Goal: Task Accomplishment & Management: Use online tool/utility

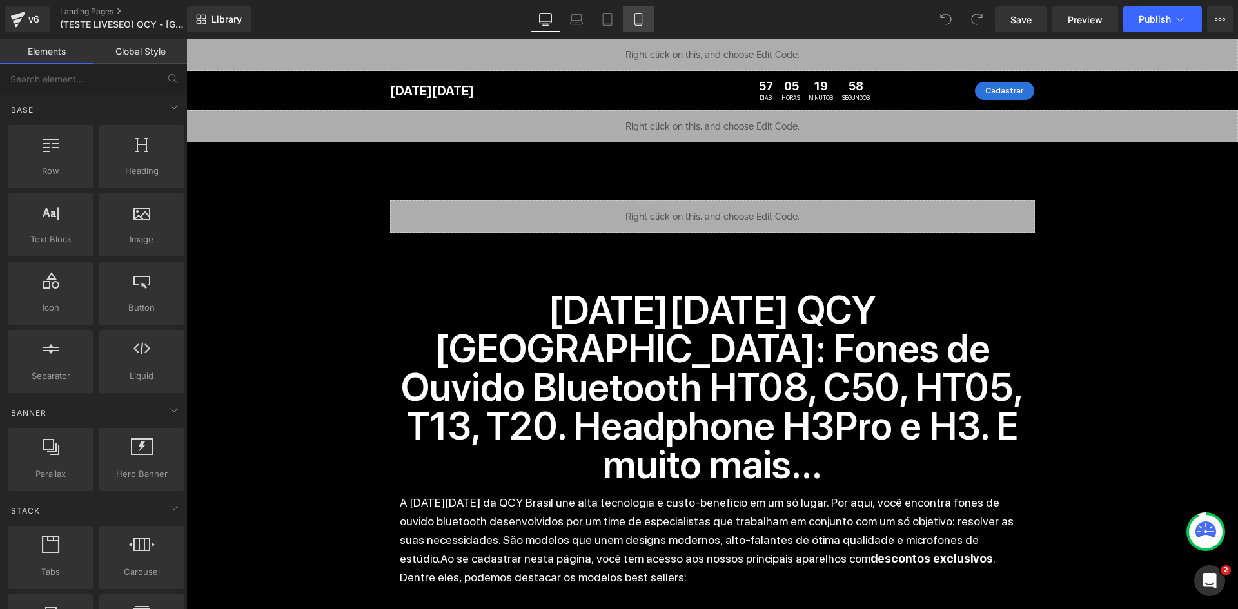
click at [633, 14] on icon at bounding box center [638, 19] width 13 height 13
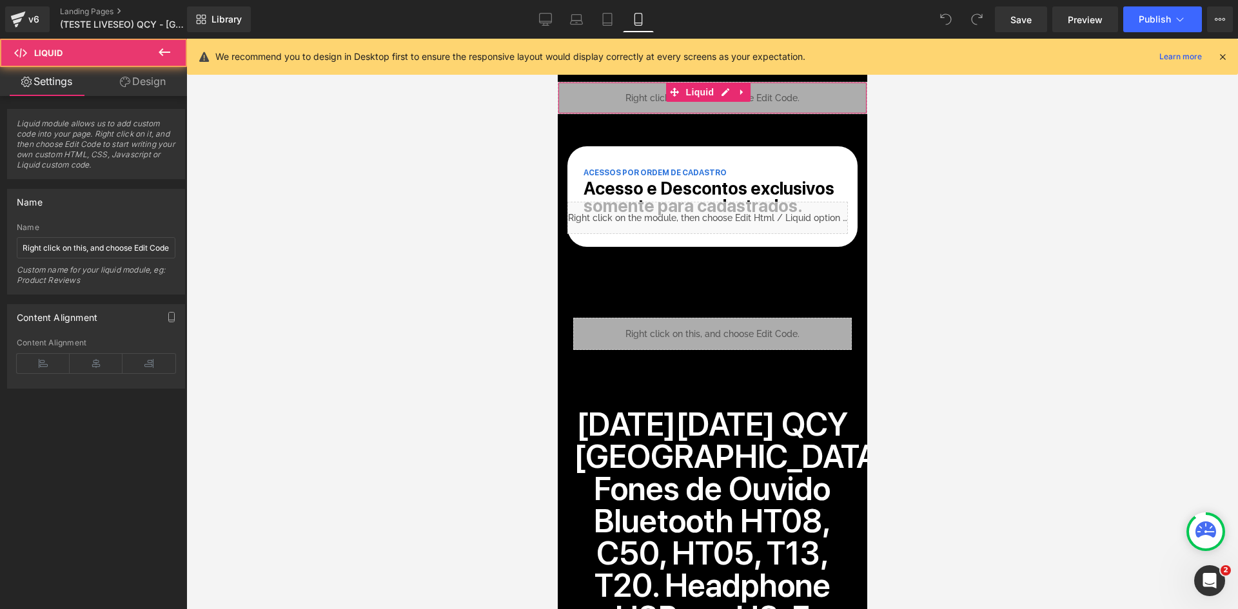
click at [644, 104] on div "Liquid" at bounding box center [712, 98] width 310 height 32
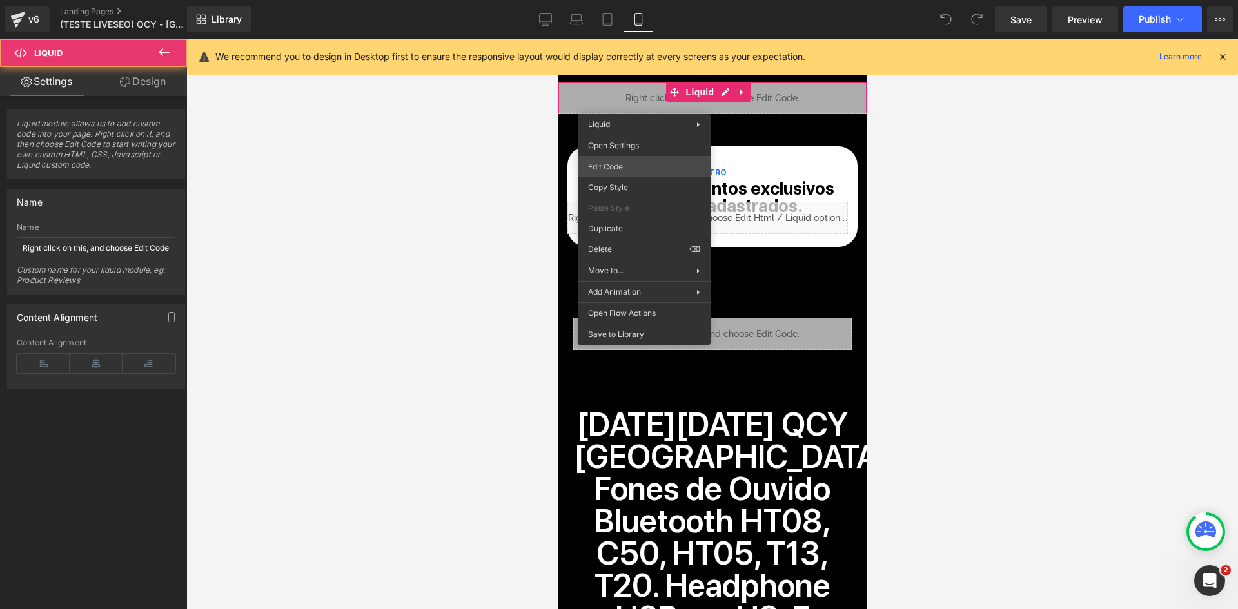
click at [635, 0] on div "You are previewing how the will restyle your page. You can not edit Elements in…" at bounding box center [619, 0] width 1238 height 0
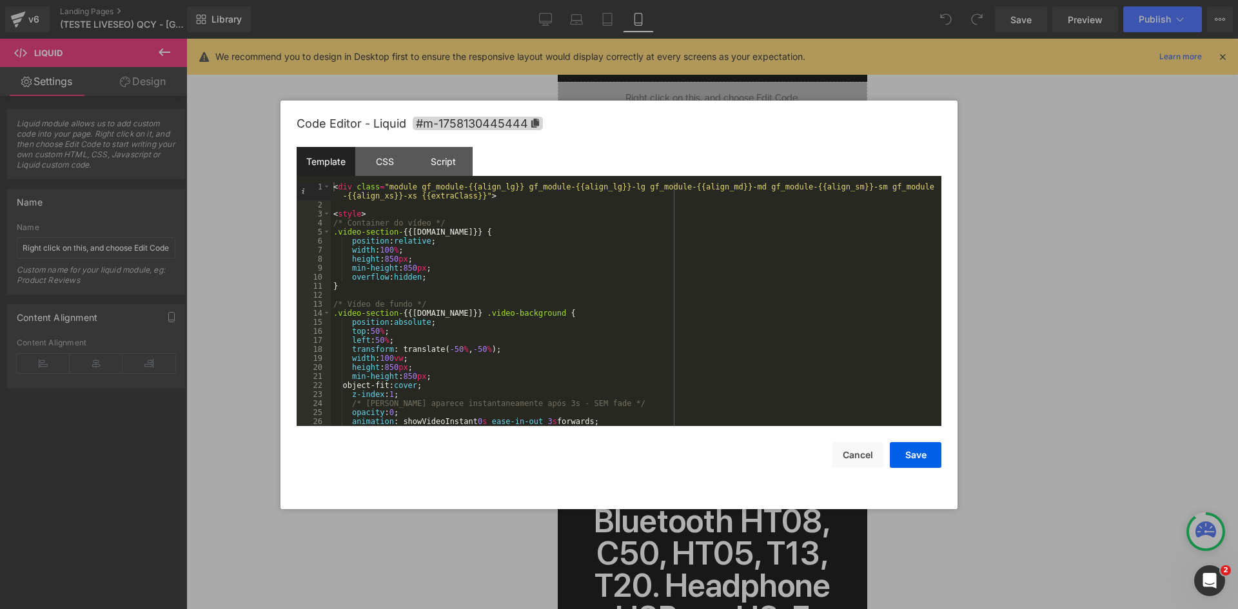
click at [617, 379] on div "< div class = "module gf_module-{{align_lg}} gf_module-{{align_lg}}-lg gf_modul…" at bounding box center [634, 318] width 606 height 271
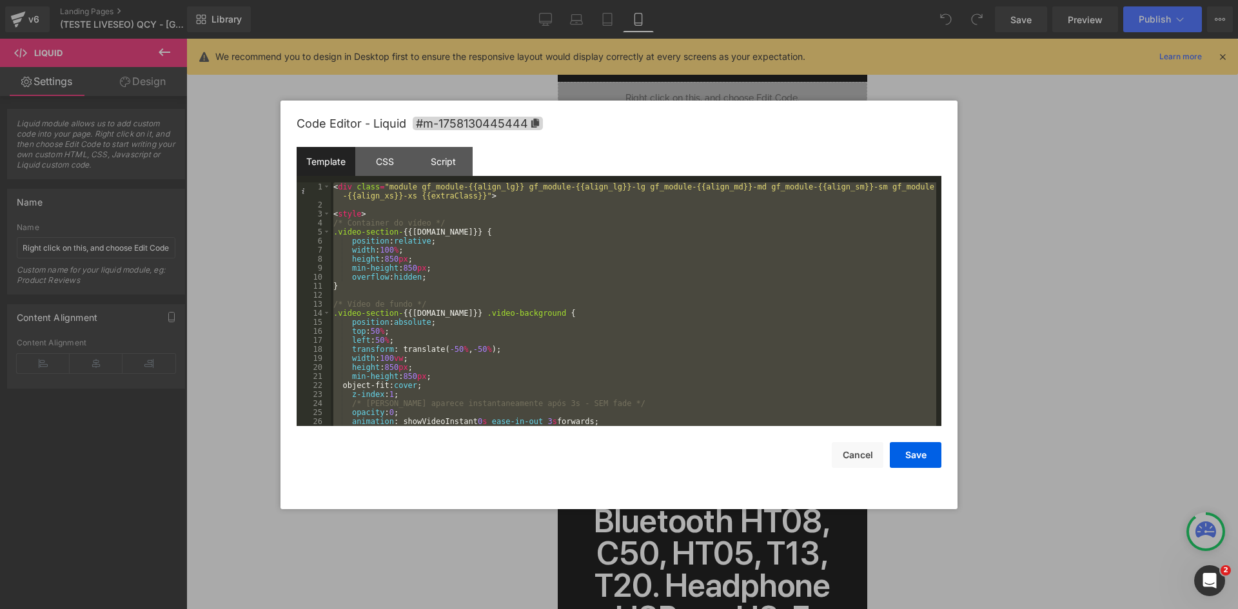
click at [556, 210] on div "< div class = "module gf_module-{{align_lg}} gf_module-{{align_lg}}-lg gf_modul…" at bounding box center [634, 305] width 606 height 244
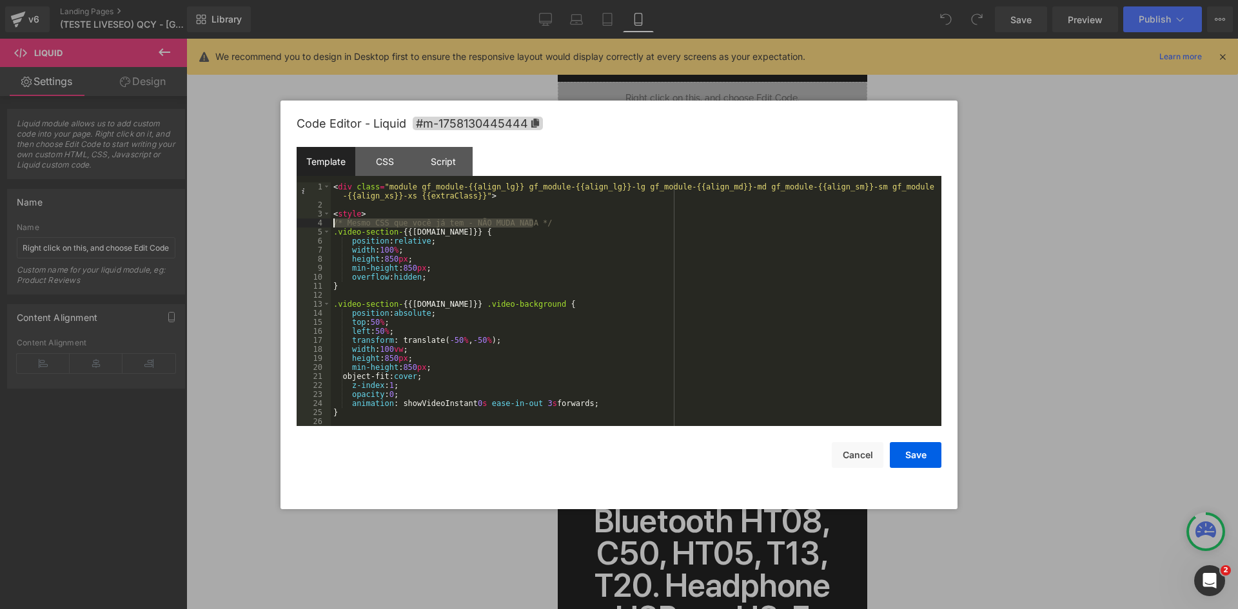
drag, startPoint x: 489, startPoint y: 228, endPoint x: 292, endPoint y: 225, distance: 197.4
click at [292, 220] on div "Code Editor - Liquid #m-1758130445444 Template CSS Script Data 1 2 3 4 5 6 7 8 …" at bounding box center [619, 305] width 677 height 409
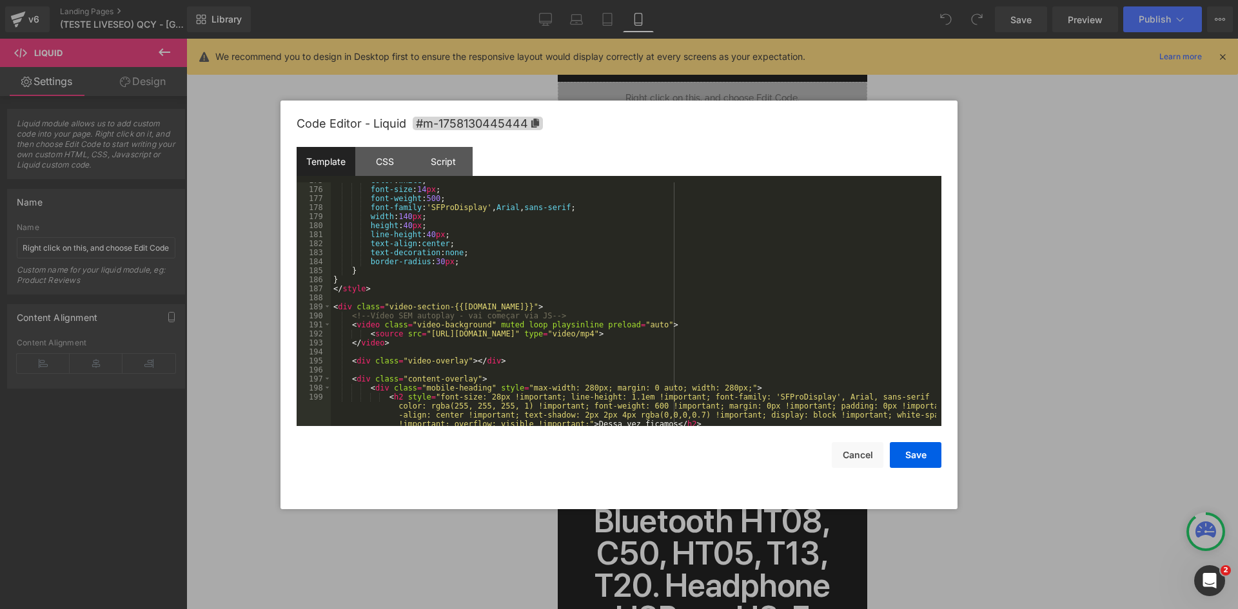
scroll to position [1587, 0]
drag, startPoint x: 560, startPoint y: 314, endPoint x: 288, endPoint y: 312, distance: 272.8
click at [288, 312] on div "Code Editor - Liquid #m-1758130445444 Template CSS Script Data 175 176 177 178 …" at bounding box center [619, 305] width 677 height 409
click at [571, 321] on div "color : white ; font-size : 14 px ; font-weight : 500 ; font-family : ' SFProDi…" at bounding box center [634, 320] width 606 height 289
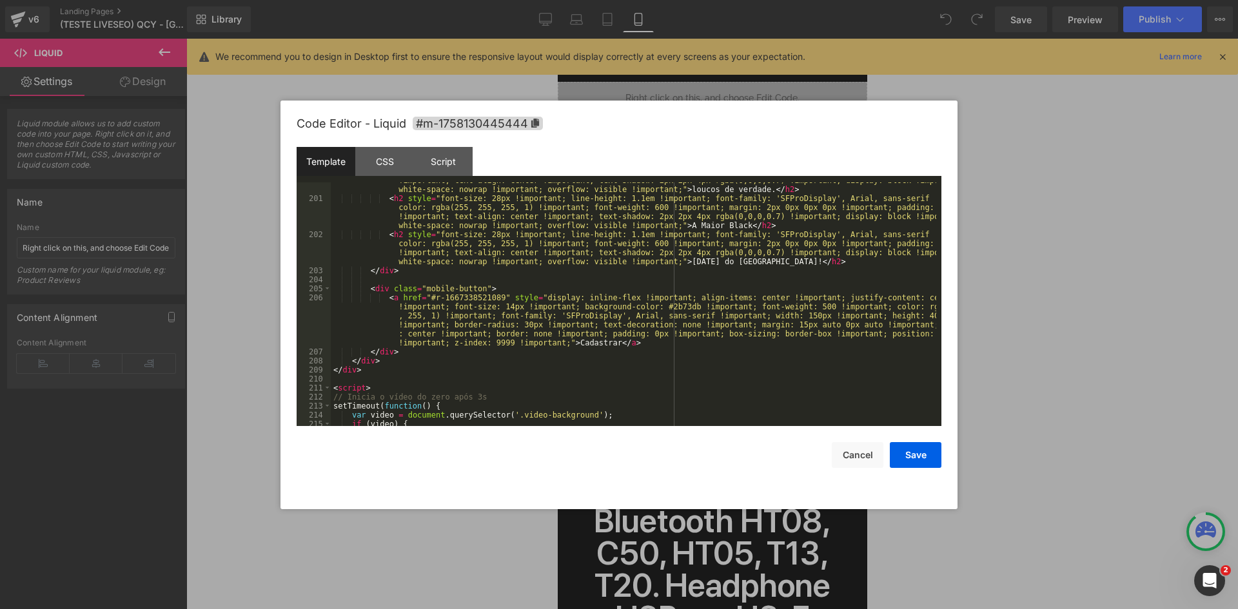
scroll to position [1923, 0]
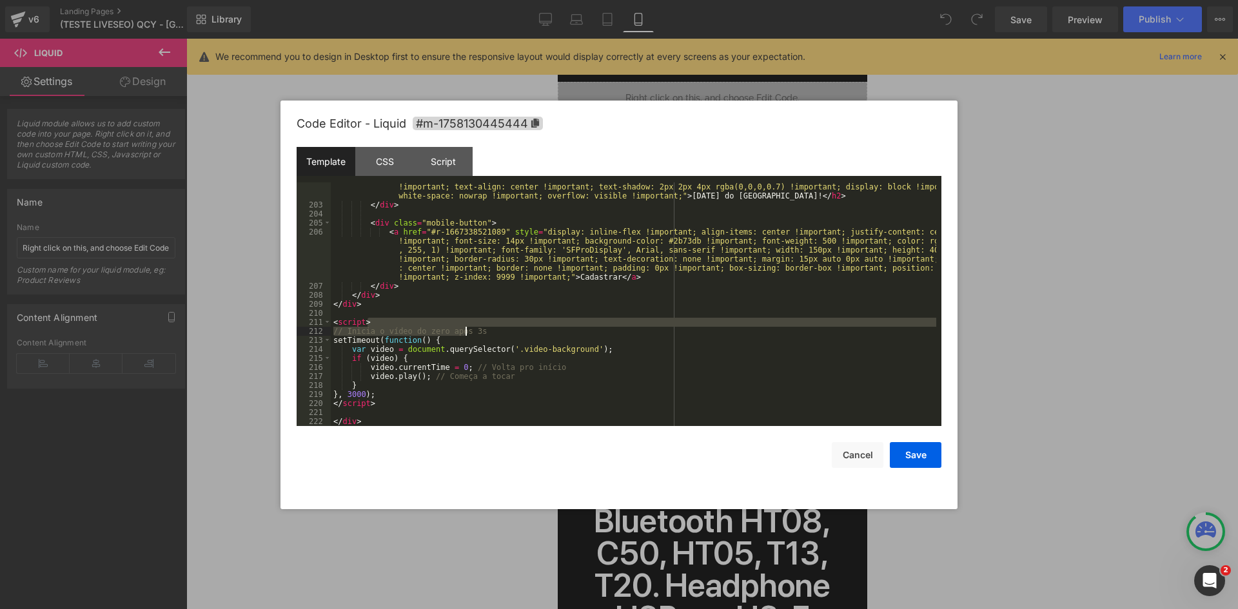
drag, startPoint x: 509, startPoint y: 325, endPoint x: 484, endPoint y: 330, distance: 25.7
click at [465, 330] on div "< h2 style = "font-size: 28px !important; line-height: 1.1em !important; font-f…" at bounding box center [634, 308] width 606 height 289
click at [486, 330] on div "< h2 style = "font-size: 28px !important; line-height: 1.1em !important; font-f…" at bounding box center [634, 308] width 606 height 289
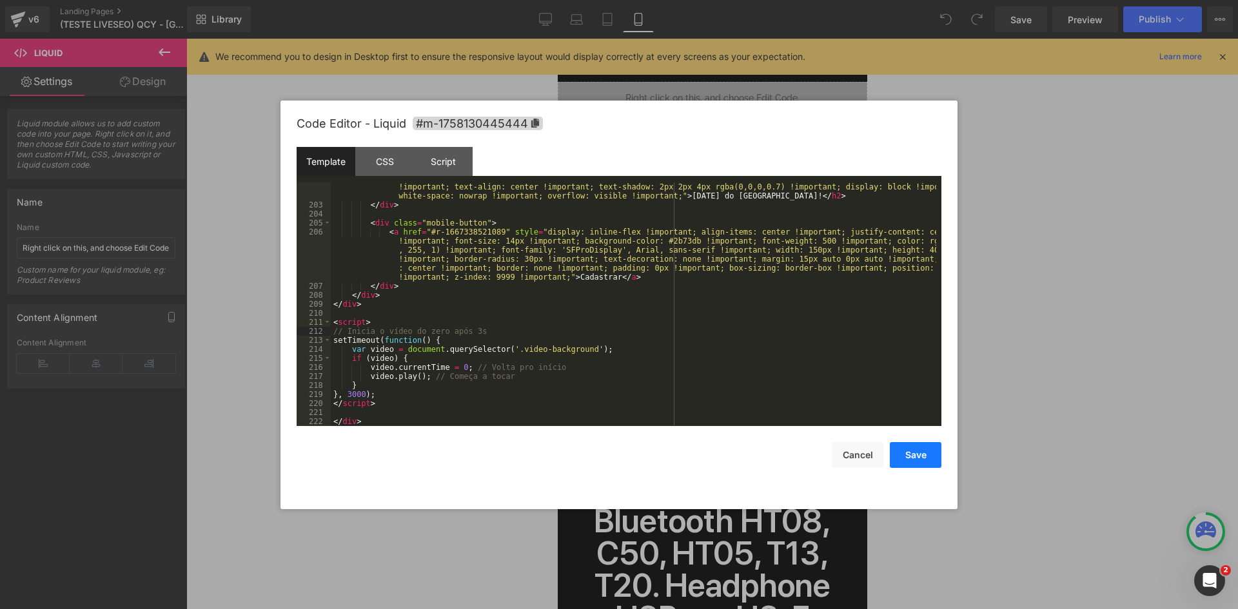
click at [933, 457] on button "Save" at bounding box center [916, 455] width 52 height 26
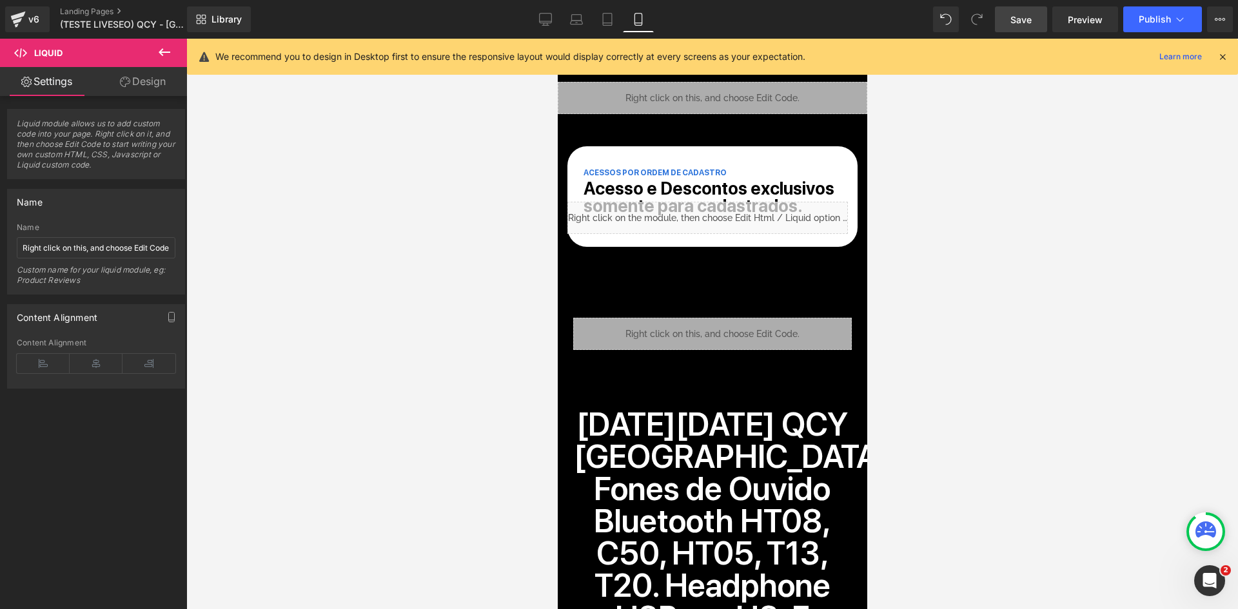
click at [1018, 17] on span "Save" at bounding box center [1021, 20] width 21 height 14
click at [631, 97] on div "Liquid" at bounding box center [712, 98] width 310 height 32
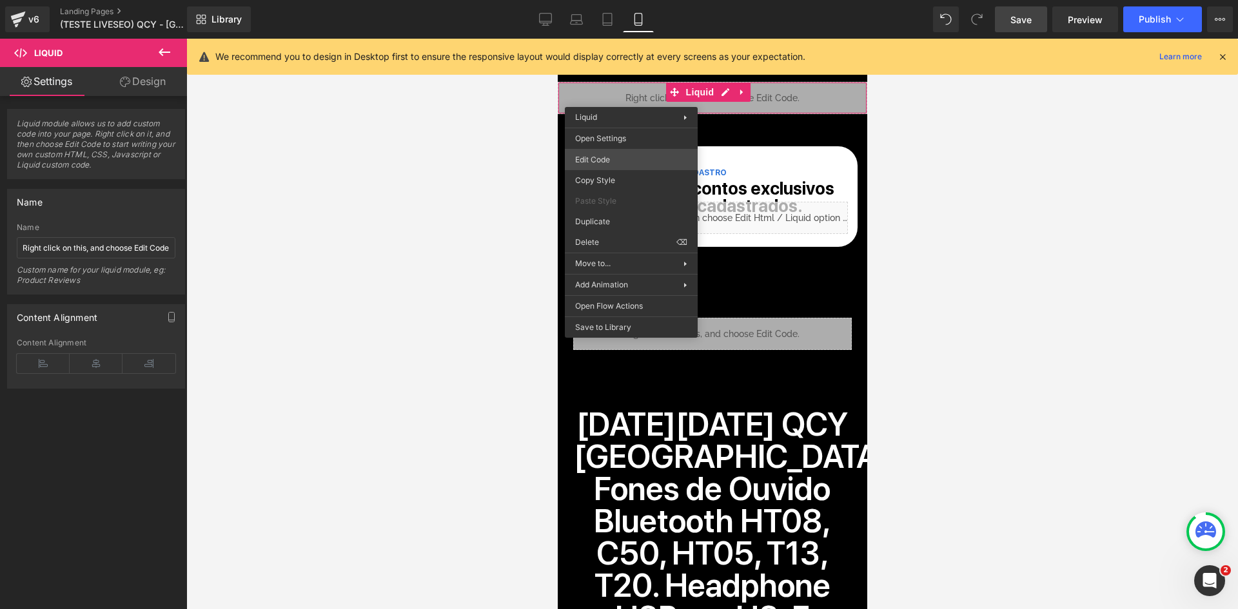
click at [625, 0] on div "You are previewing how the will restyle your page. You can not edit Elements in…" at bounding box center [619, 0] width 1238 height 0
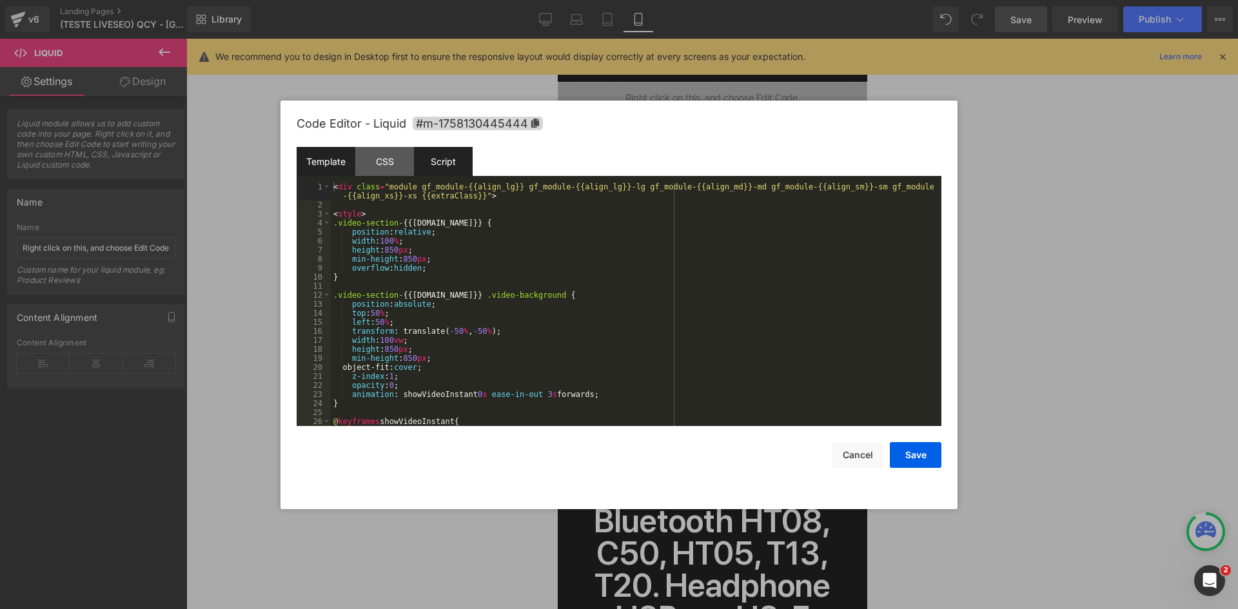
click at [445, 160] on div "Script" at bounding box center [443, 161] width 59 height 29
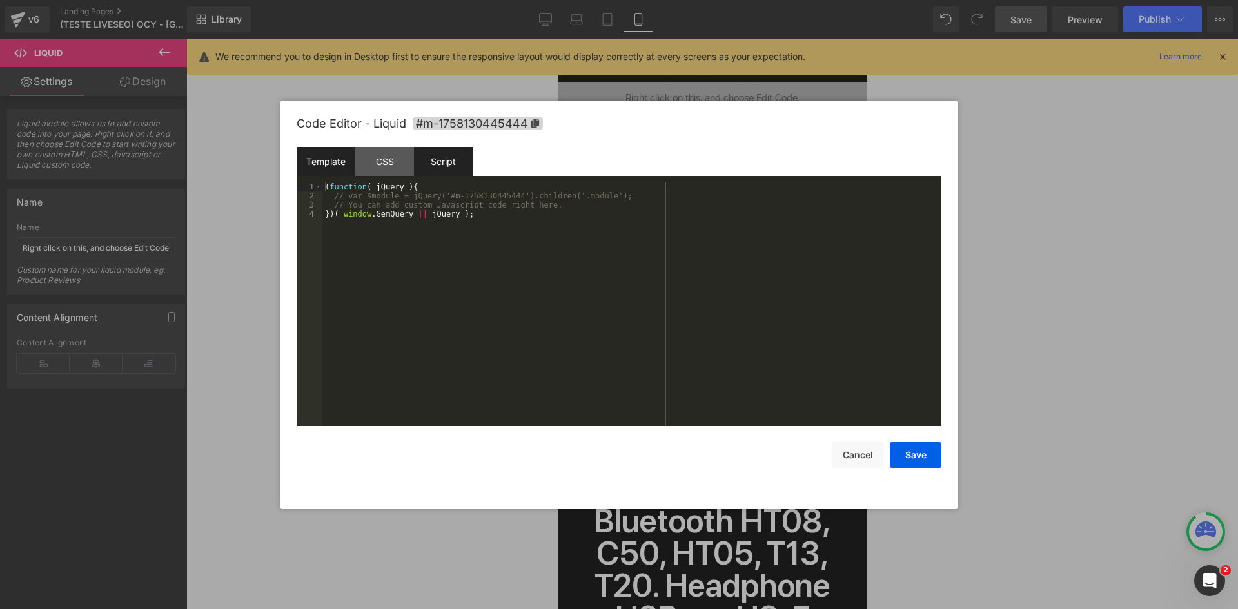
click at [335, 157] on div "Template" at bounding box center [326, 161] width 59 height 29
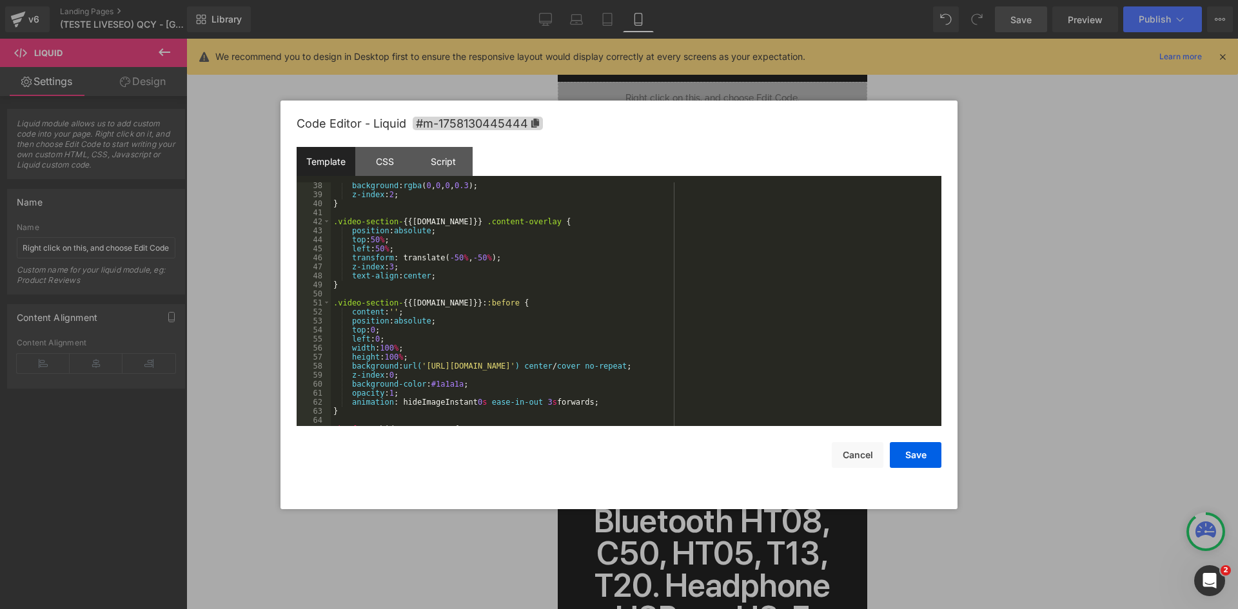
scroll to position [0, 0]
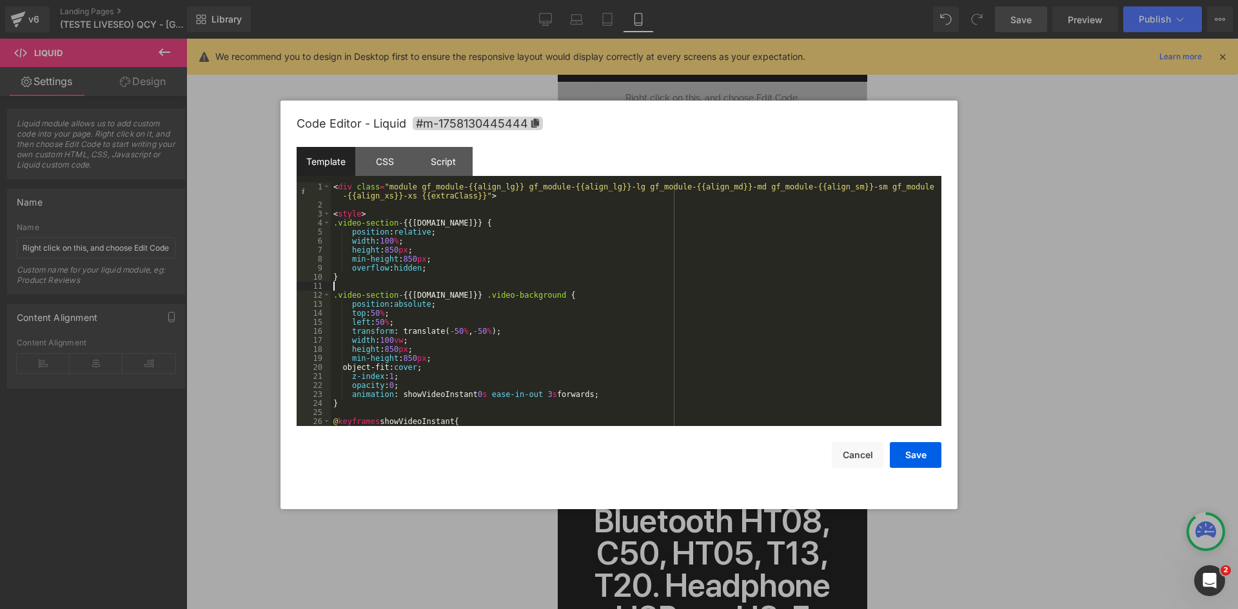
click at [581, 286] on div "< div class = "module gf_module-{{align_lg}} gf_module-{{align_lg}}-lg gf_modul…" at bounding box center [634, 318] width 606 height 271
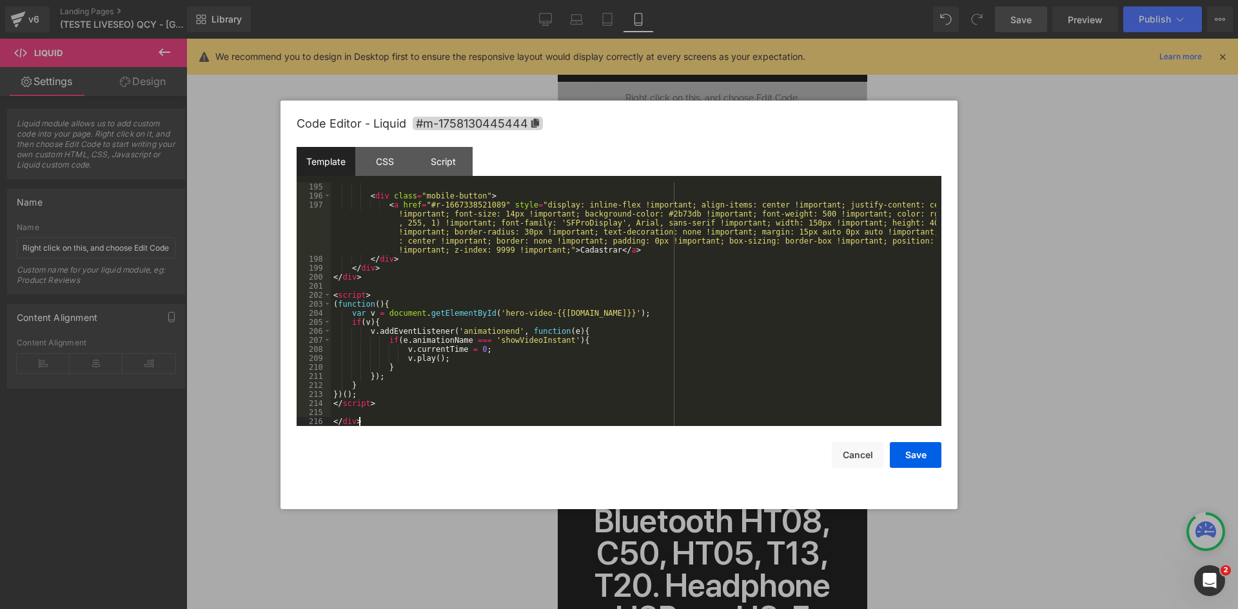
scroll to position [1869, 0]
click at [910, 451] on button "Save" at bounding box center [916, 455] width 52 height 26
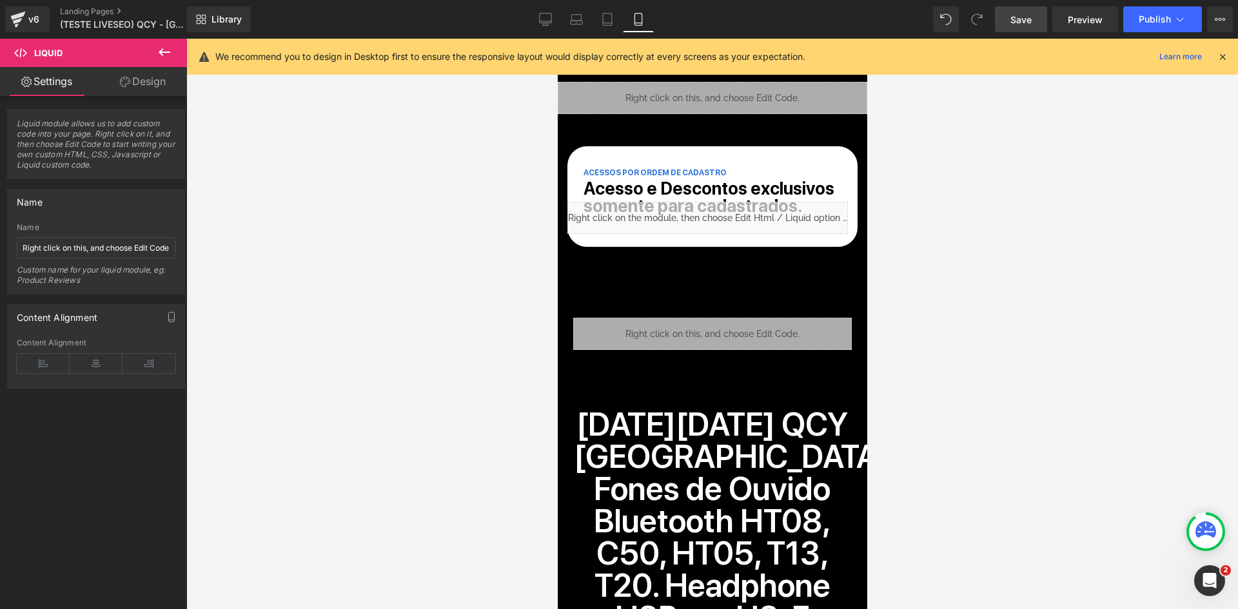
click at [1029, 12] on link "Save" at bounding box center [1021, 19] width 52 height 26
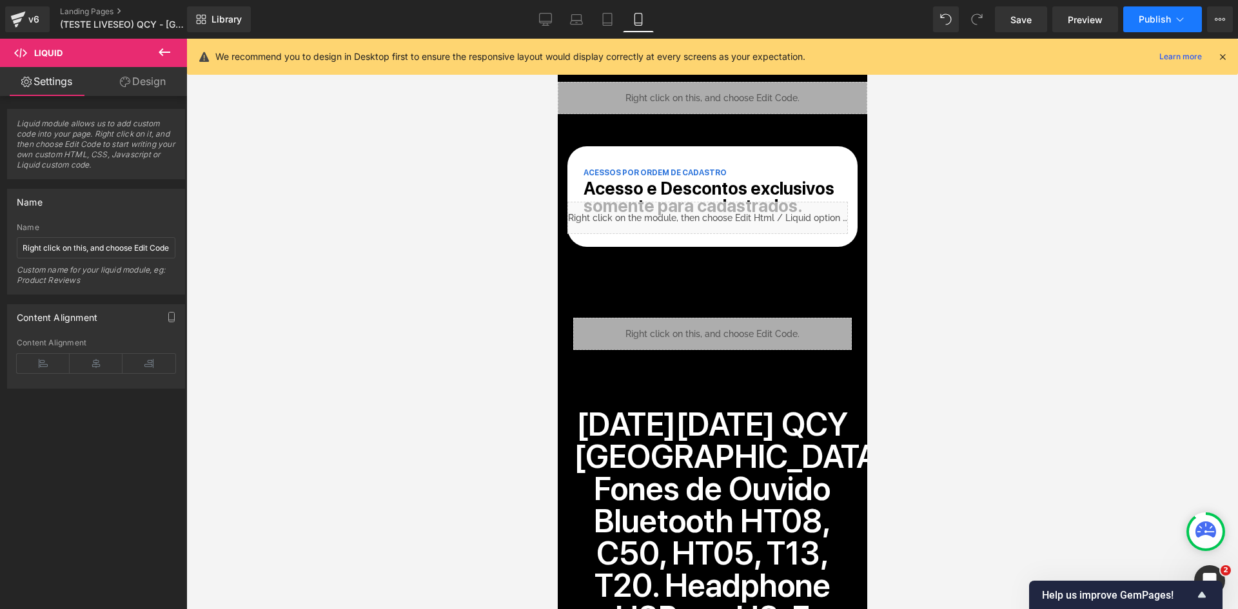
click at [1185, 19] on icon at bounding box center [1180, 19] width 13 height 13
click at [620, 100] on div "Liquid" at bounding box center [712, 98] width 310 height 32
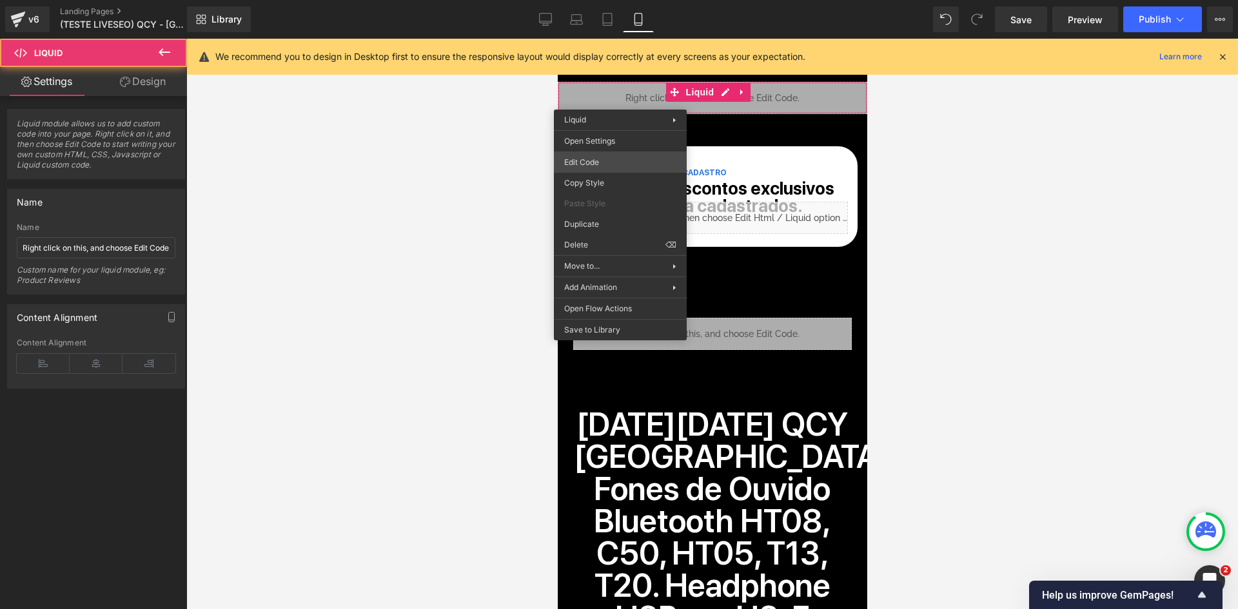
click at [592, 0] on div "You are previewing how the will restyle your page. You can not edit Elements in…" at bounding box center [619, 0] width 1238 height 0
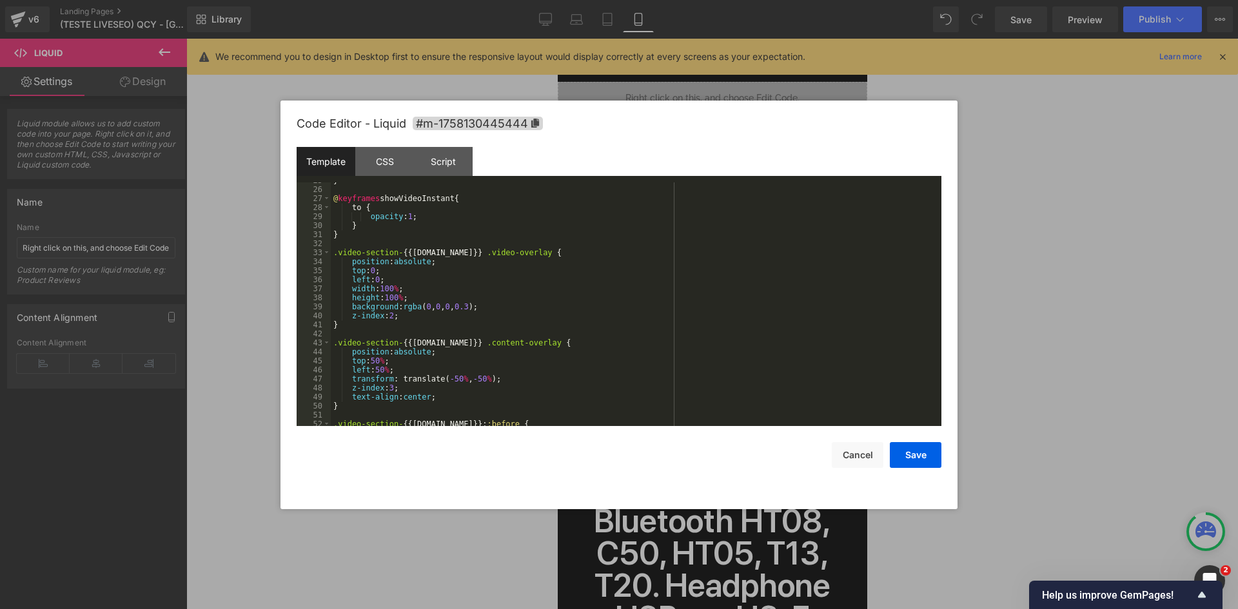
scroll to position [348, 0]
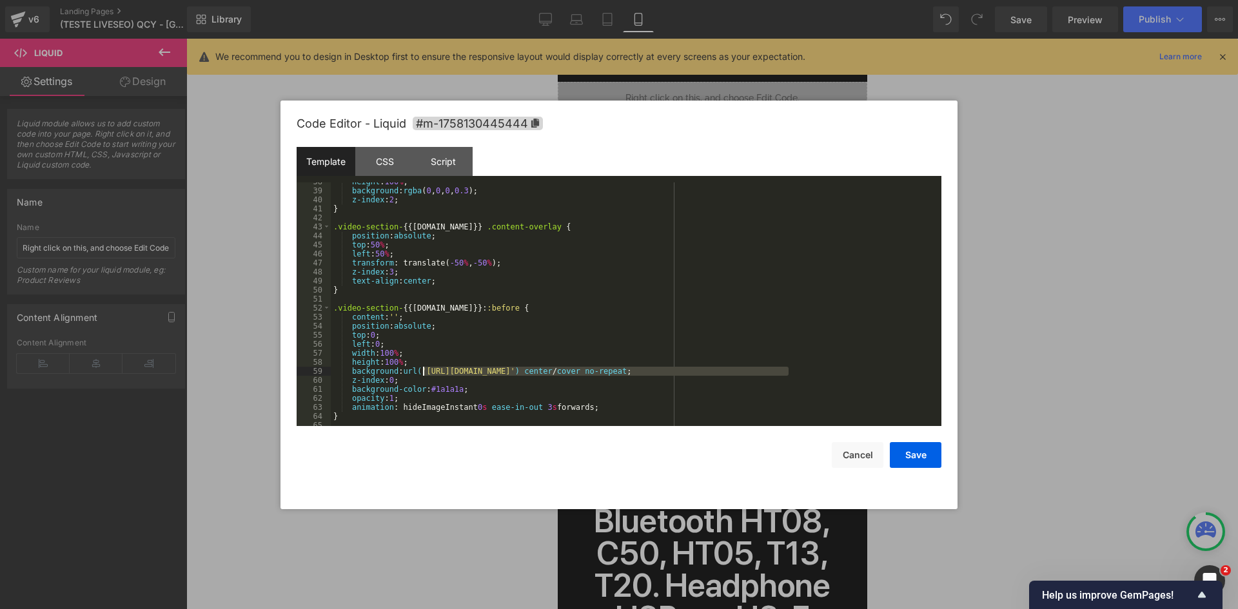
drag, startPoint x: 789, startPoint y: 371, endPoint x: 422, endPoint y: 372, distance: 367.6
click at [422, 372] on div "height : 100 % ; background : rgba ( 0 , 0 , 0 , 0.3 ); z-index : 2 ; } .video-…" at bounding box center [634, 308] width 606 height 262
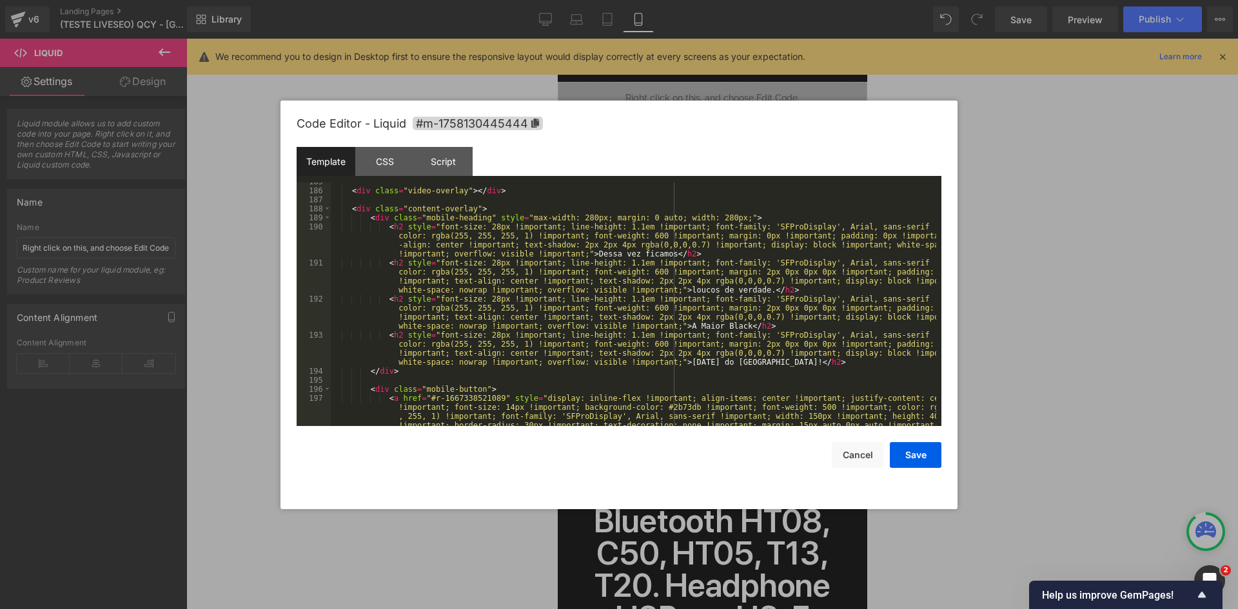
scroll to position [1869, 0]
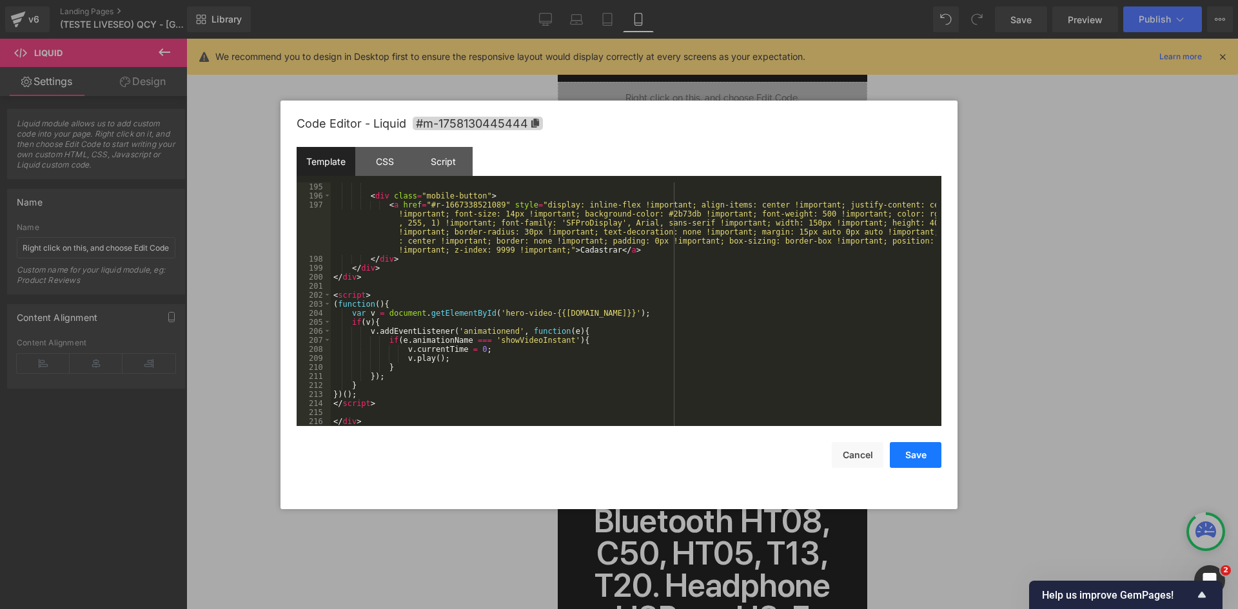
click at [924, 457] on button "Save" at bounding box center [916, 455] width 52 height 26
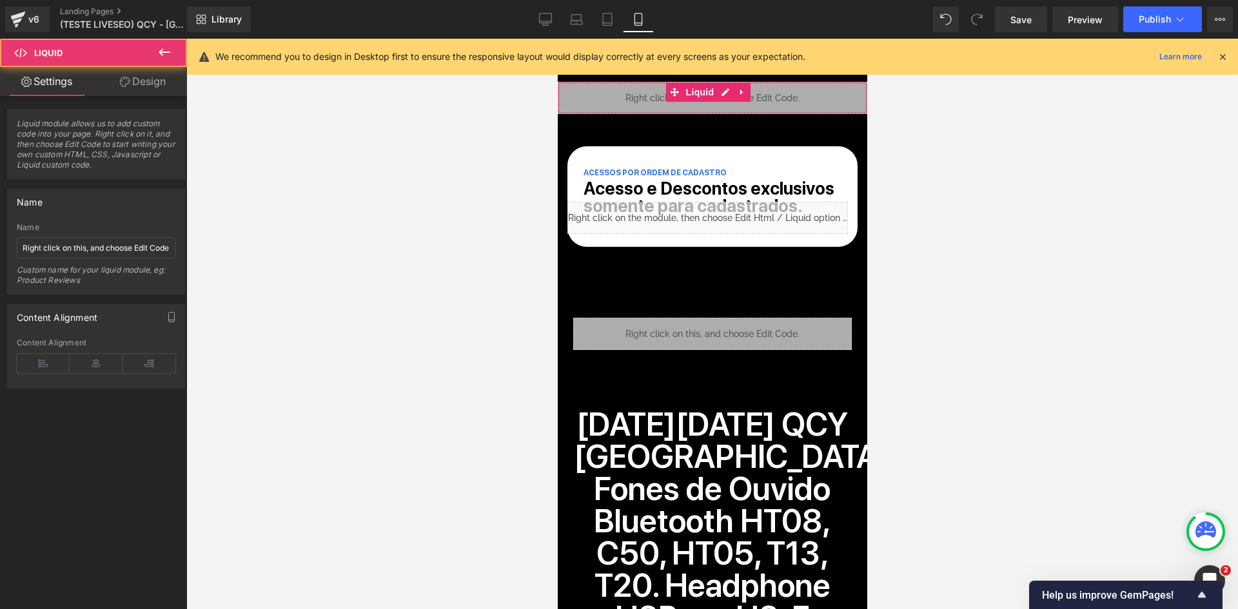
click at [657, 103] on div "Liquid" at bounding box center [712, 98] width 310 height 32
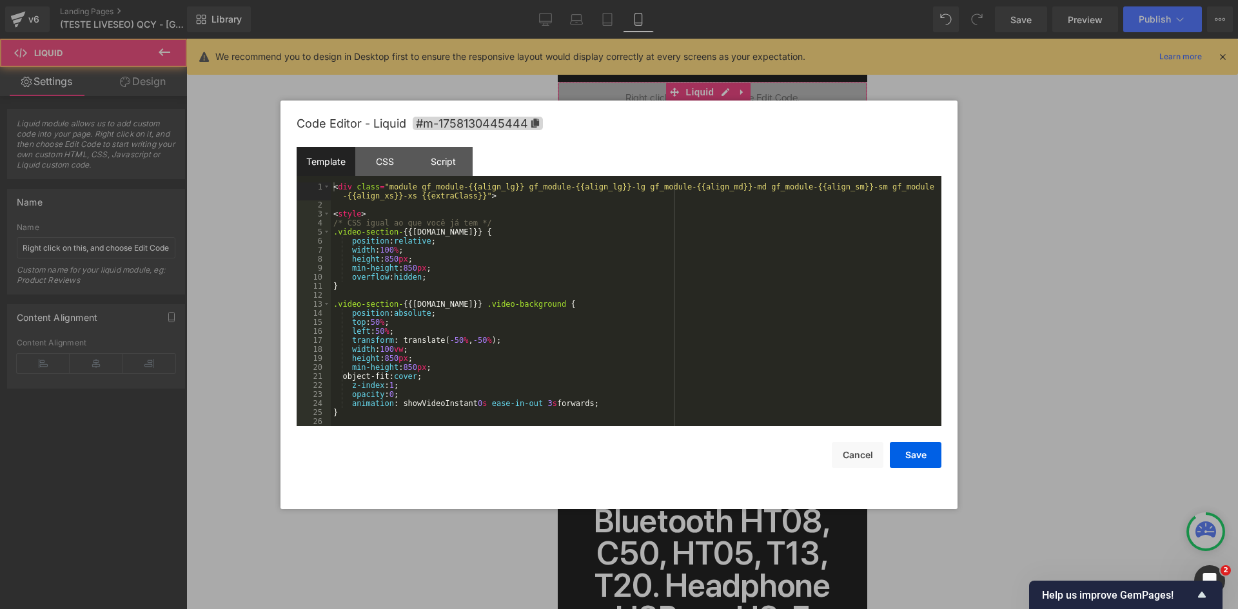
click at [649, 0] on div "You are previewing how the will restyle your page. You can not edit Elements in…" at bounding box center [619, 0] width 1238 height 0
click at [488, 252] on div "< div class = "module gf_module-{{align_lg}} gf_module-{{align_lg}}-lg gf_modul…" at bounding box center [634, 318] width 606 height 271
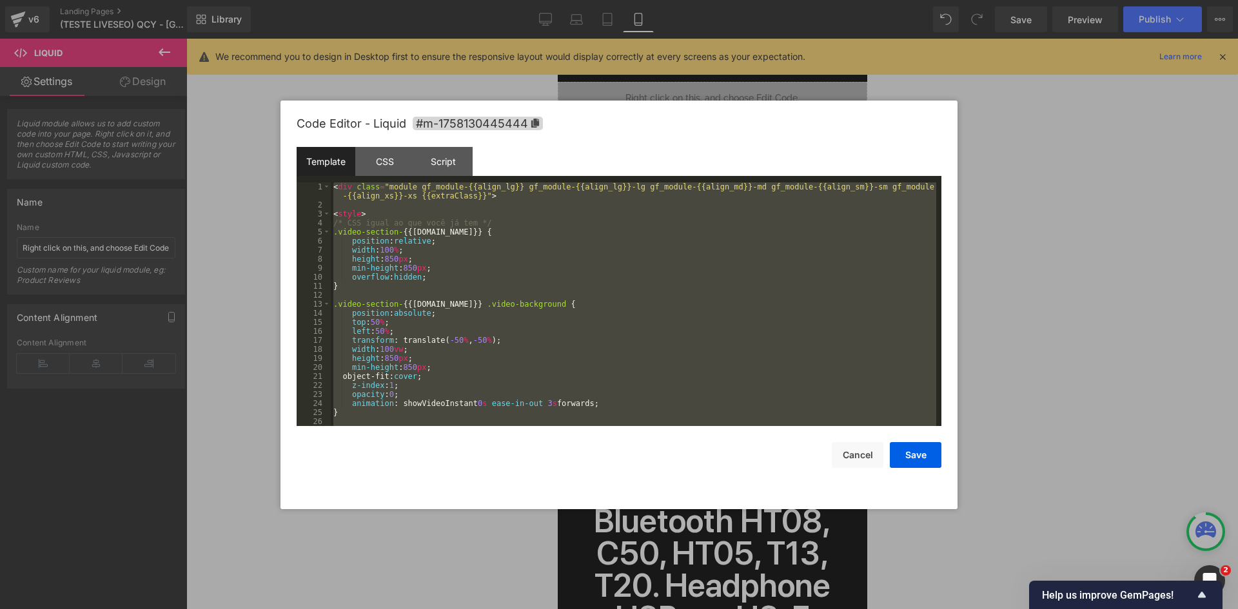
scroll to position [1797, 0]
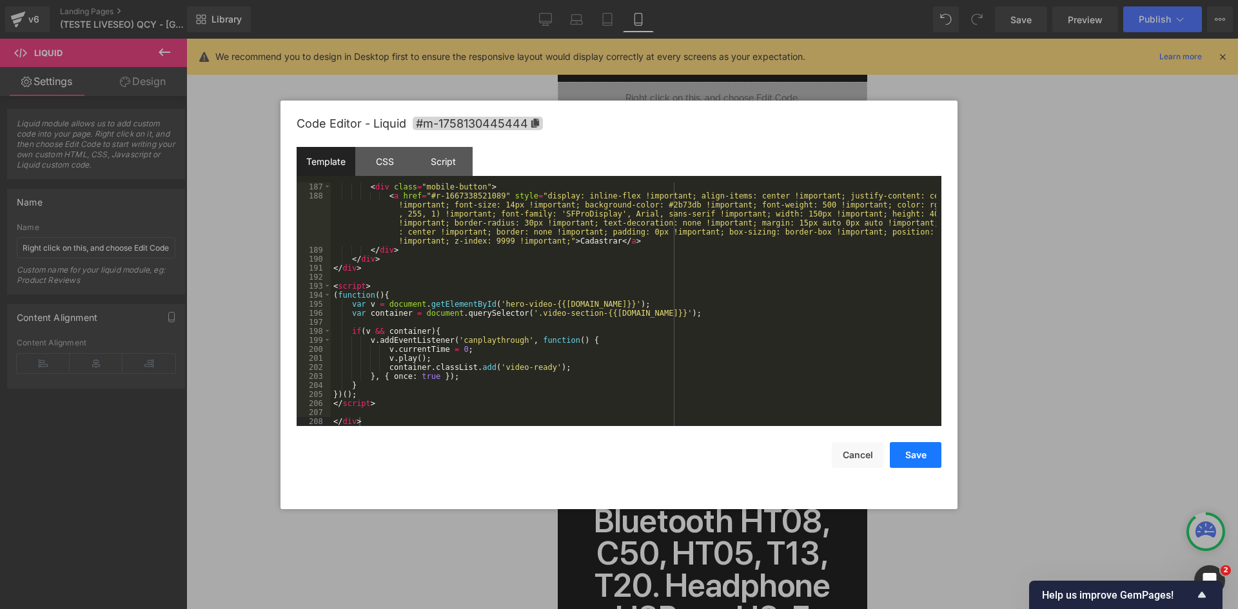
click at [904, 453] on button "Save" at bounding box center [916, 455] width 52 height 26
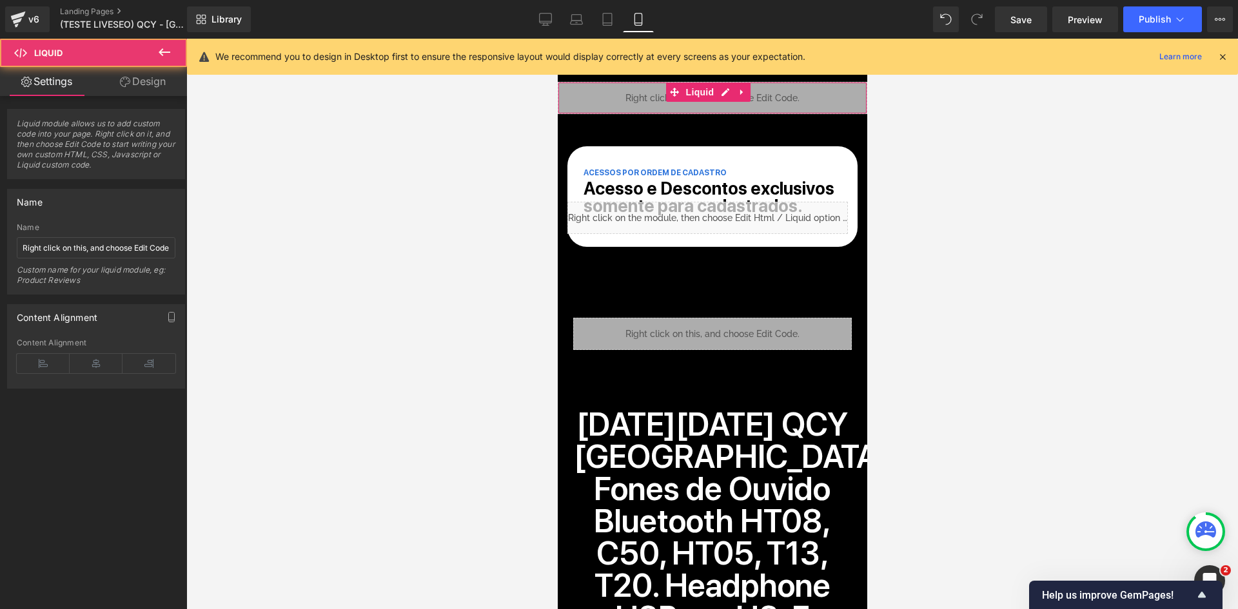
click at [627, 100] on div "Liquid" at bounding box center [712, 98] width 310 height 32
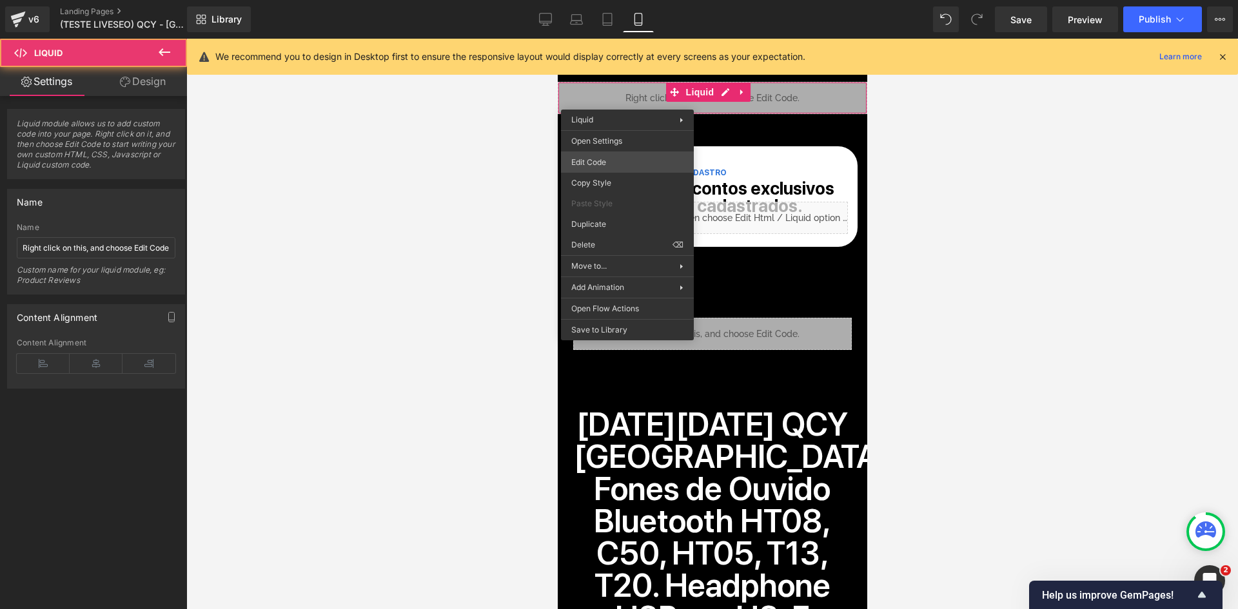
click at [633, 0] on div "You are previewing how the will restyle your page. You can not edit Elements in…" at bounding box center [619, 0] width 1238 height 0
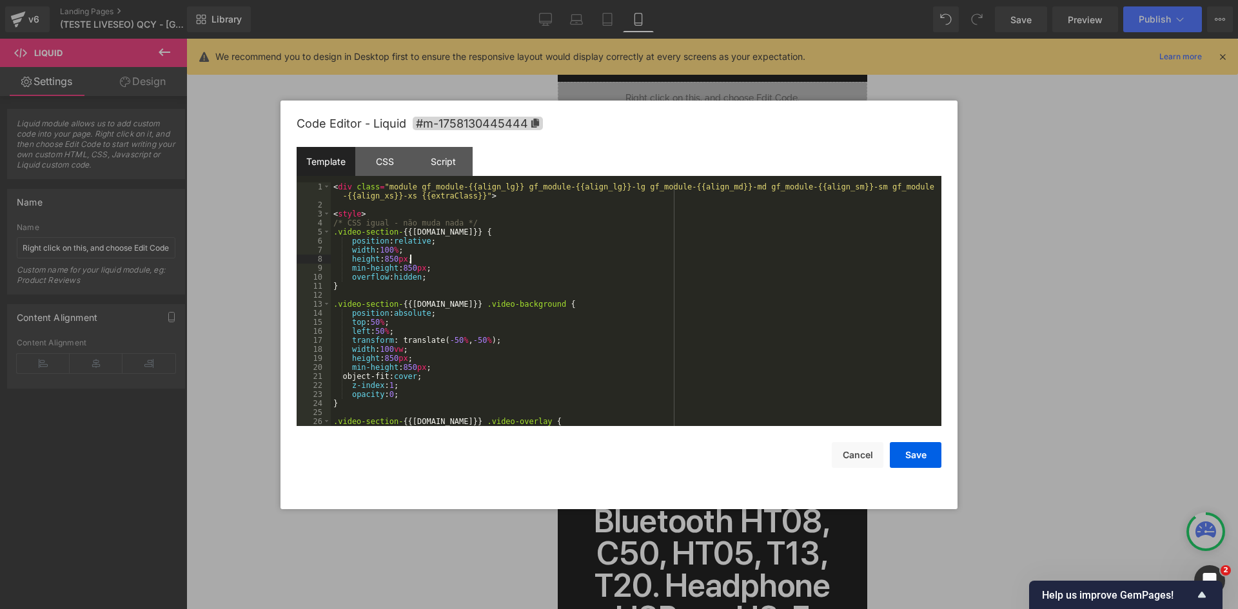
click at [596, 257] on div "< div class = "module gf_module-{{align_lg}} gf_module-{{align_lg}}-lg gf_modul…" at bounding box center [634, 318] width 606 height 271
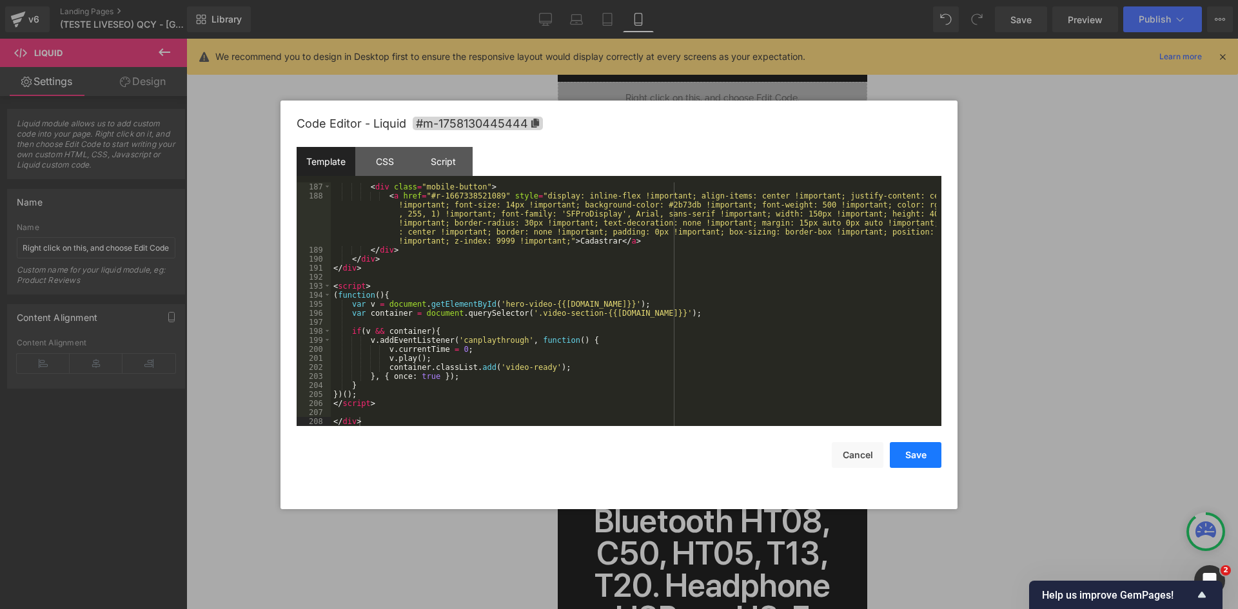
click at [923, 454] on button "Save" at bounding box center [916, 455] width 52 height 26
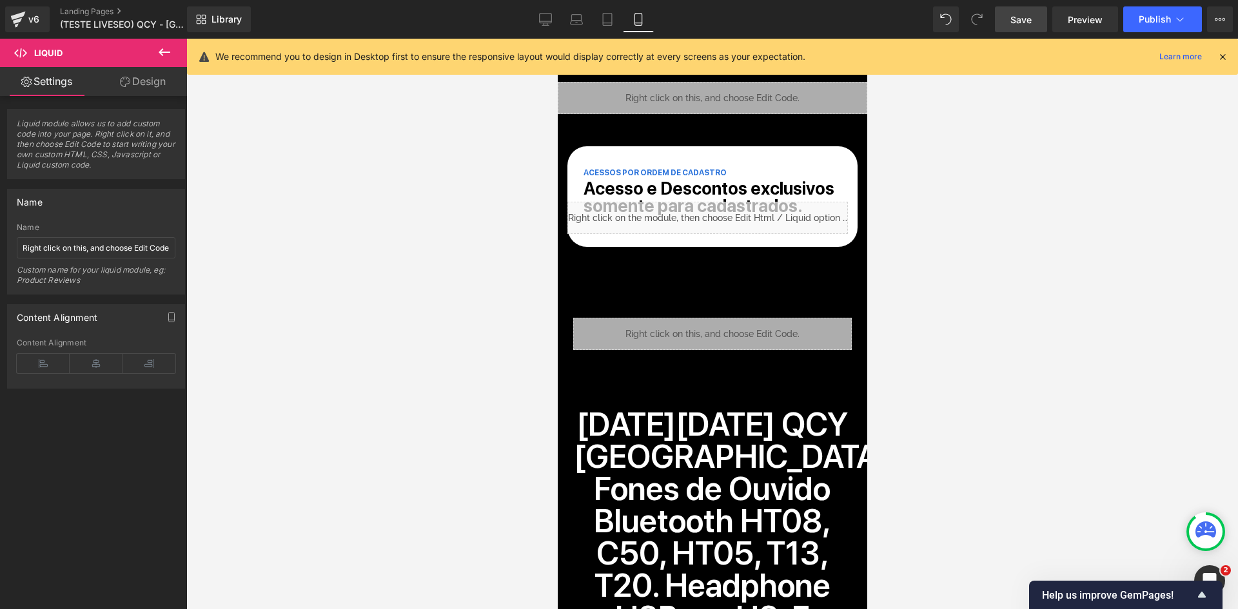
click at [1027, 21] on span "Save" at bounding box center [1021, 20] width 21 height 14
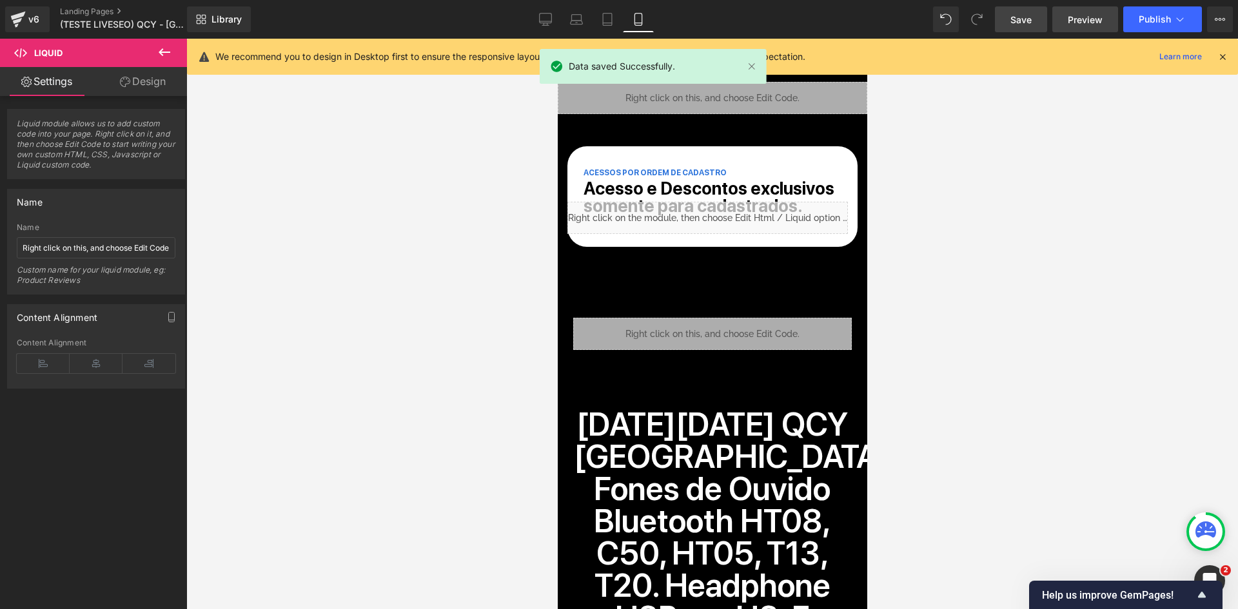
click at [1085, 23] on span "Preview" at bounding box center [1085, 20] width 35 height 14
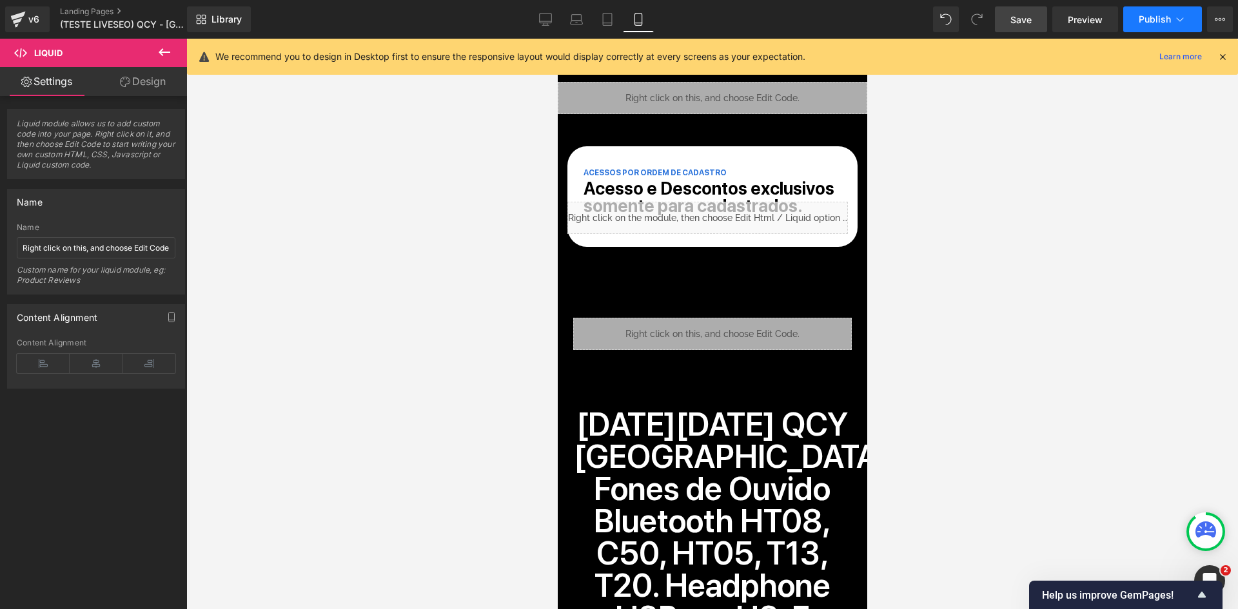
click at [1187, 19] on button "Publish" at bounding box center [1162, 19] width 79 height 26
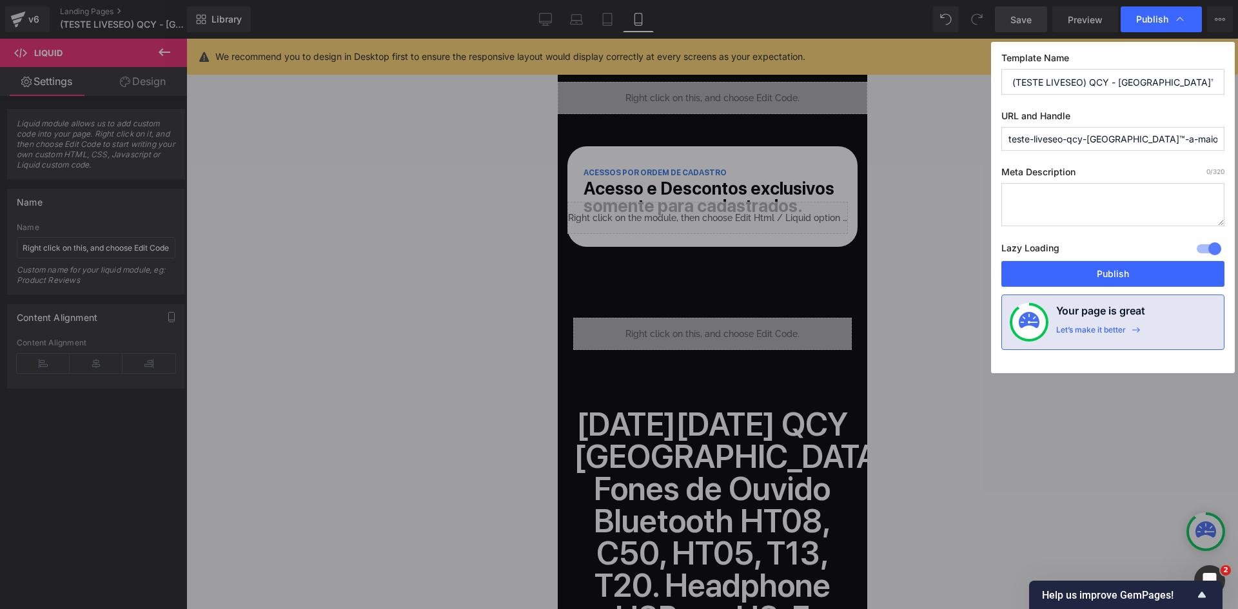
click at [1187, 19] on div "Publish" at bounding box center [1161, 19] width 81 height 26
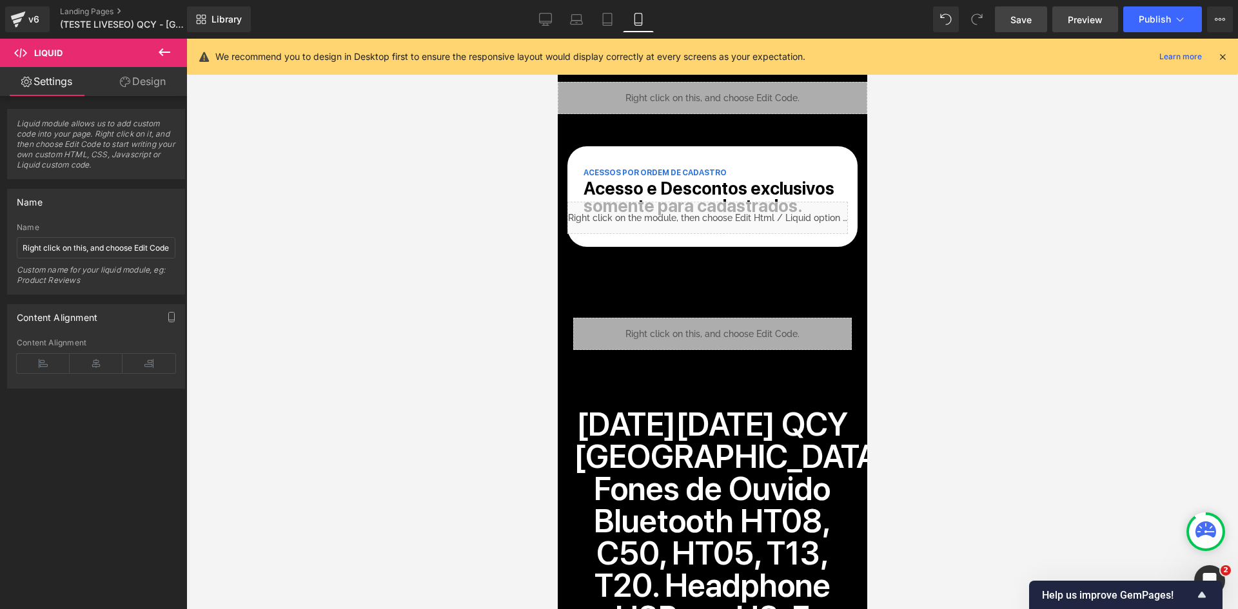
click at [1087, 17] on span "Preview" at bounding box center [1085, 20] width 35 height 14
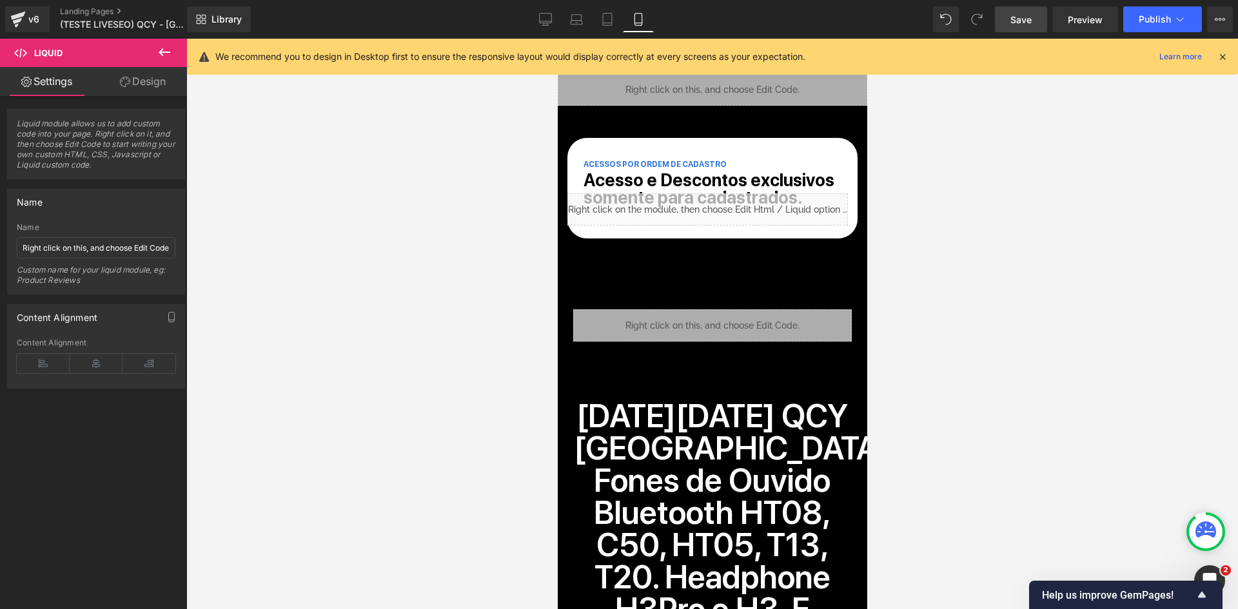
scroll to position [0, 0]
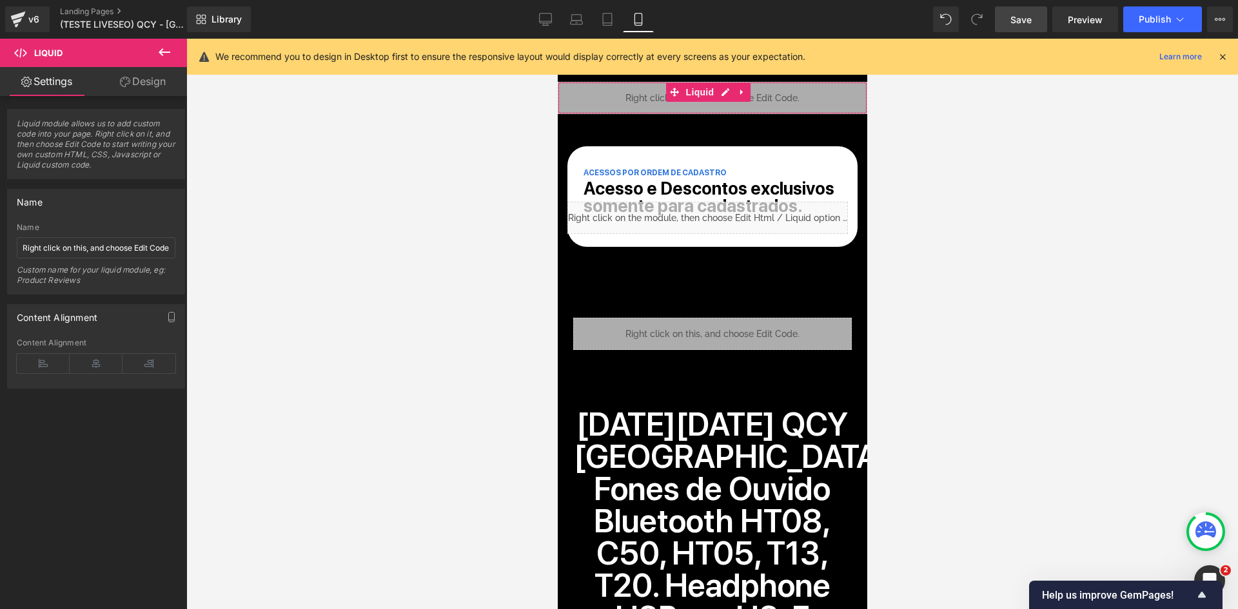
click at [624, 91] on div "Liquid" at bounding box center [712, 98] width 310 height 32
click at [669, 106] on div "Liquid" at bounding box center [712, 98] width 310 height 32
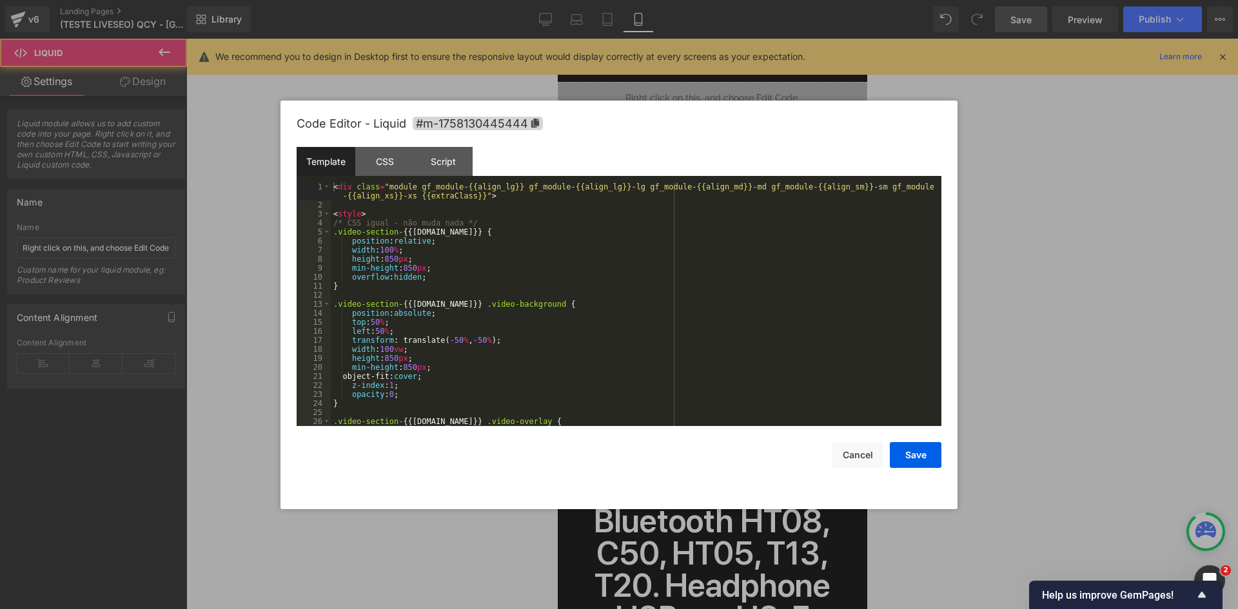
click at [662, 0] on div "You are previewing how the will restyle your page. You can not edit Elements in…" at bounding box center [619, 0] width 1238 height 0
click at [638, 234] on div "< div class = "module gf_module-{{align_lg}} gf_module-{{align_lg}}-lg gf_modul…" at bounding box center [634, 318] width 606 height 271
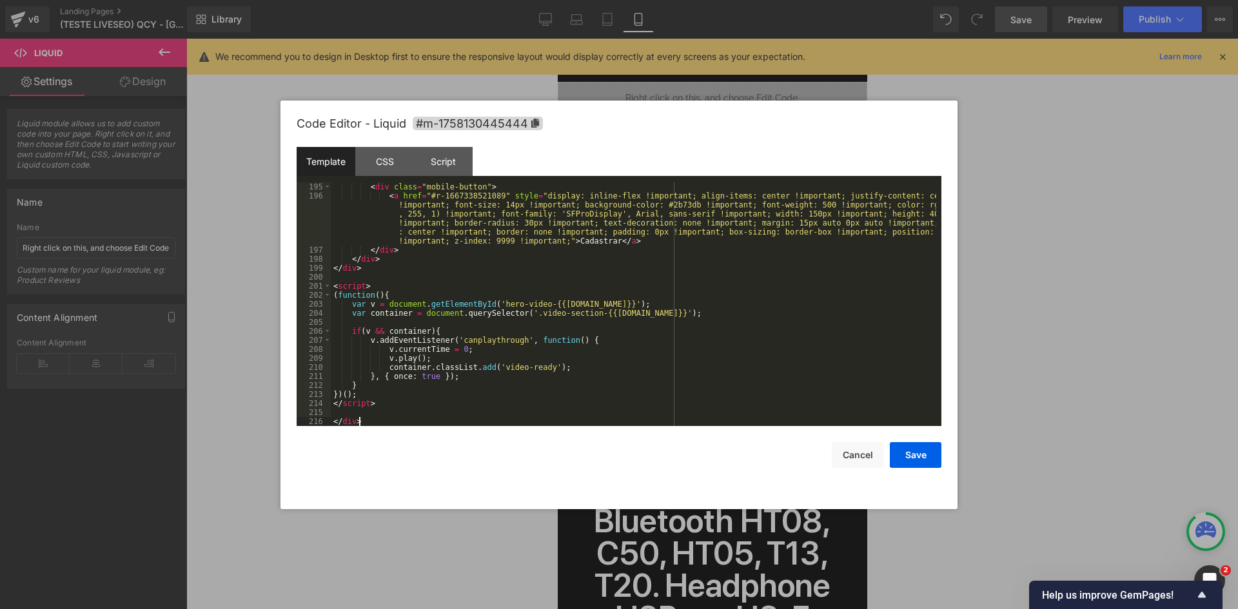
scroll to position [1869, 0]
click at [917, 455] on button "Save" at bounding box center [916, 455] width 52 height 26
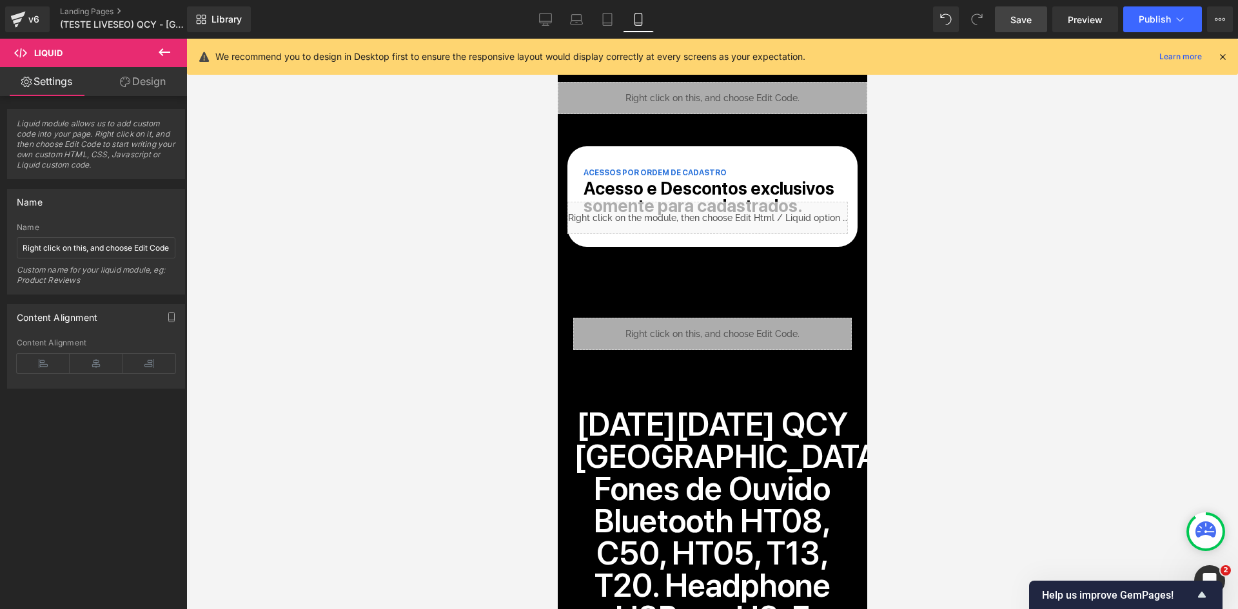
click at [1026, 16] on span "Save" at bounding box center [1021, 20] width 21 height 14
click at [646, 95] on div "Liquid" at bounding box center [712, 98] width 310 height 32
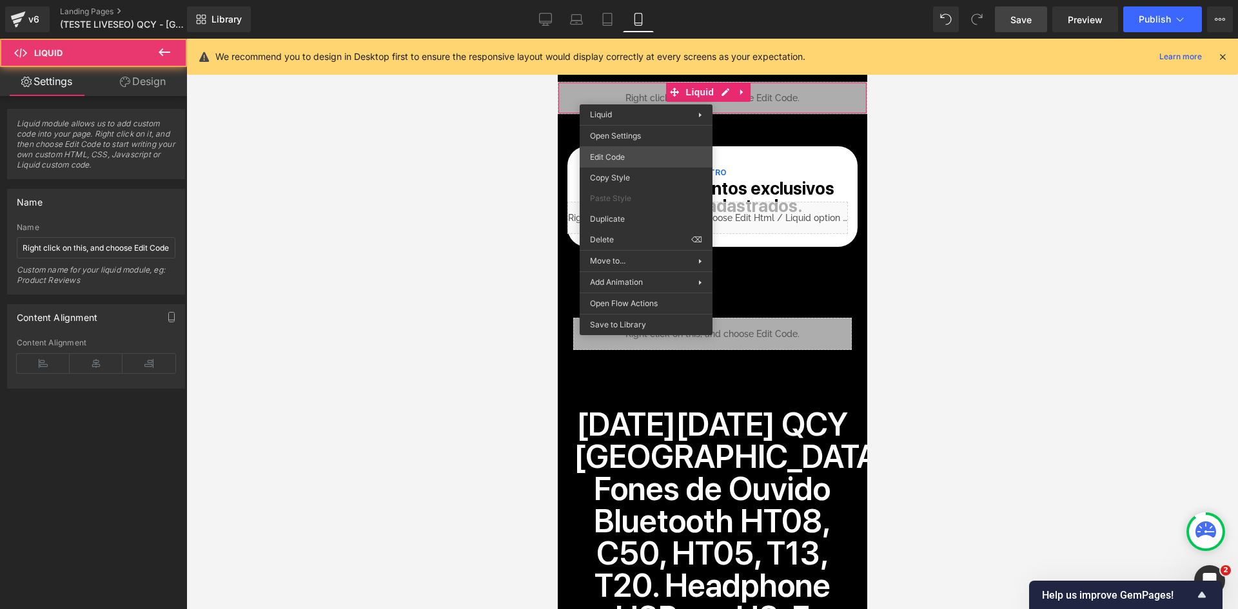
click at [649, 0] on div "You are previewing how the will restyle your page. You can not edit Elements in…" at bounding box center [619, 0] width 1238 height 0
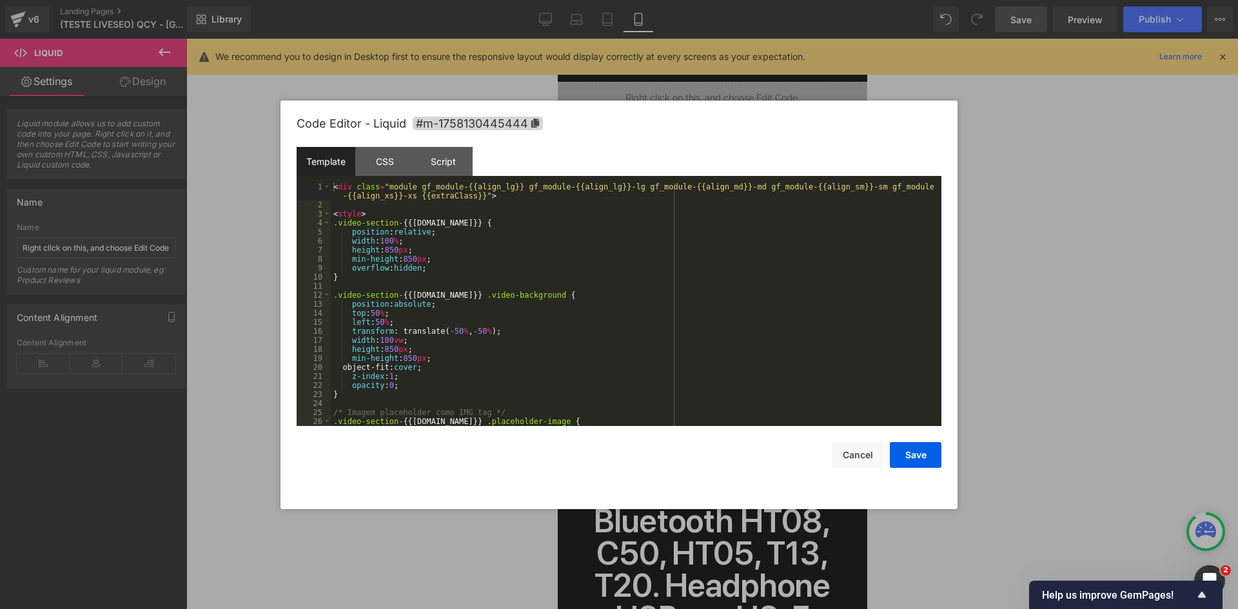
click at [645, 205] on div "< div class = "module gf_module-{{align_lg}} gf_module-{{align_lg}}-lg gf_modul…" at bounding box center [634, 318] width 606 height 271
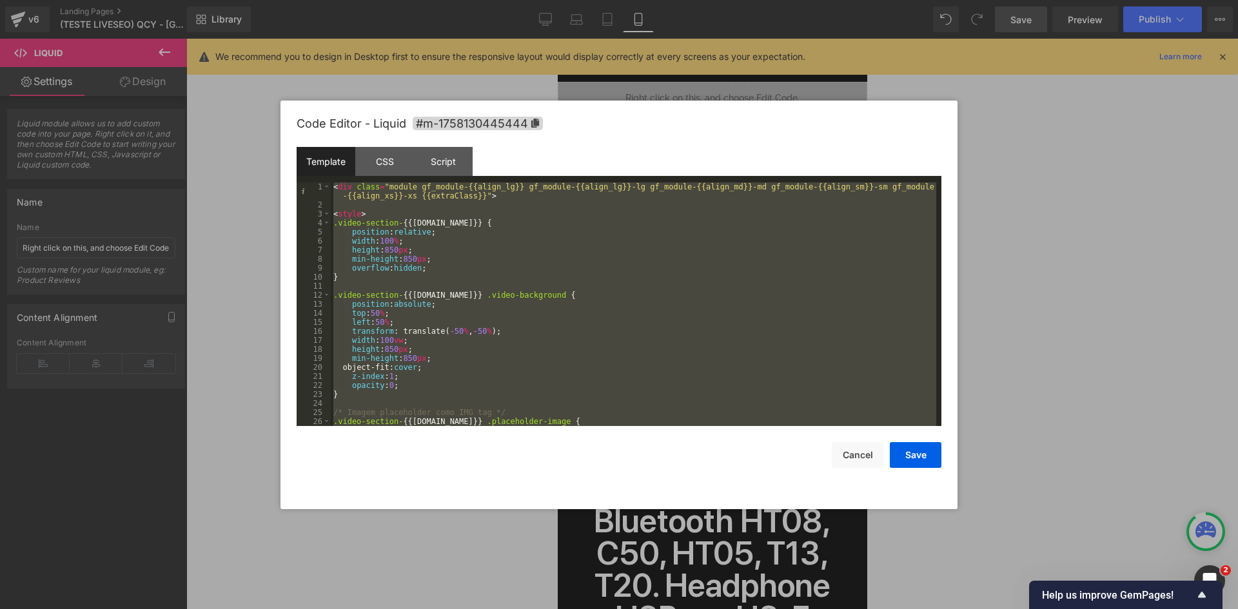
click at [515, 270] on div "< div class = "module gf_module-{{align_lg}} gf_module-{{align_lg}}-lg gf_modul…" at bounding box center [634, 305] width 606 height 244
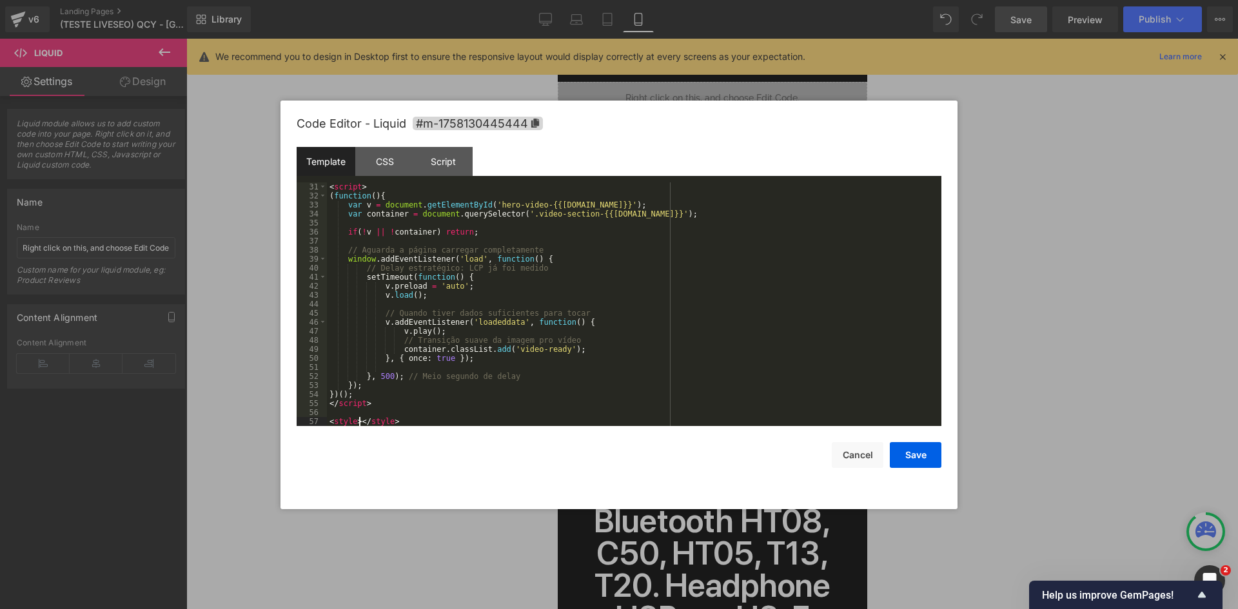
scroll to position [280, 0]
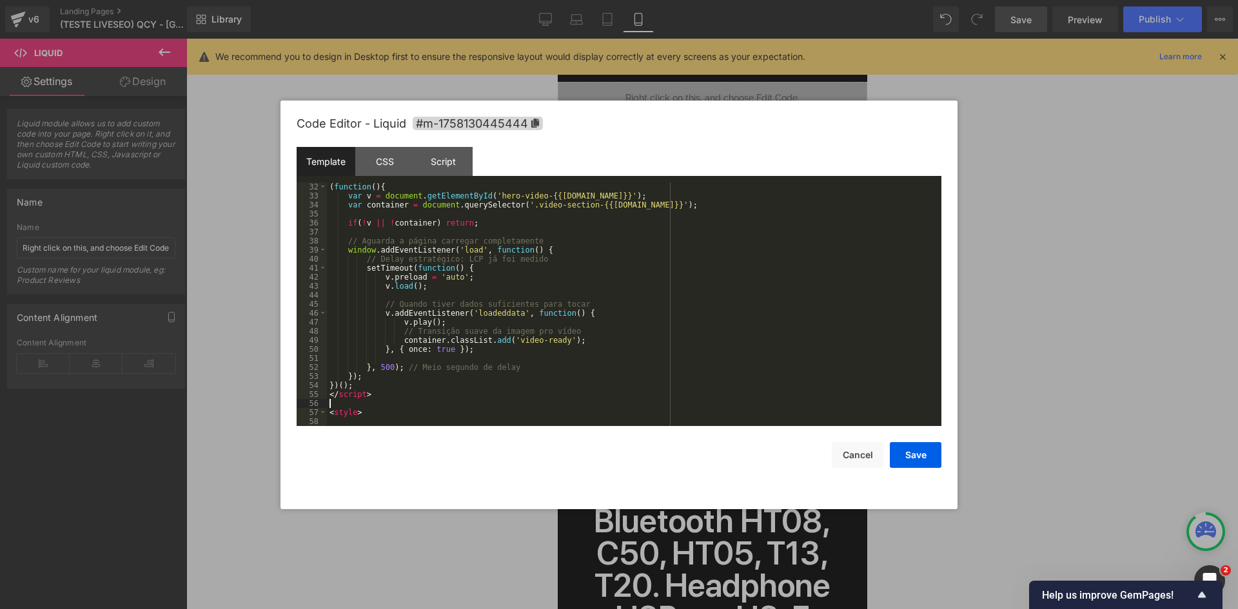
click at [390, 402] on div "( function ( ) { var v = document . getElementById ( 'hero-video-{{[DOMAIN_NAME…" at bounding box center [631, 314] width 609 height 262
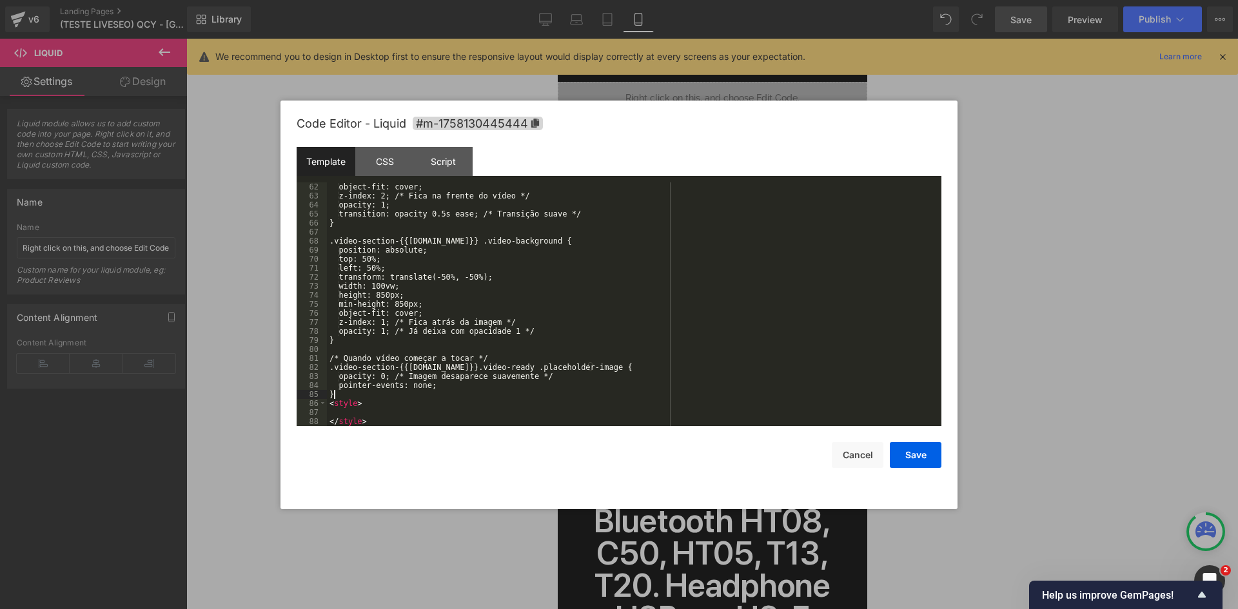
scroll to position [289, 0]
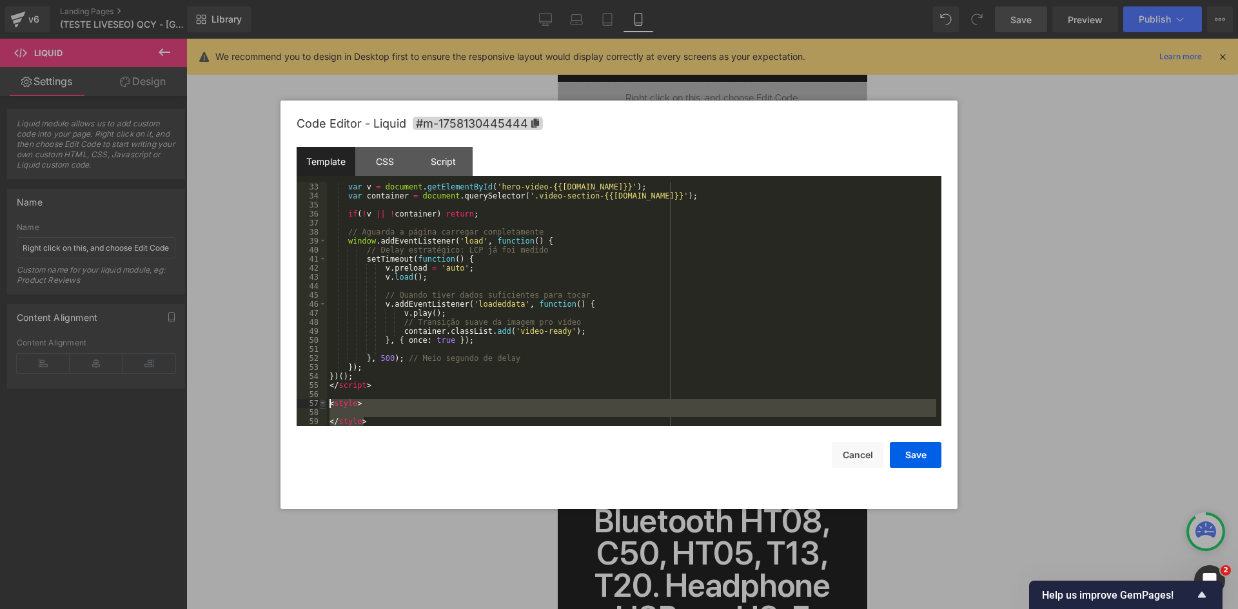
drag, startPoint x: 344, startPoint y: 413, endPoint x: 321, endPoint y: 403, distance: 25.4
click at [321, 403] on pre "33 34 35 36 37 38 39 40 41 42 43 44 45 46 47 48 49 50 51 52 53 54 55 56 57 58 5…" at bounding box center [619, 305] width 645 height 244
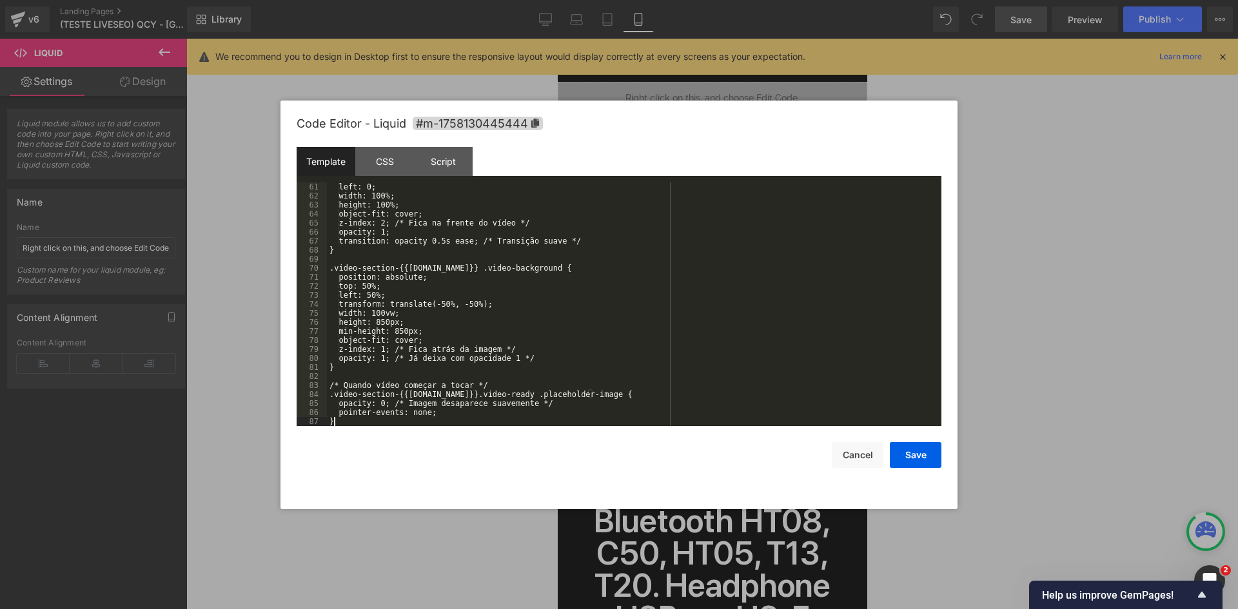
scroll to position [551, 0]
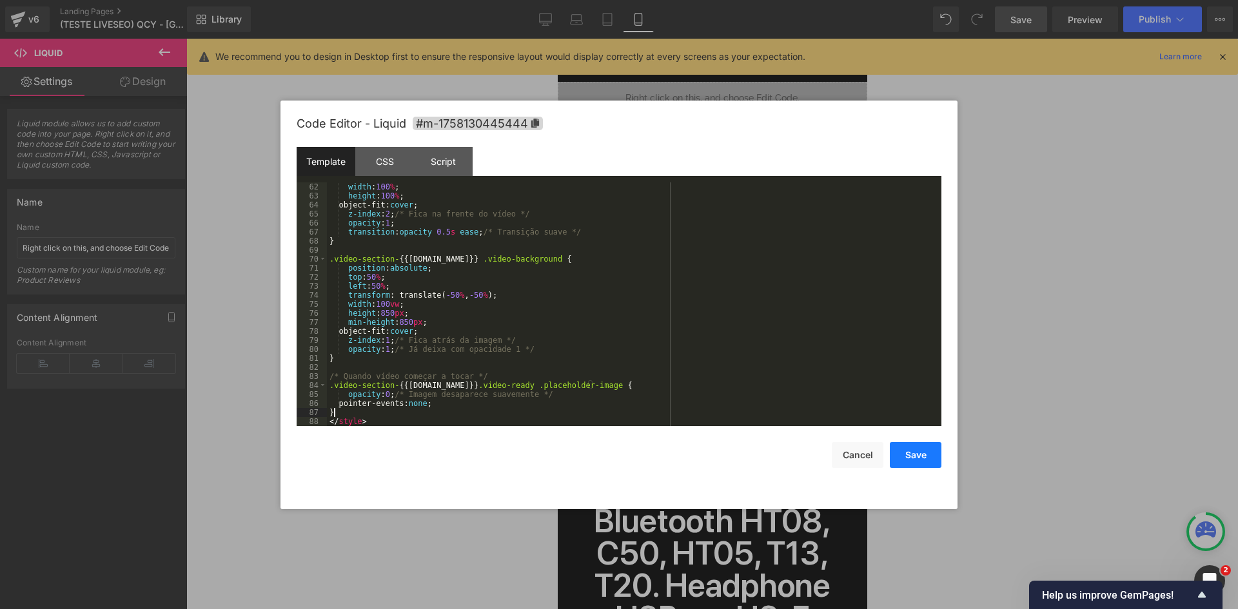
click at [905, 458] on button "Save" at bounding box center [916, 455] width 52 height 26
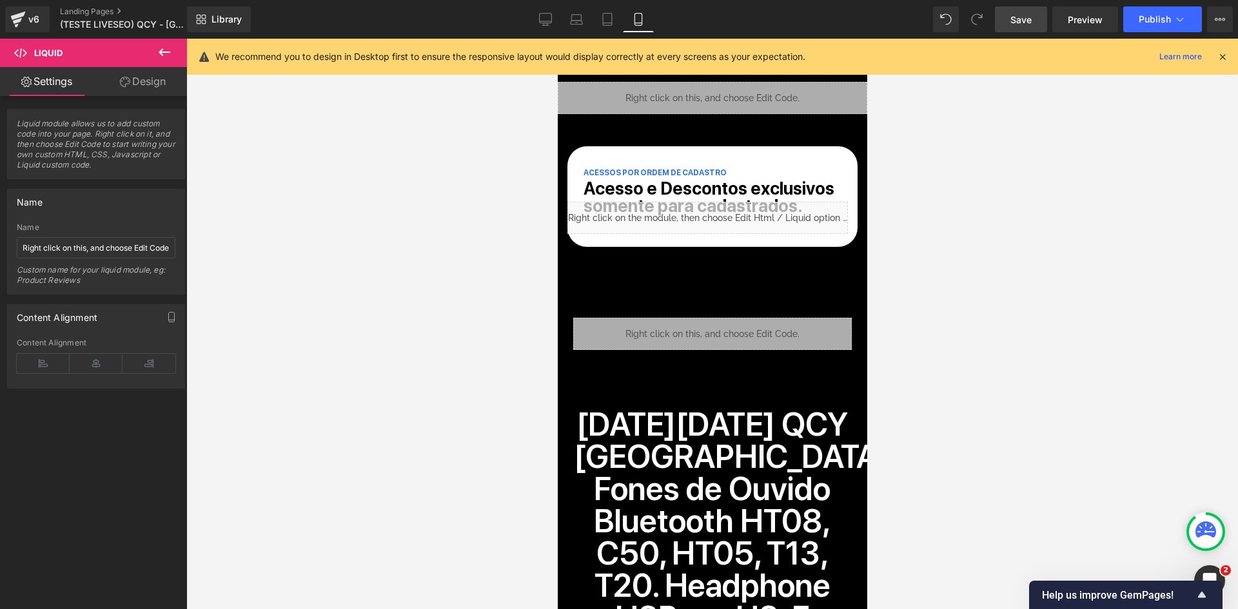
click at [1022, 16] on span "Save" at bounding box center [1021, 20] width 21 height 14
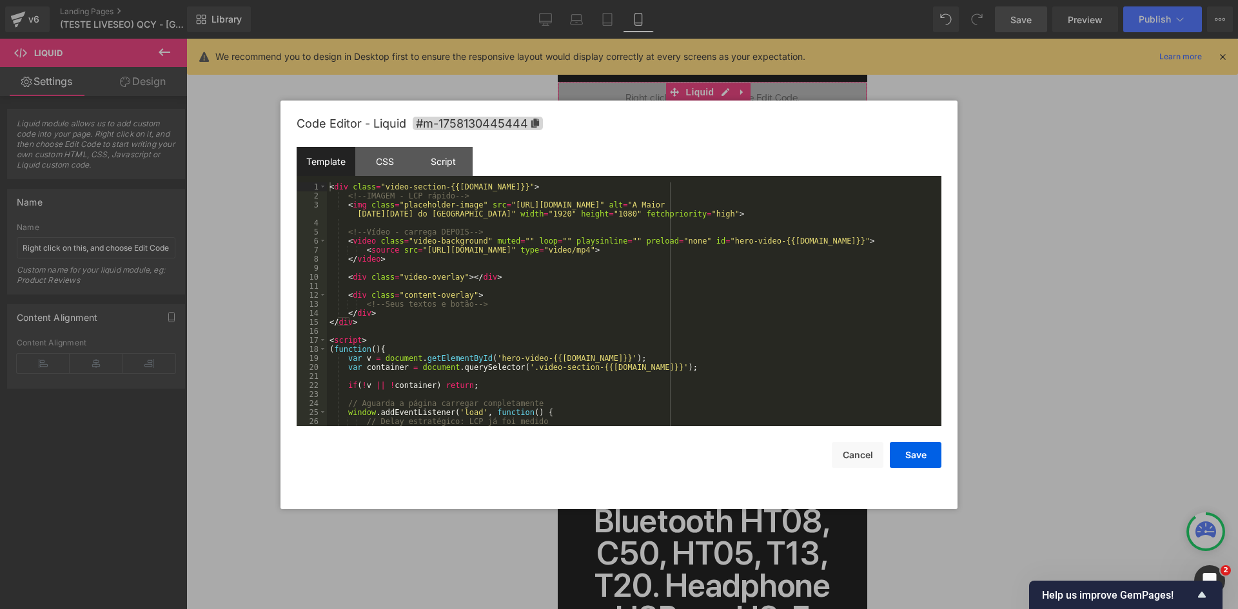
click at [613, 0] on div "You are previewing how the will restyle your page. You can not edit Elements in…" at bounding box center [619, 0] width 1238 height 0
click at [497, 306] on div "< div class = "video-section-{{[DOMAIN_NAME]}}" > <!-- IMAGEM - LCP rápido --> …" at bounding box center [631, 314] width 609 height 262
click at [618, 296] on div "< div class = "video-section-{{[DOMAIN_NAME]}}" > <!-- IMAGEM - LCP rápido --> …" at bounding box center [631, 314] width 609 height 262
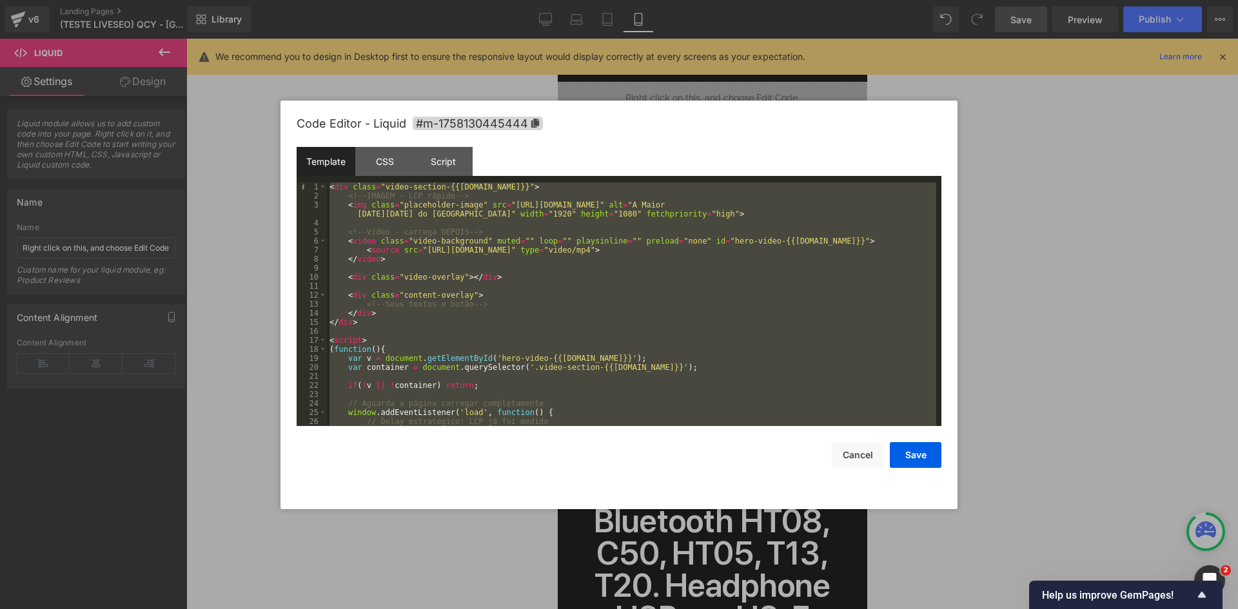
scroll to position [2013, 0]
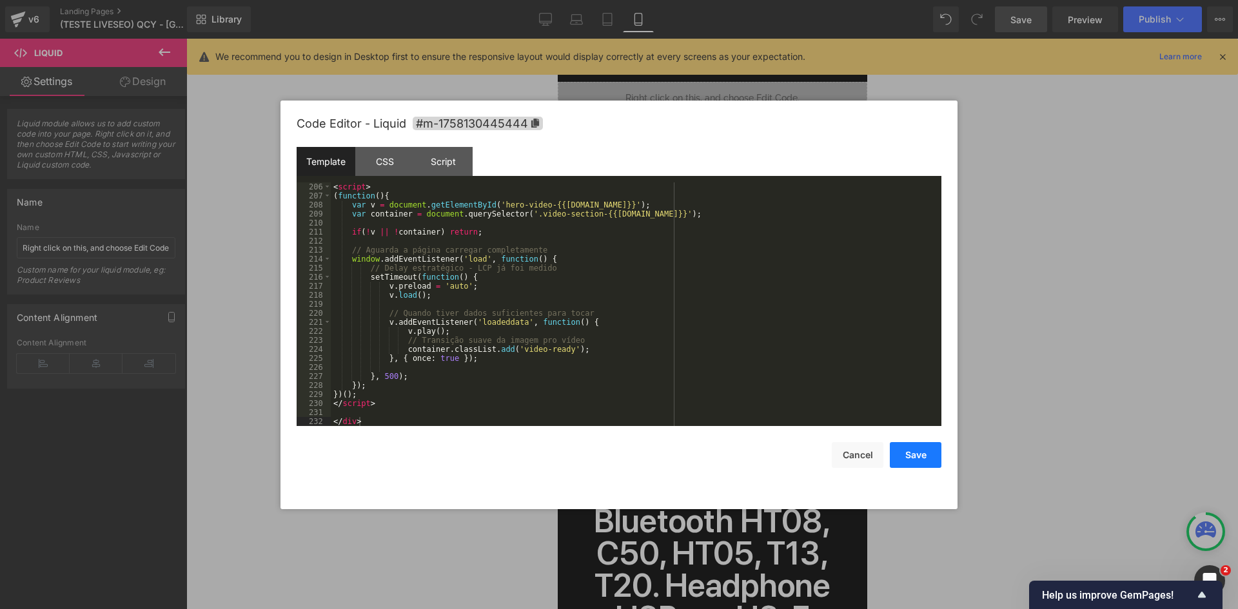
click at [916, 454] on button "Save" at bounding box center [916, 455] width 52 height 26
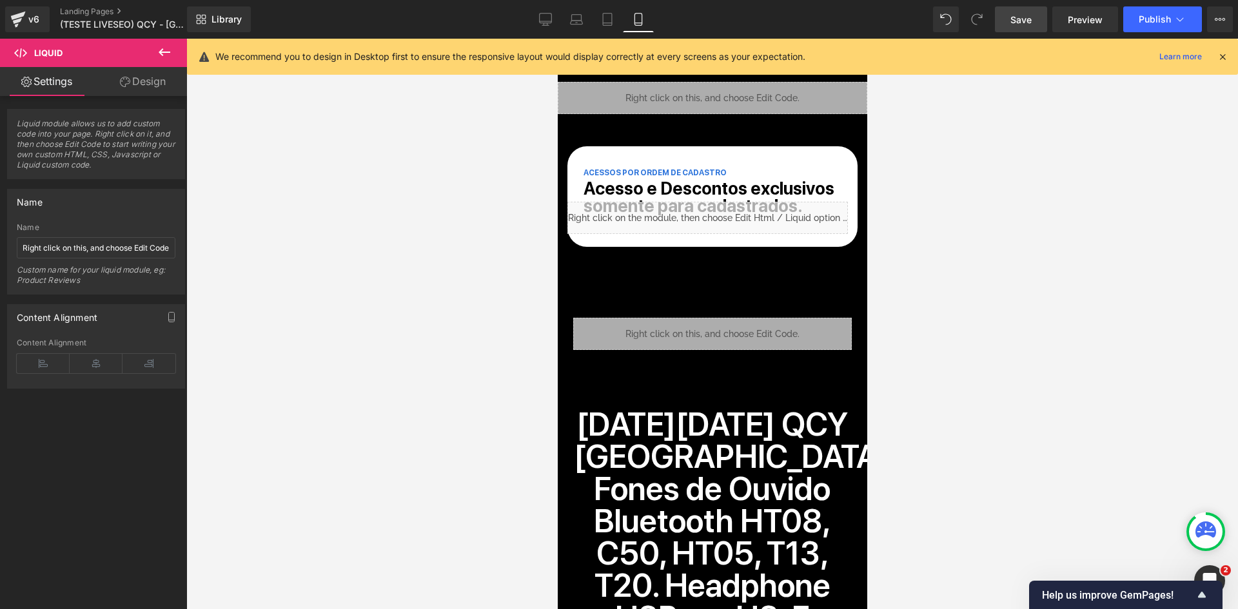
click at [1020, 17] on span "Save" at bounding box center [1021, 20] width 21 height 14
click at [642, 100] on div "Liquid" at bounding box center [712, 98] width 310 height 32
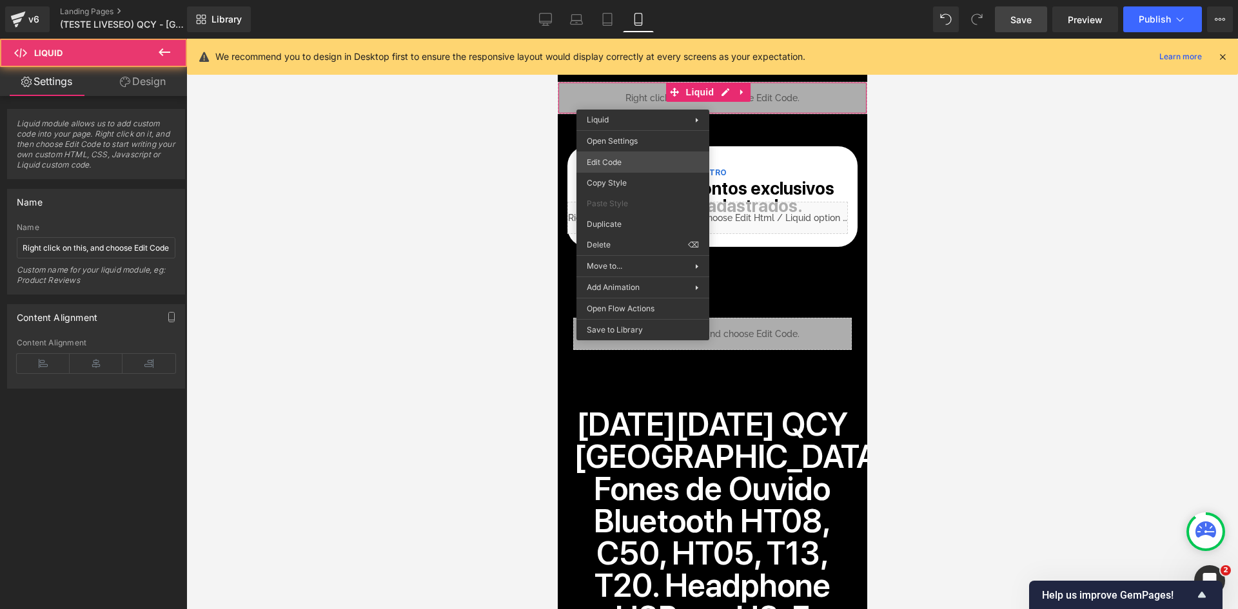
click at [640, 0] on div "You are previewing how the will restyle your page. You can not edit Elements in…" at bounding box center [619, 0] width 1238 height 0
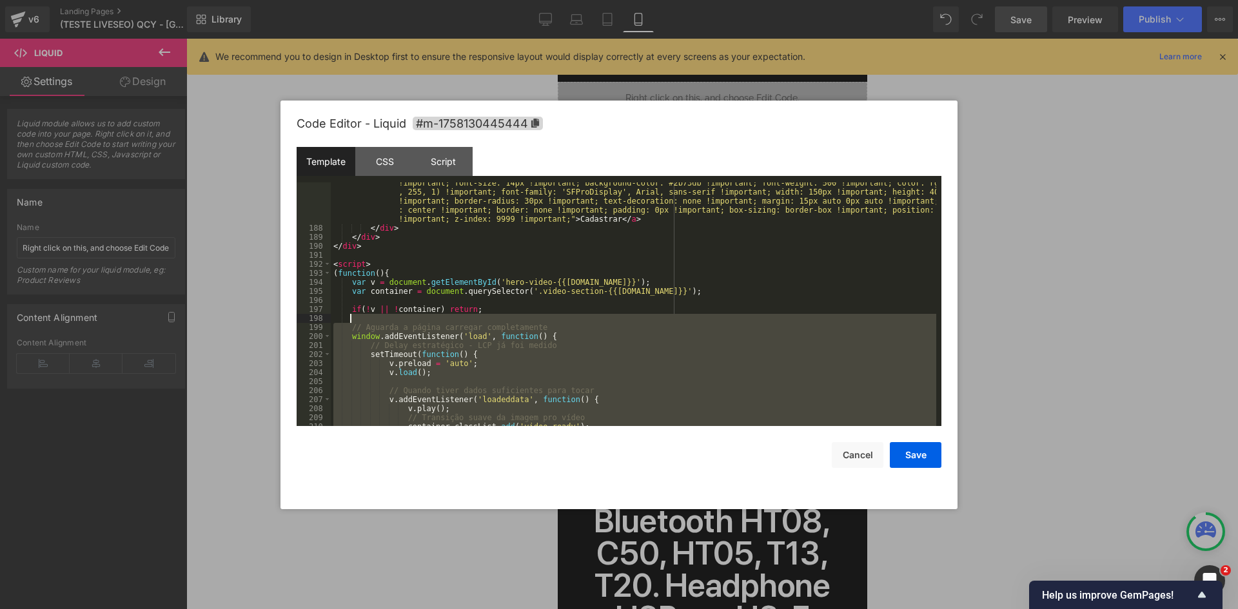
scroll to position [1780, 0]
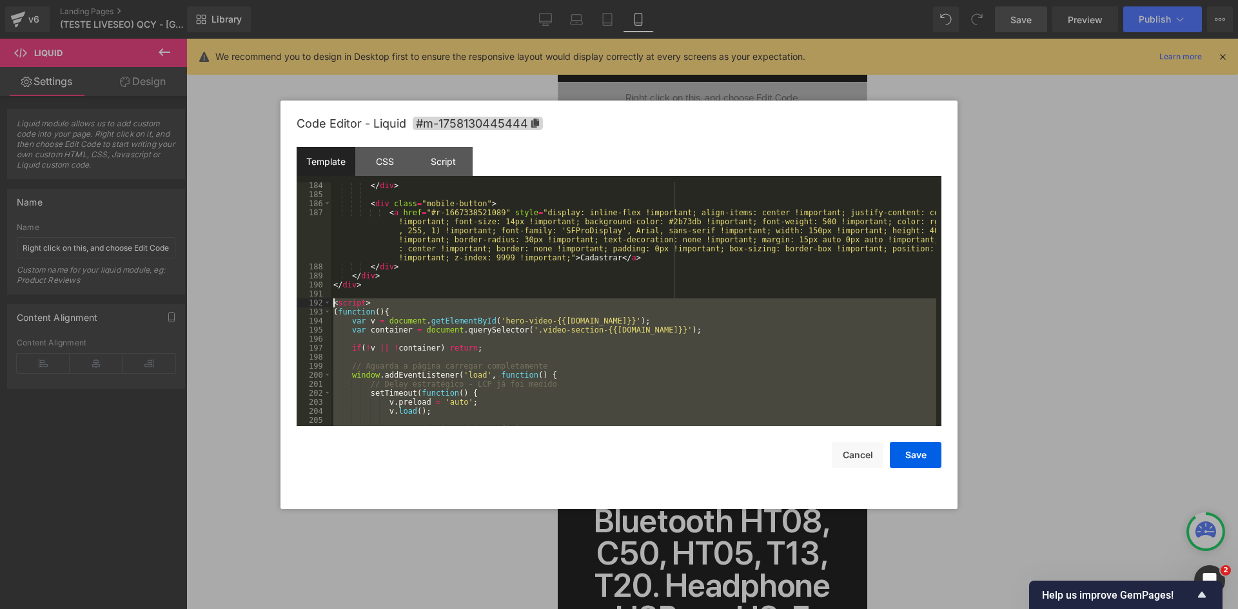
drag, startPoint x: 396, startPoint y: 400, endPoint x: 322, endPoint y: 304, distance: 120.9
click at [322, 304] on pre "184 185 186 187 188 189 190 191 192 193 194 195 196 197 198 199 200 201 202 203…" at bounding box center [619, 305] width 645 height 244
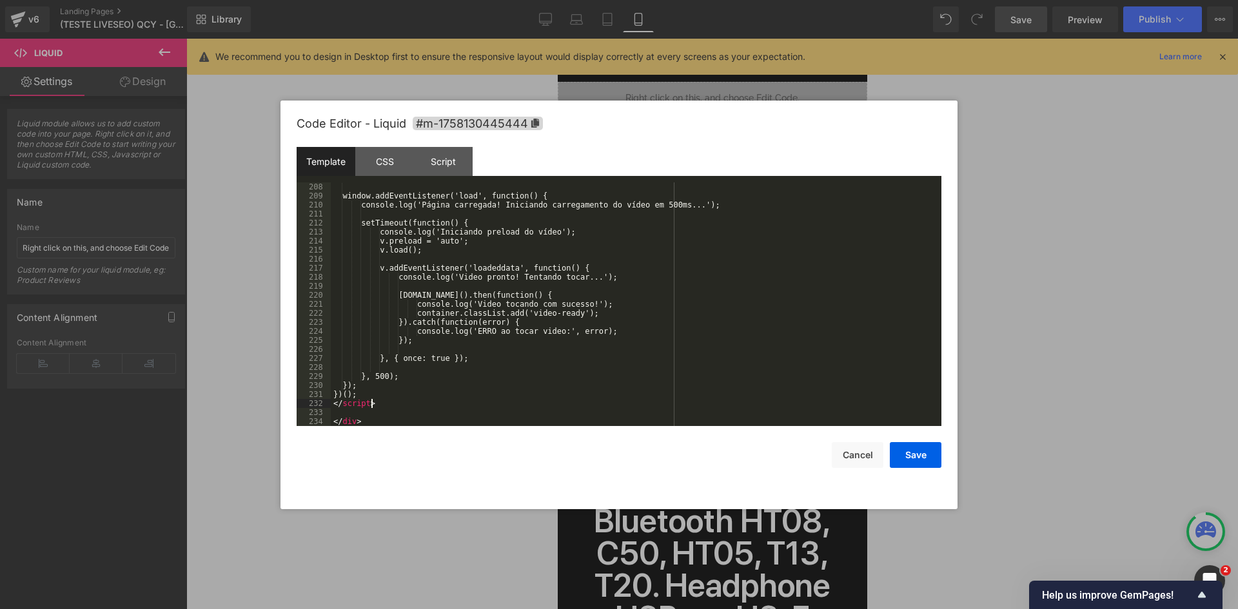
scroll to position [2041, 0]
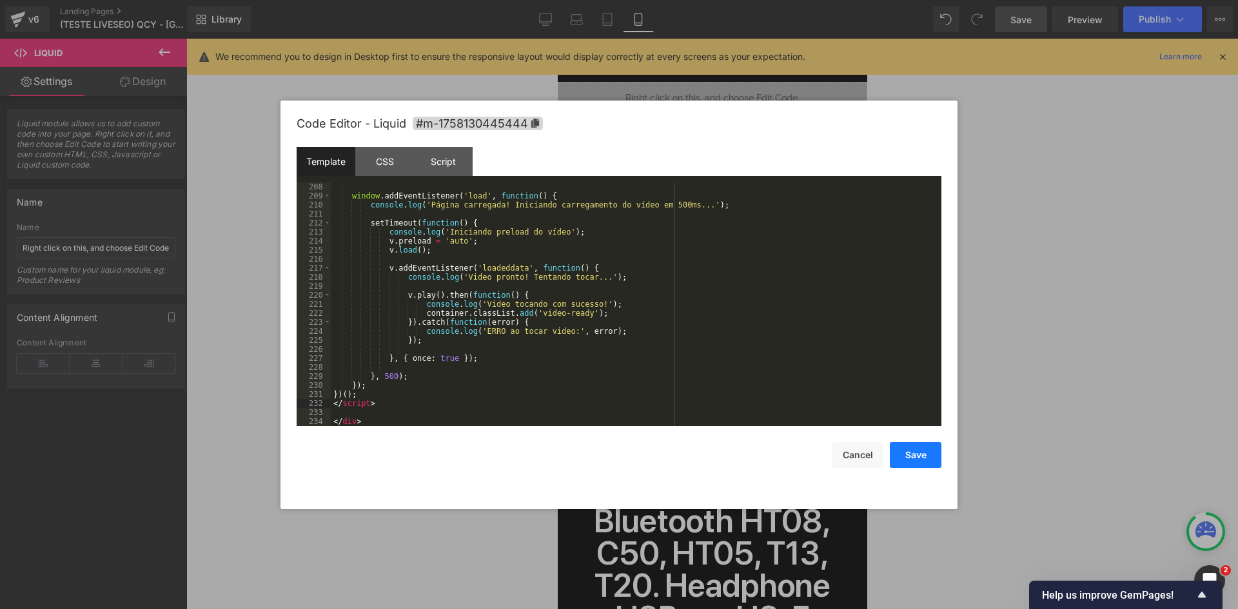
click at [921, 452] on button "Save" at bounding box center [916, 455] width 52 height 26
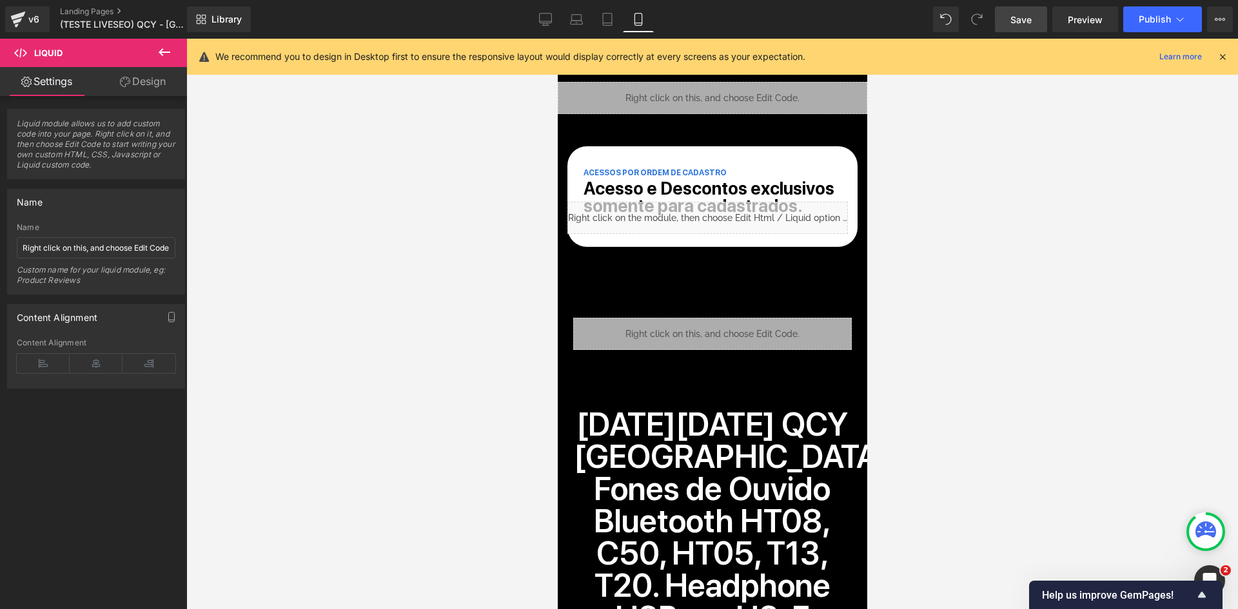
click at [1025, 20] on span "Save" at bounding box center [1021, 20] width 21 height 14
click at [649, 96] on div "Liquid" at bounding box center [712, 98] width 310 height 32
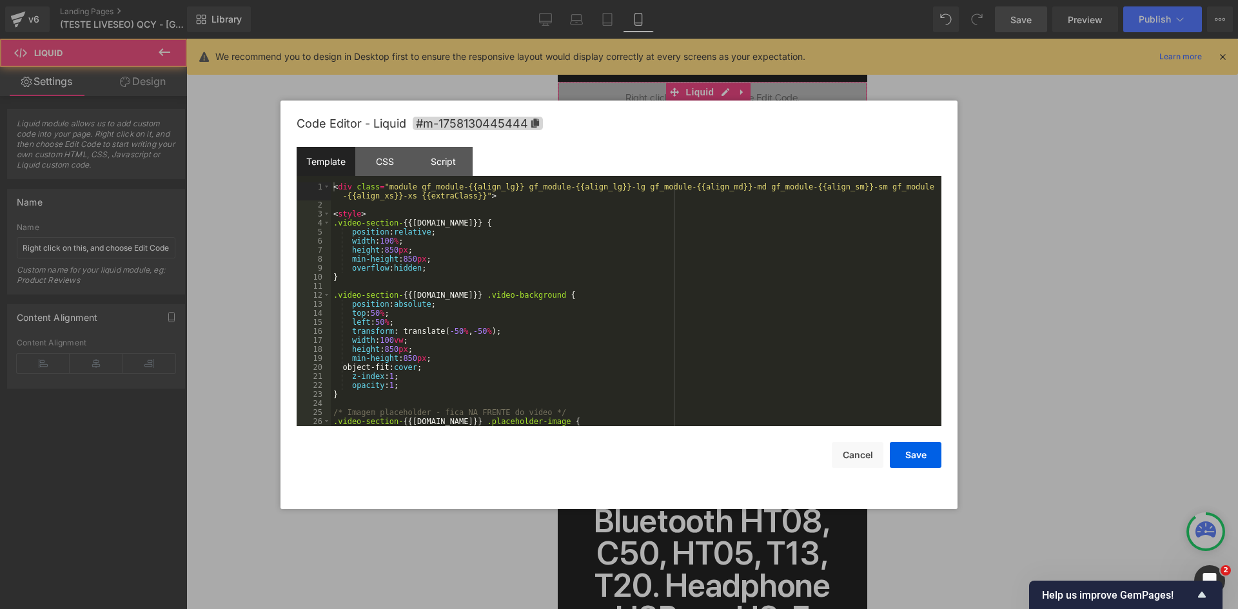
click at [655, 0] on div "You are previewing how the will restyle your page. You can not edit Elements in…" at bounding box center [619, 0] width 1238 height 0
click at [600, 231] on div "< div class = "module gf_module-{{align_lg}} gf_module-{{align_lg}}-lg gf_modul…" at bounding box center [634, 318] width 606 height 271
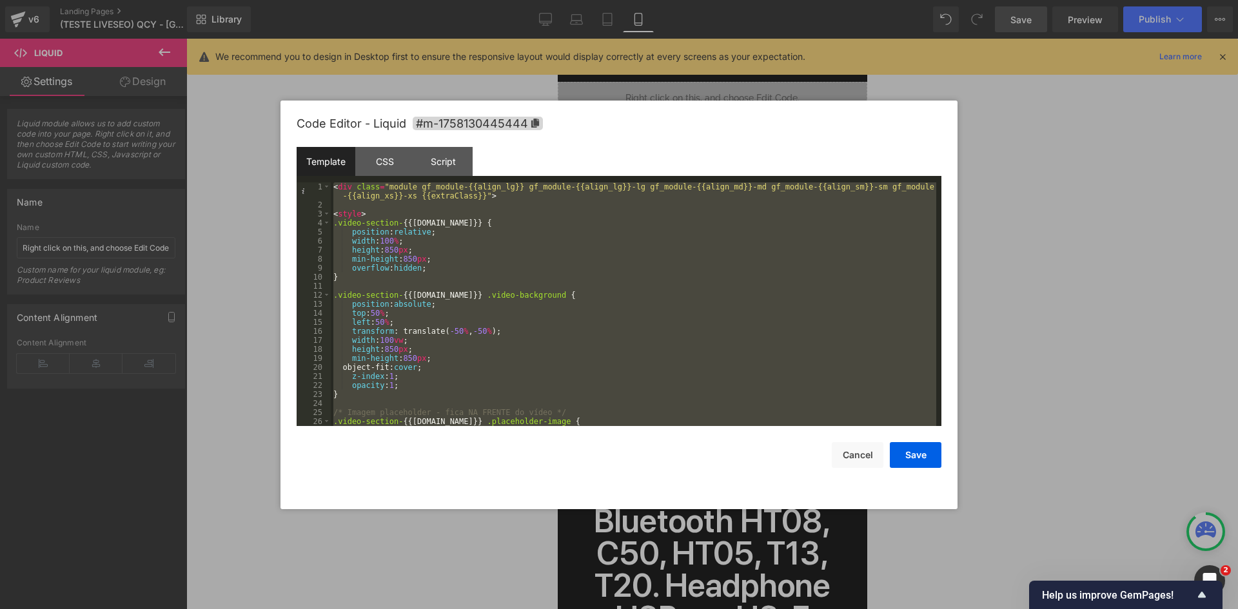
click at [482, 219] on div "< div class = "module gf_module-{{align_lg}} gf_module-{{align_lg}}-lg gf_modul…" at bounding box center [634, 305] width 606 height 244
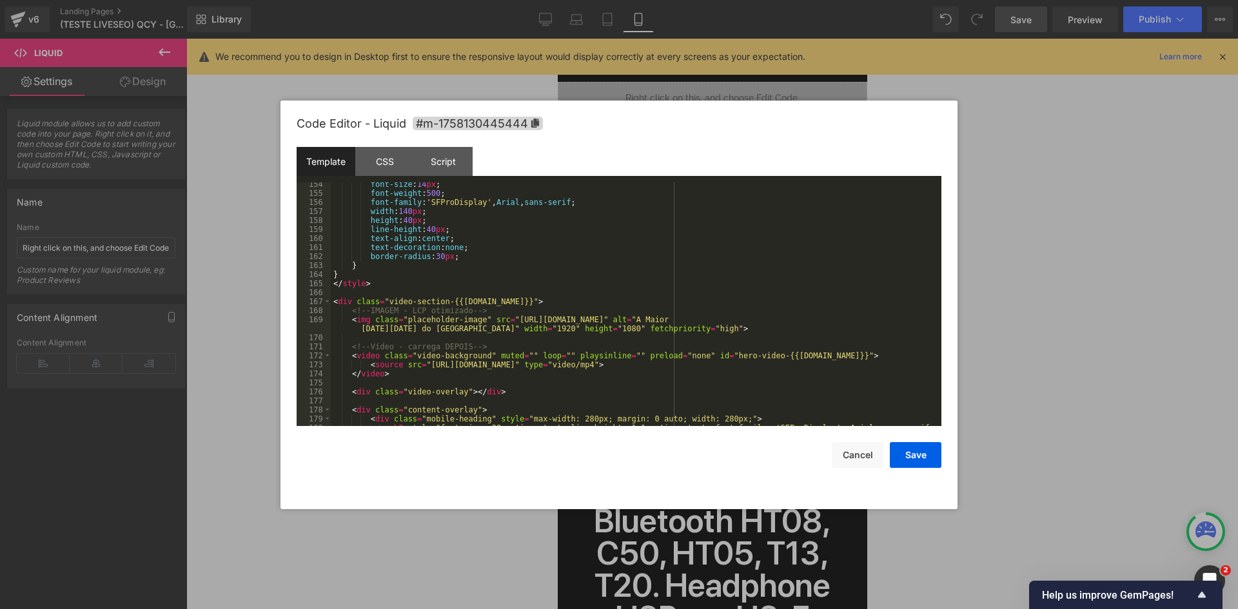
scroll to position [1470, 0]
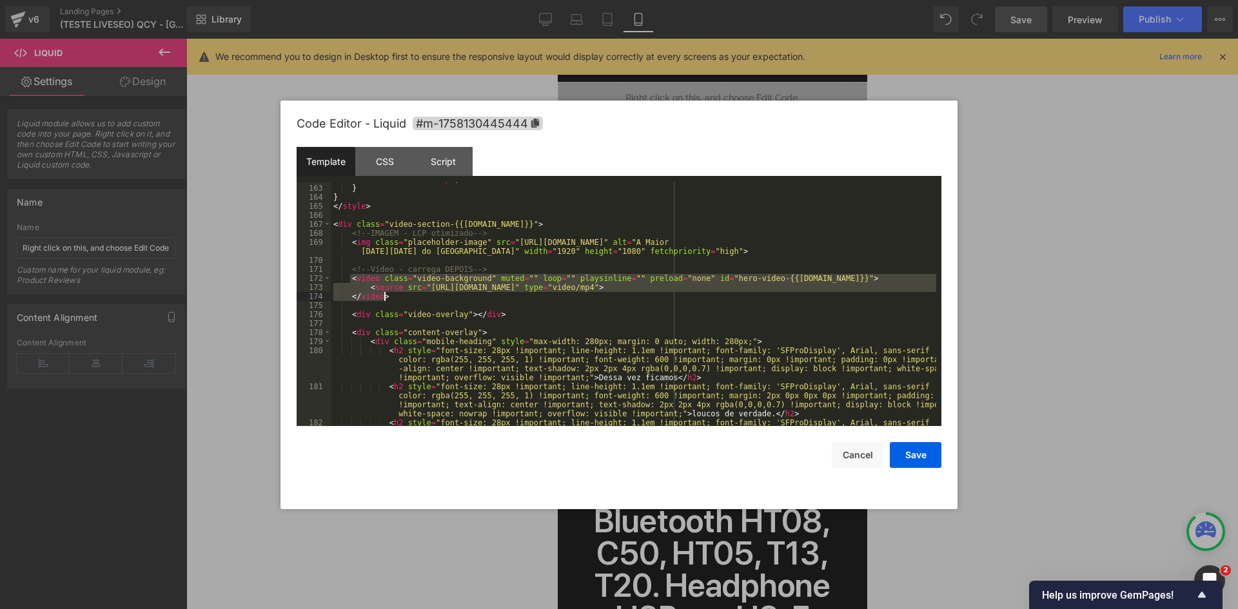
drag, startPoint x: 350, startPoint y: 278, endPoint x: 390, endPoint y: 295, distance: 43.0
click at [390, 295] on div "border-radius : 30 px ; } } </ style > < div class = "video-section-{{[DOMAIN_N…" at bounding box center [634, 319] width 606 height 289
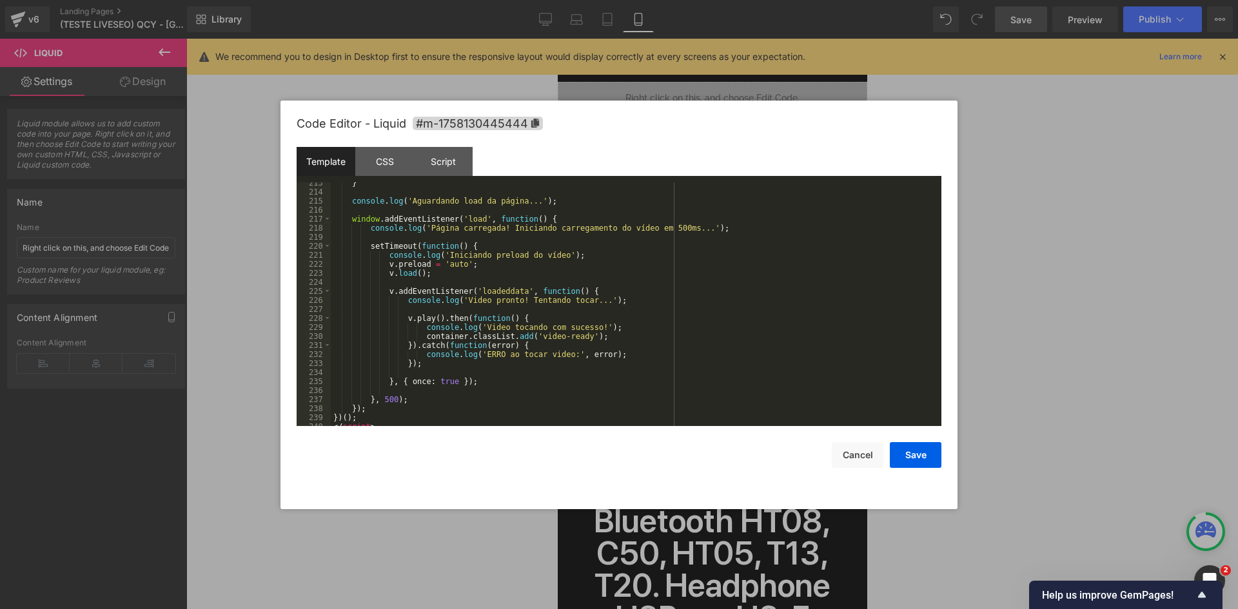
scroll to position [2113, 0]
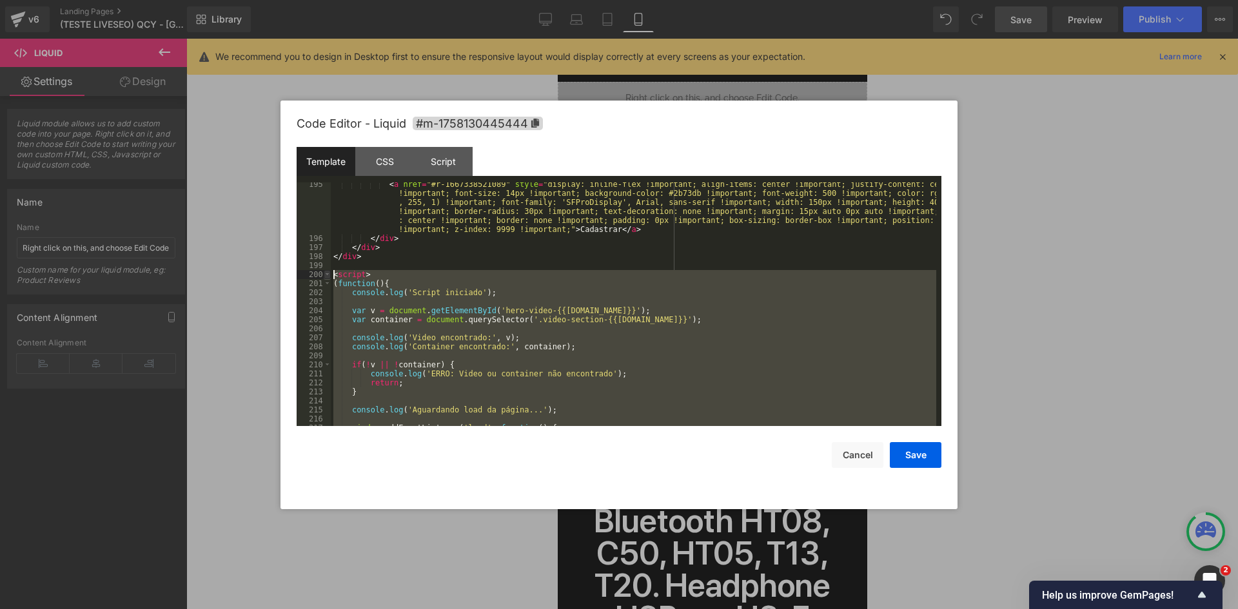
drag, startPoint x: 406, startPoint y: 369, endPoint x: 329, endPoint y: 276, distance: 120.9
click at [329, 276] on pre "195 196 197 198 199 200 201 202 203 204 205 206 207 208 209 210 211 212 213 214…" at bounding box center [619, 305] width 645 height 244
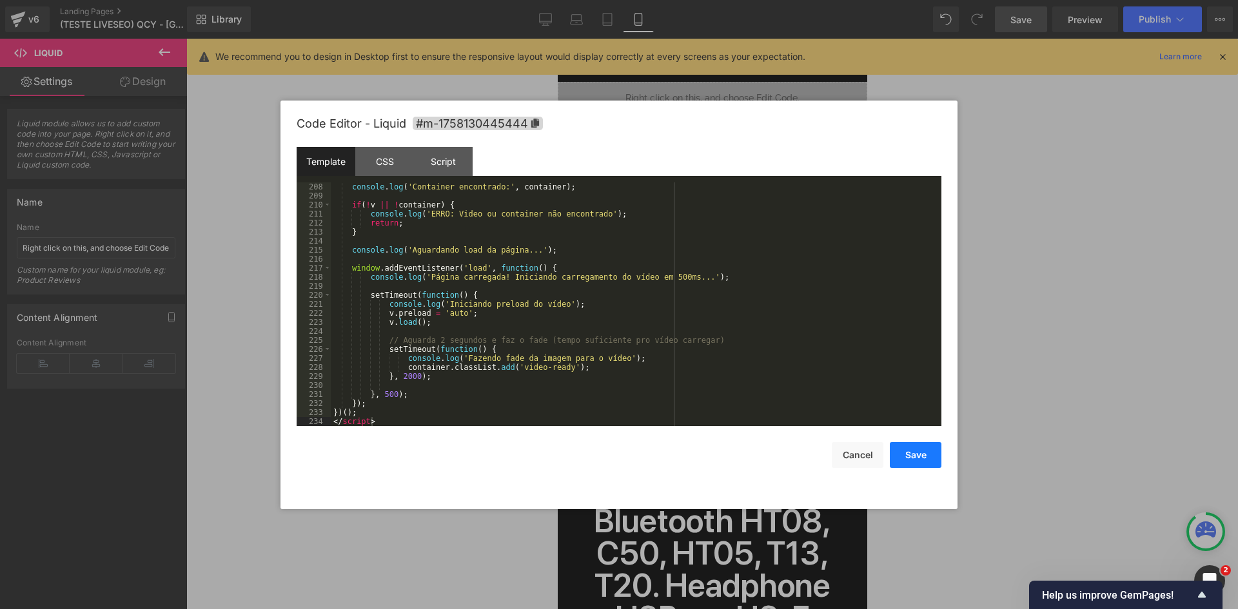
click at [907, 455] on button "Save" at bounding box center [916, 455] width 52 height 26
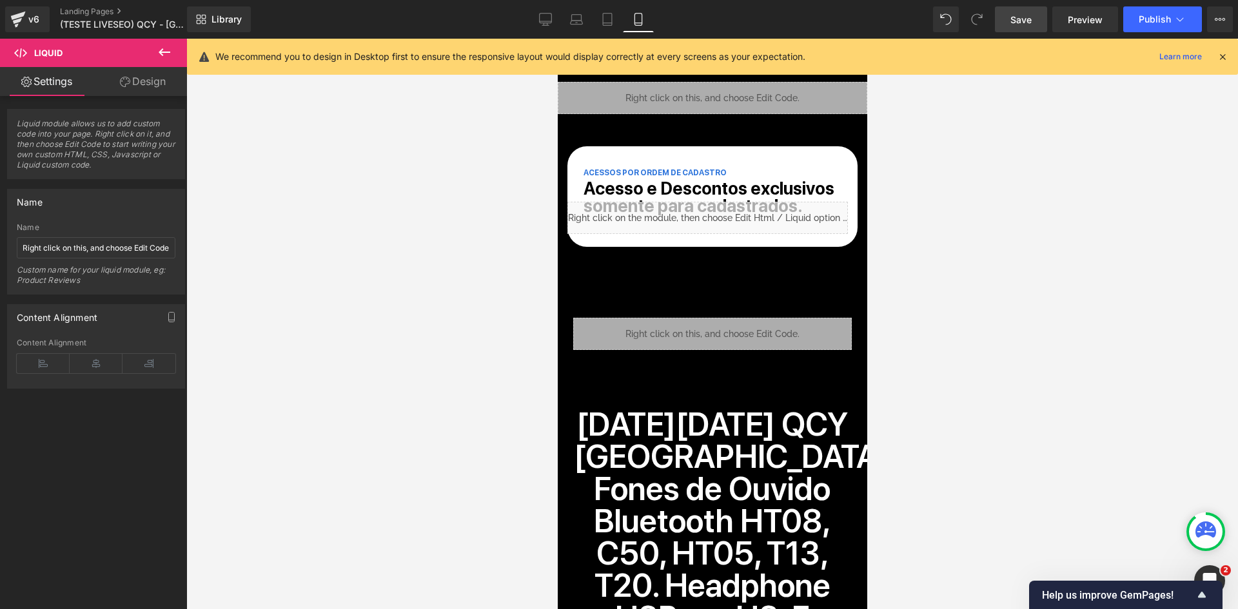
click at [1038, 21] on link "Save" at bounding box center [1021, 19] width 52 height 26
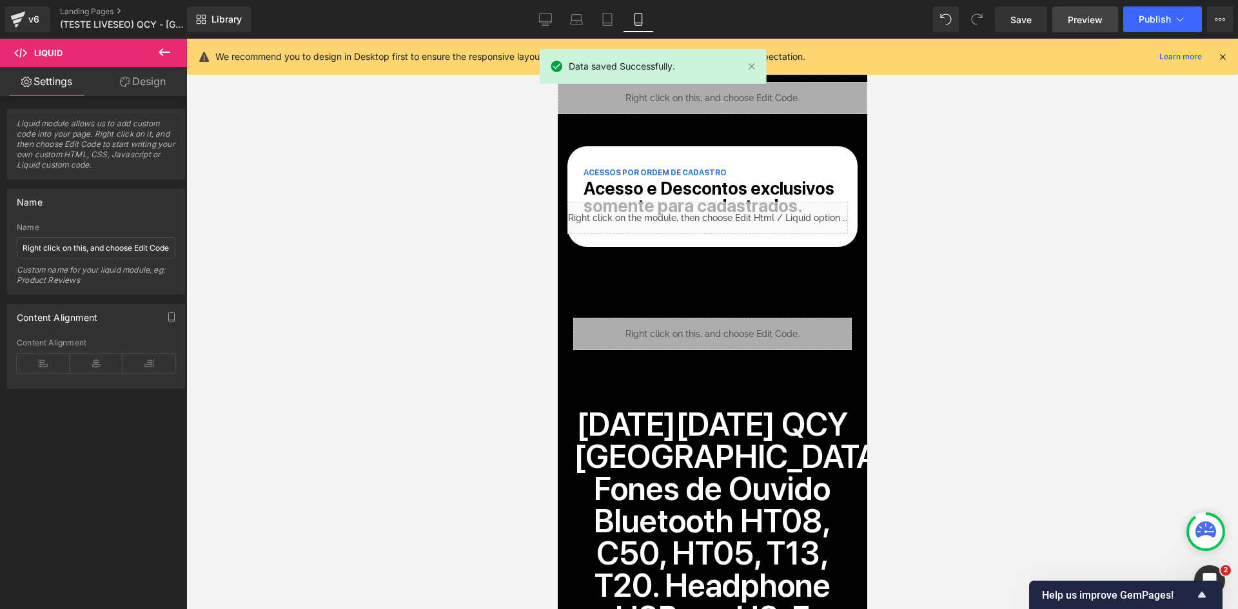
click at [1091, 21] on span "Preview" at bounding box center [1085, 20] width 35 height 14
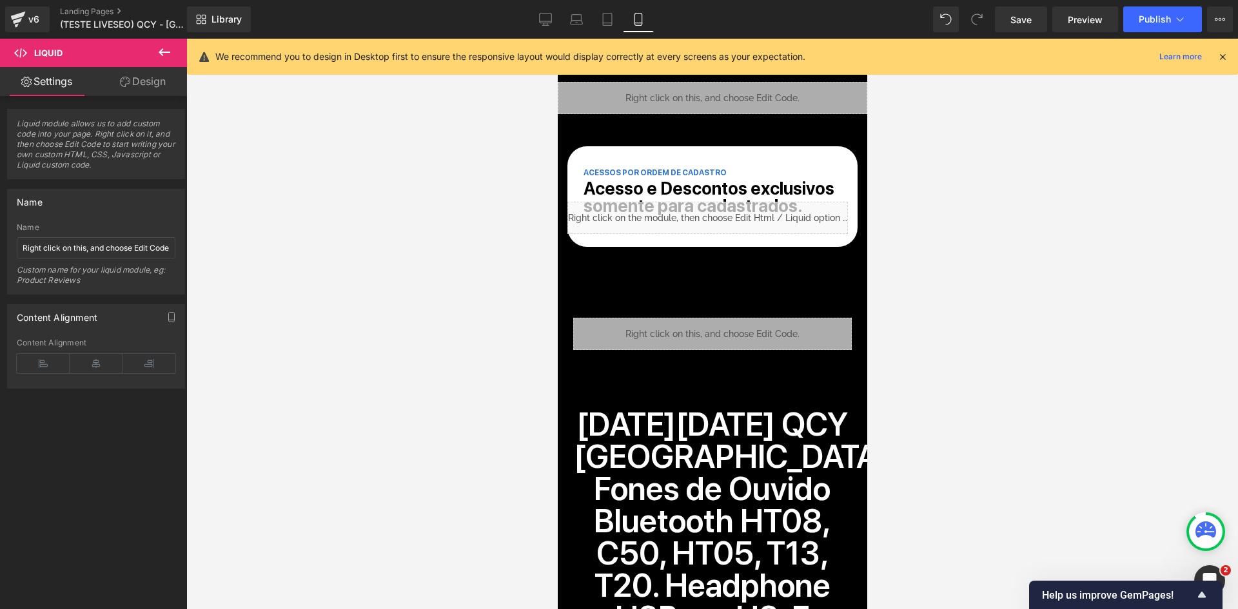
click at [590, 94] on div "Liquid" at bounding box center [712, 98] width 310 height 32
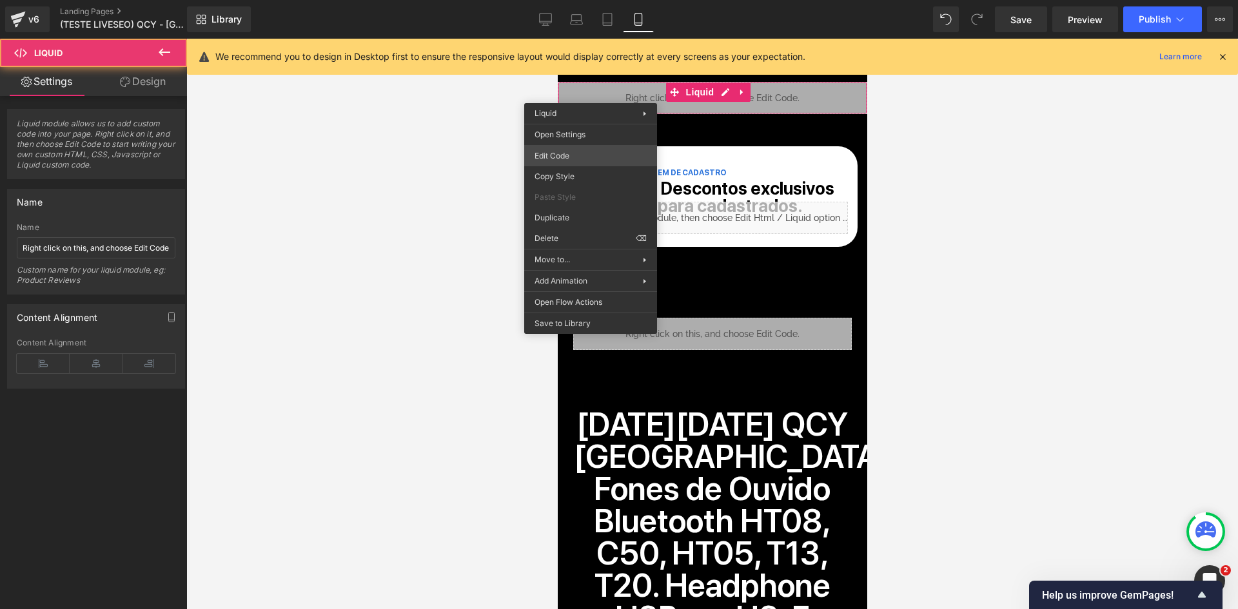
click at [595, 0] on div "You are previewing how the will restyle your page. You can not edit Elements in…" at bounding box center [619, 0] width 1238 height 0
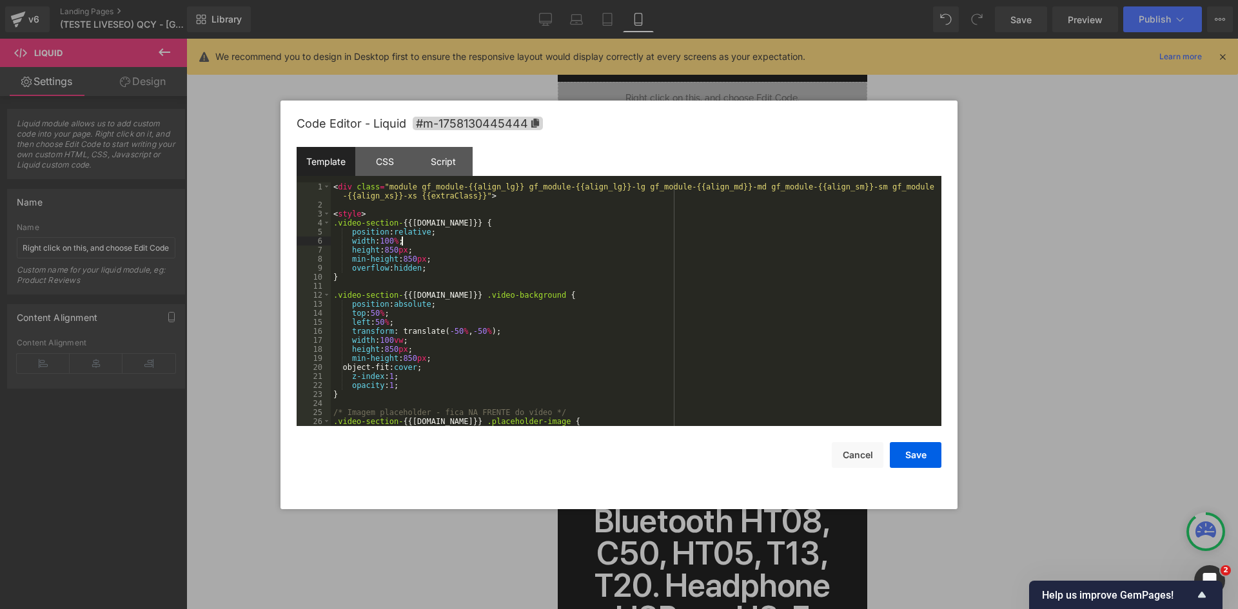
click at [502, 237] on div "< div class = "module gf_module-{{align_lg}} gf_module-{{align_lg}}-lg gf_modul…" at bounding box center [634, 318] width 606 height 271
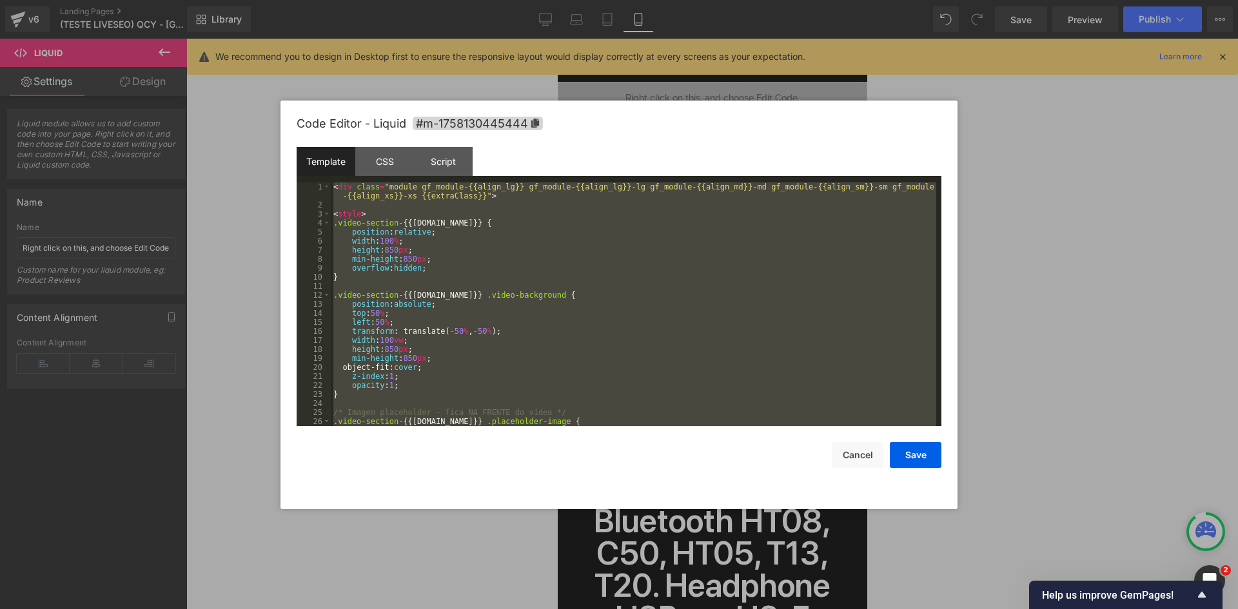
scroll to position [1625, 0]
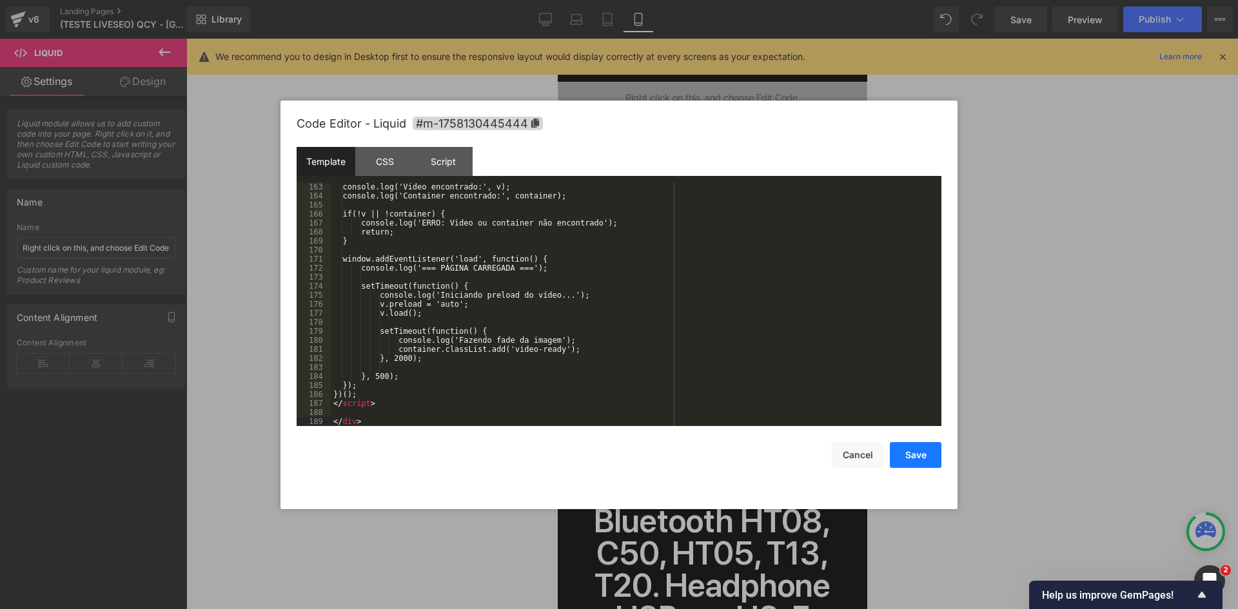
click at [909, 455] on button "Save" at bounding box center [916, 455] width 52 height 26
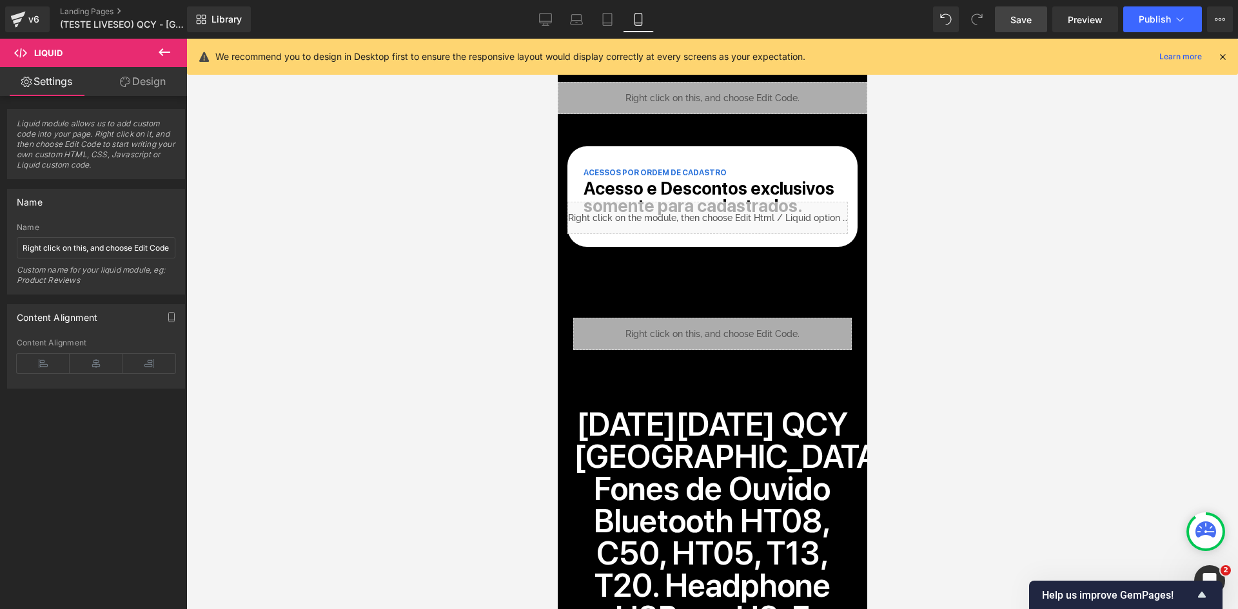
click at [1040, 13] on link "Save" at bounding box center [1021, 19] width 52 height 26
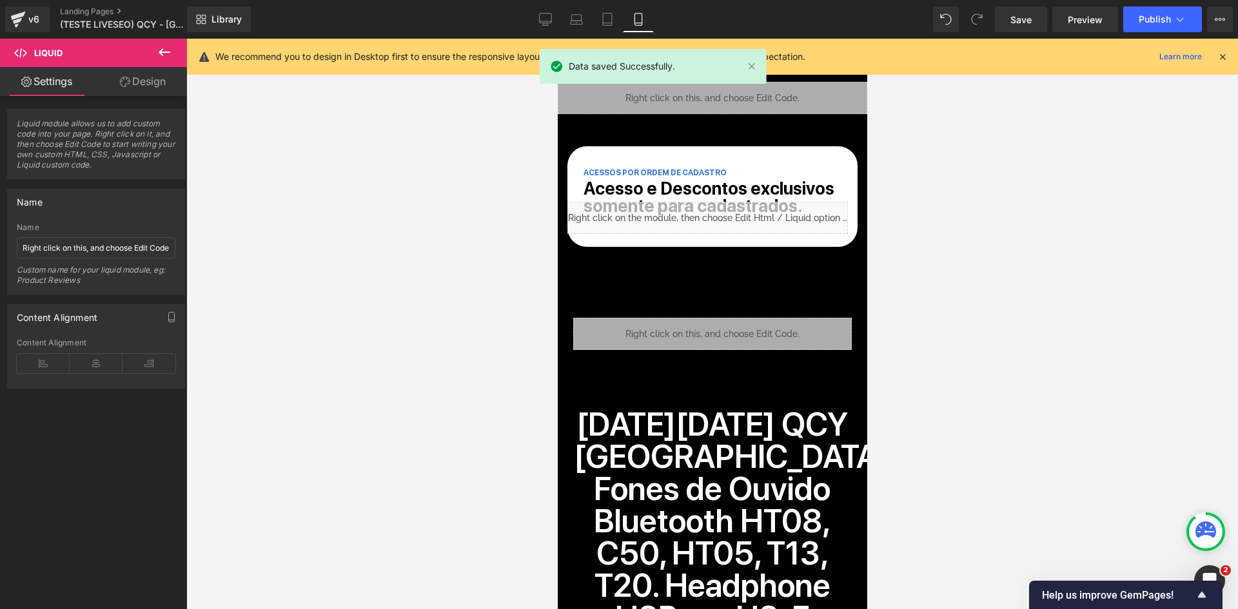
drag, startPoint x: 1087, startPoint y: 28, endPoint x: 944, endPoint y: 0, distance: 145.8
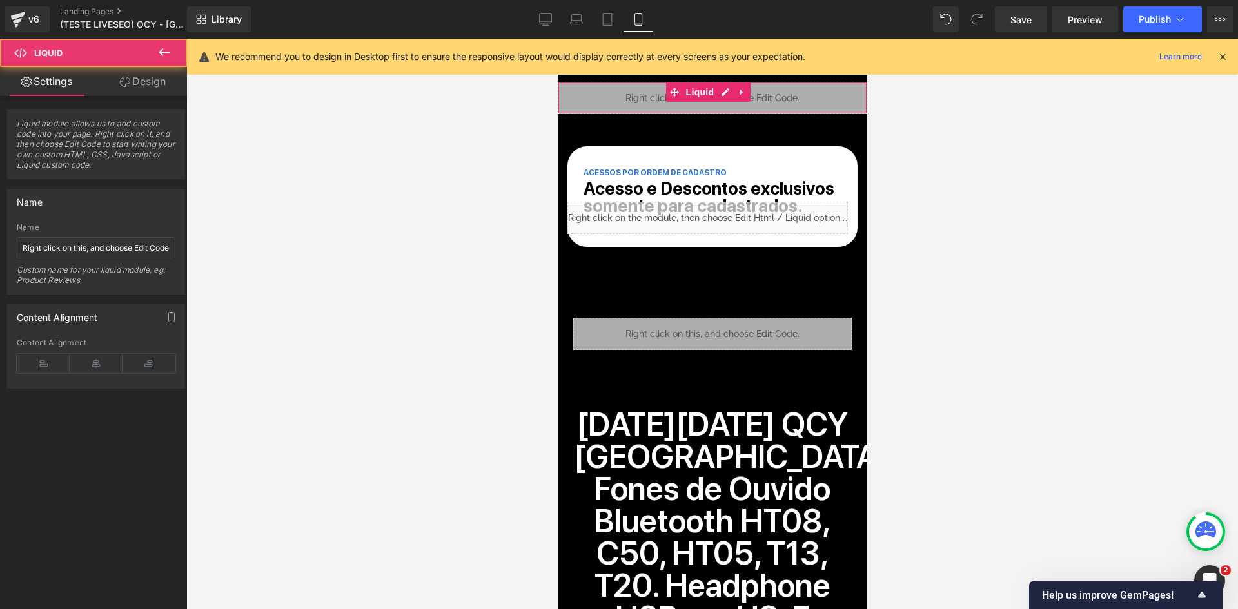
click at [661, 106] on div "Liquid" at bounding box center [712, 98] width 310 height 32
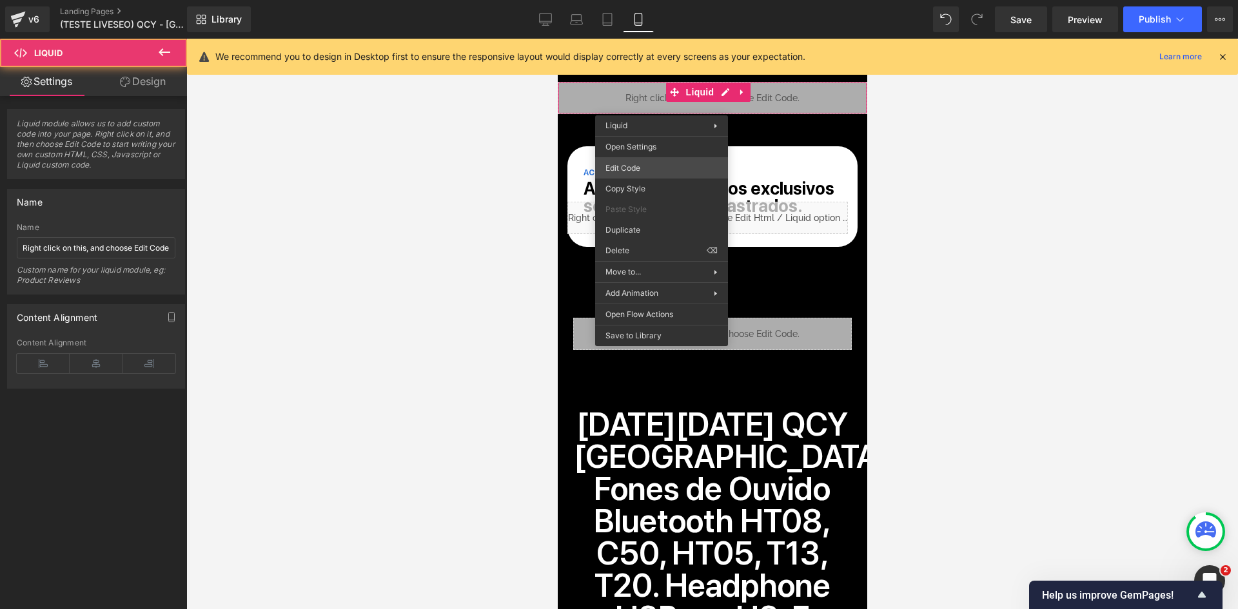
click at [647, 0] on div "You are previewing how the will restyle your page. You can not edit Elements in…" at bounding box center [619, 0] width 1238 height 0
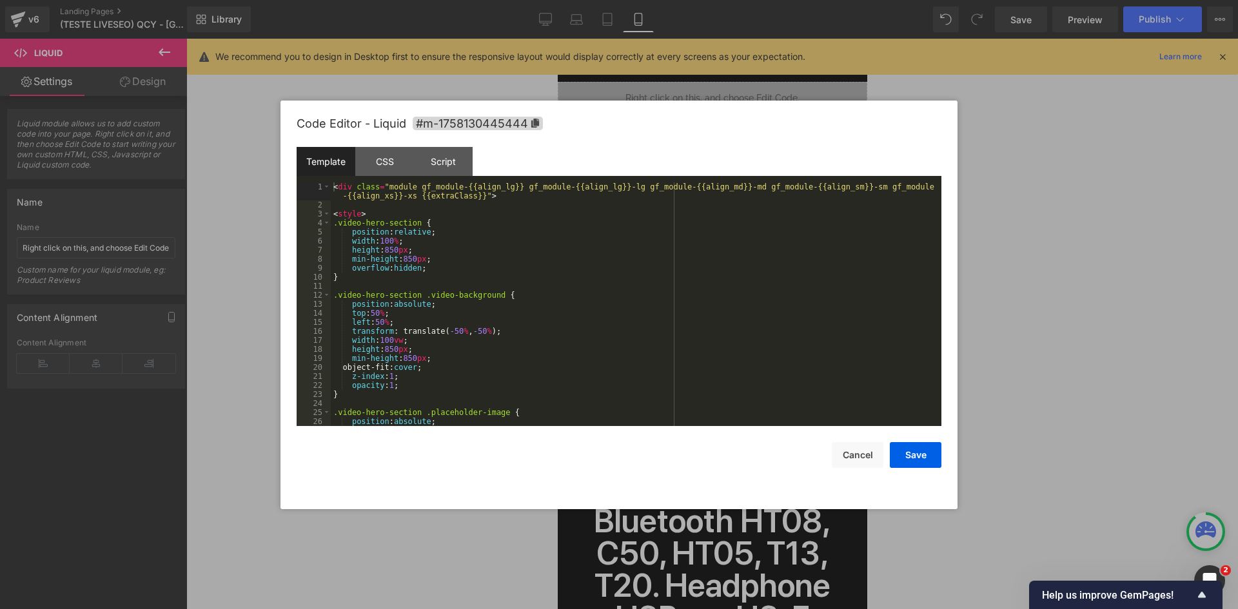
click at [636, 225] on div "< div class = "module gf_module-{{align_lg}} gf_module-{{align_lg}}-lg gf_modul…" at bounding box center [634, 318] width 606 height 271
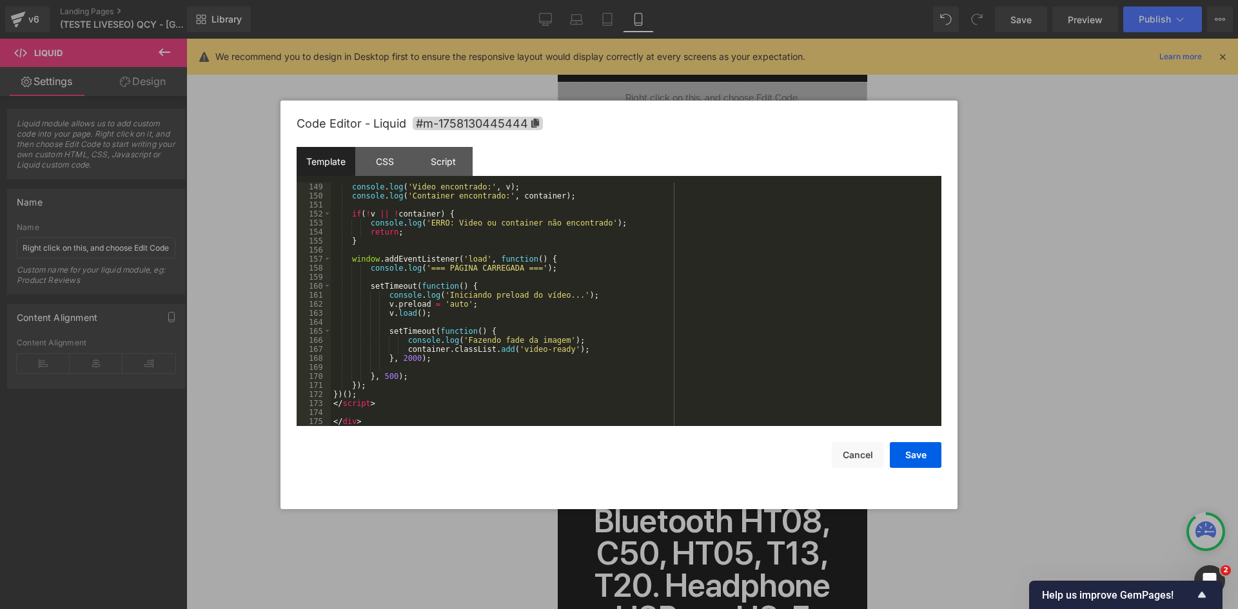
scroll to position [1562, 0]
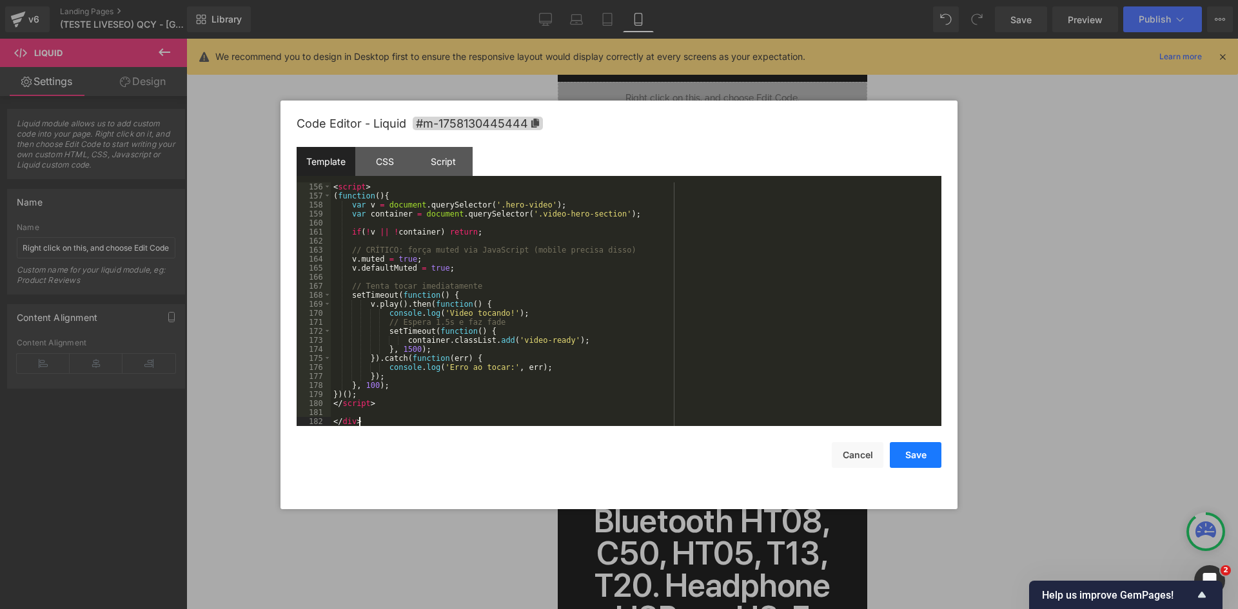
click at [903, 449] on button "Save" at bounding box center [916, 455] width 52 height 26
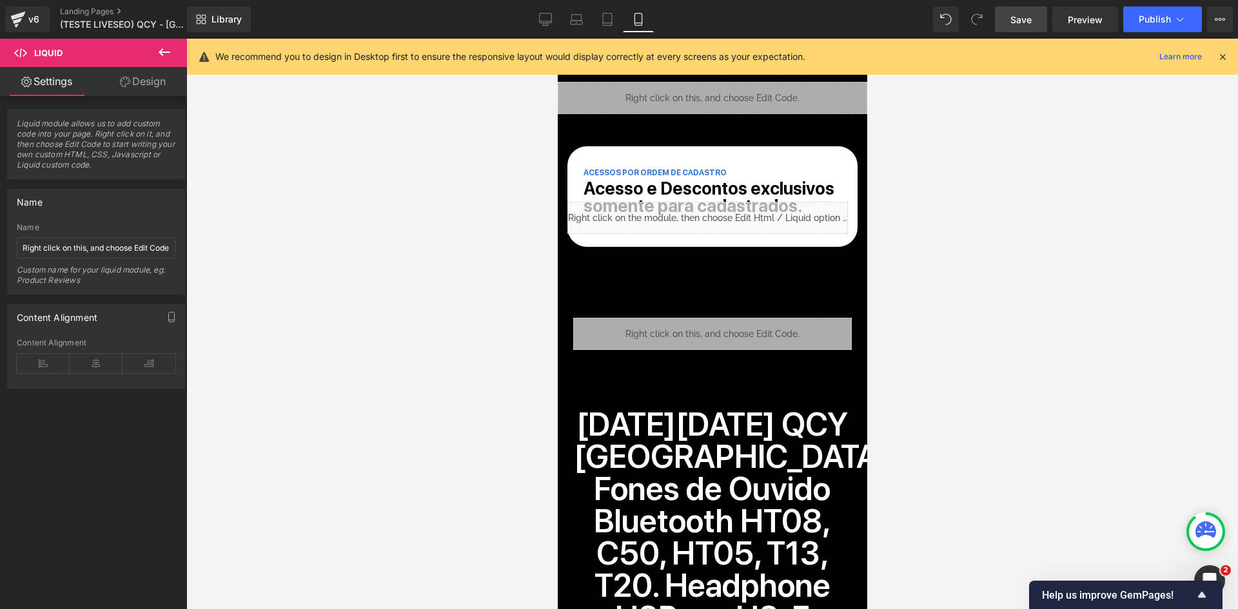
click at [1023, 23] on span "Save" at bounding box center [1021, 20] width 21 height 14
click at [557, 39] on div at bounding box center [557, 39] width 0 height 0
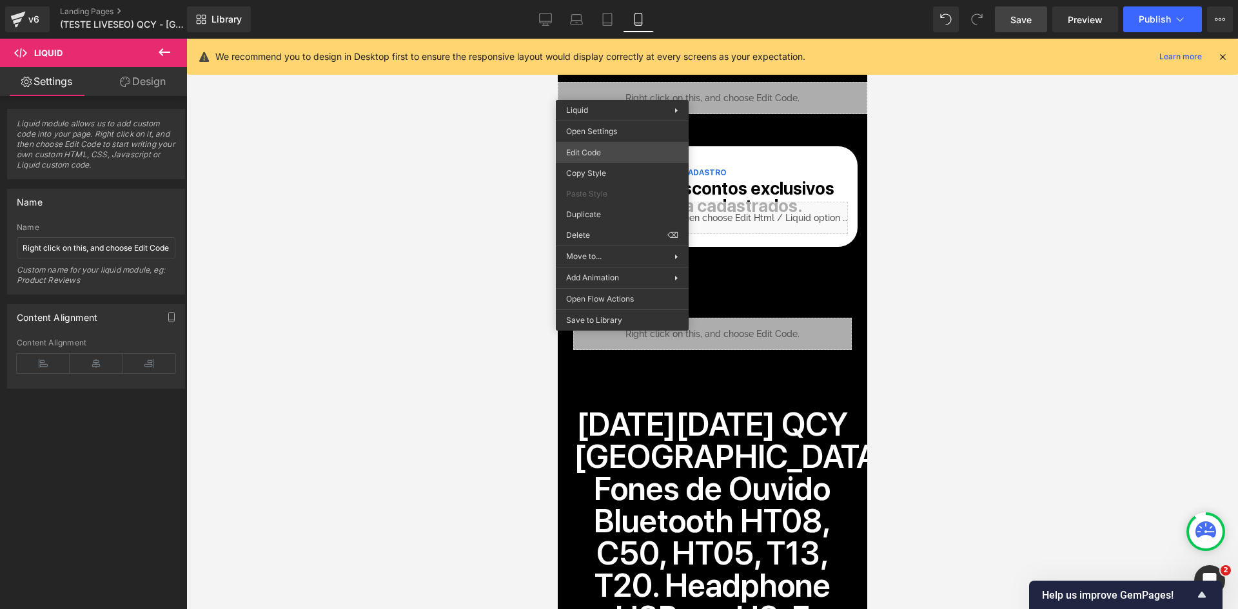
click at [605, 0] on div "You are previewing how the will restyle your page. You can not edit Elements in…" at bounding box center [619, 0] width 1238 height 0
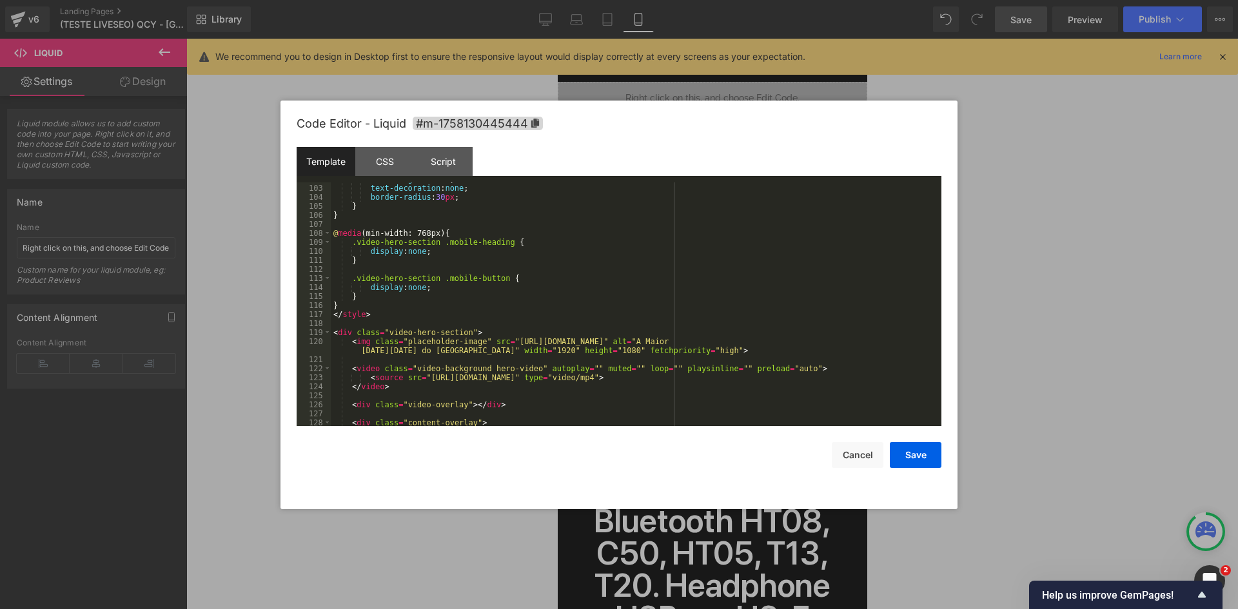
scroll to position [967, 0]
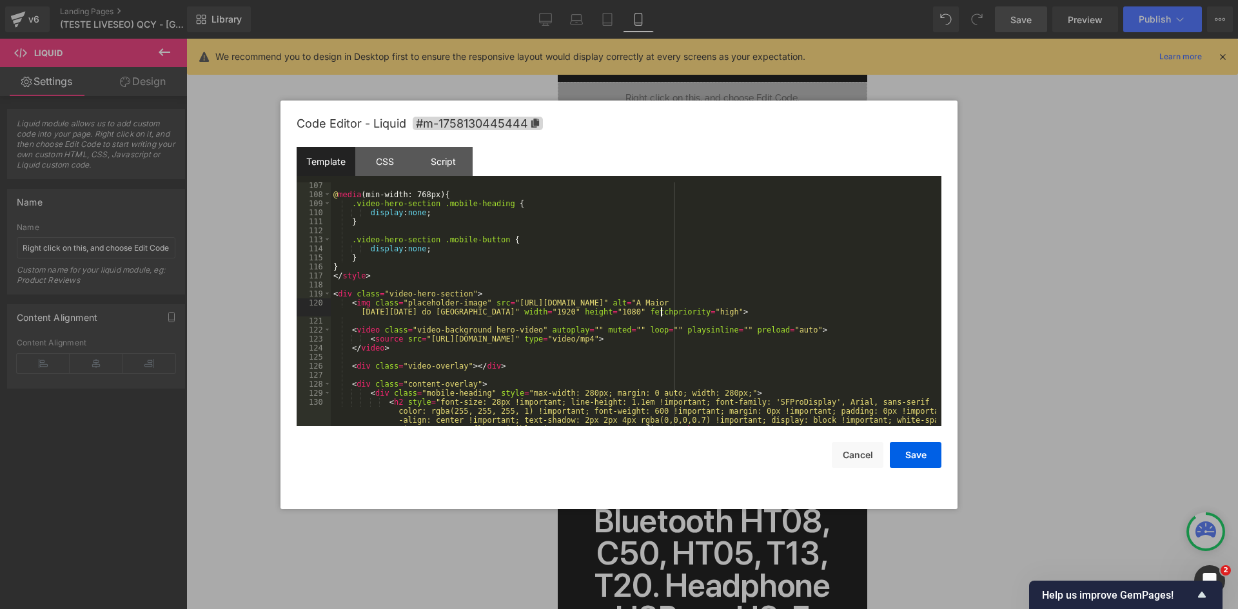
click at [661, 311] on div "@ media (min-width: 768px) { .video-hero-section .mobile-heading { display : no…" at bounding box center [634, 325] width 606 height 289
click at [914, 451] on button "Save" at bounding box center [916, 455] width 52 height 26
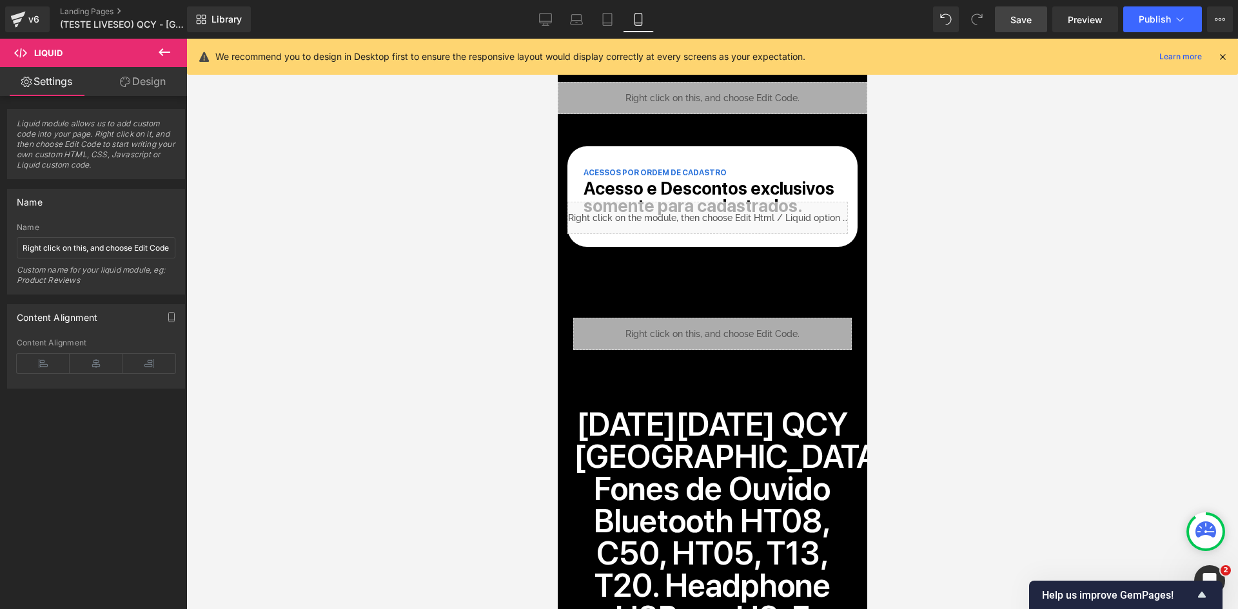
click at [1023, 23] on span "Save" at bounding box center [1021, 20] width 21 height 14
click at [642, 92] on div "Liquid" at bounding box center [712, 98] width 310 height 32
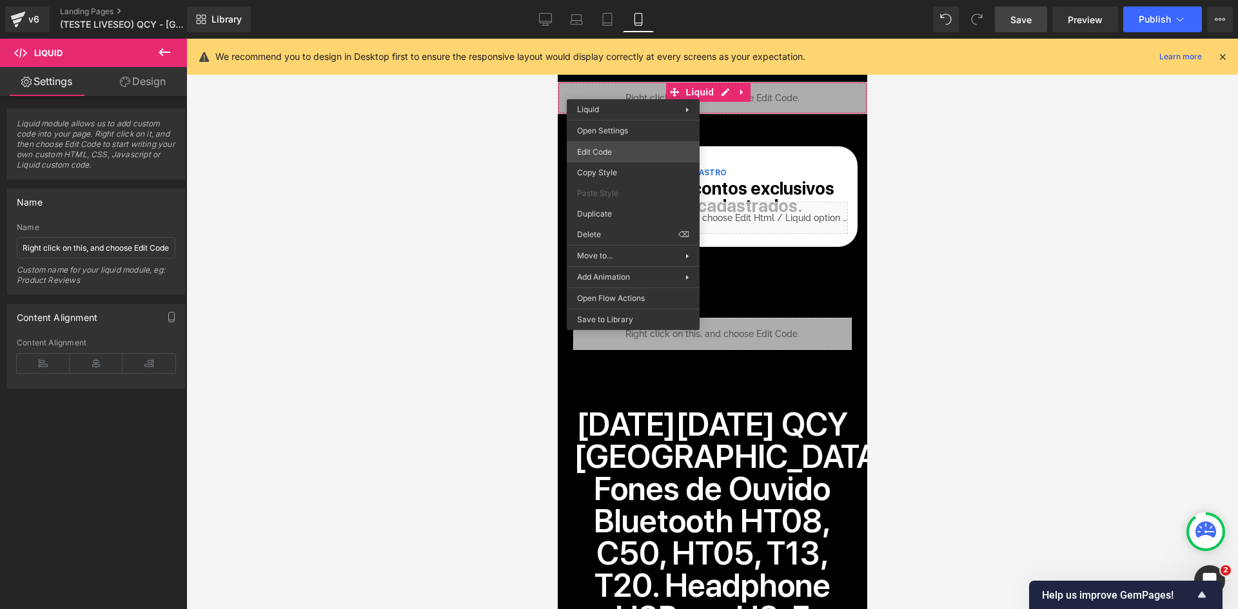
click at [642, 0] on div "You are previewing how the will restyle your page. You can not edit Elements in…" at bounding box center [619, 0] width 1238 height 0
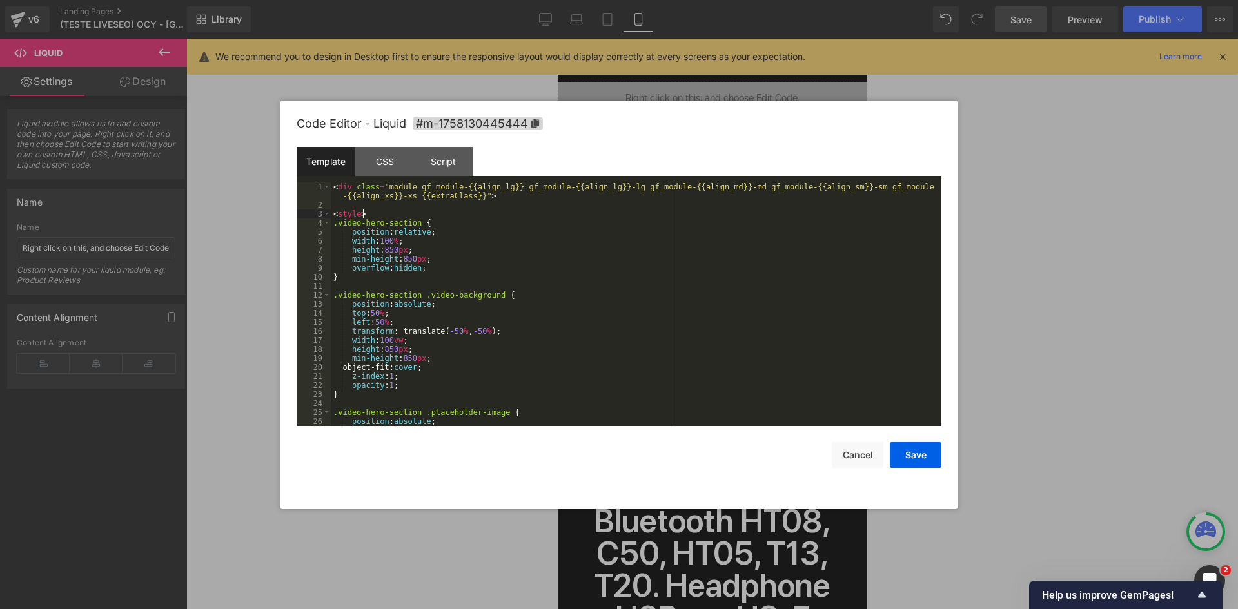
click at [573, 218] on div "< div class = "module gf_module-{{align_lg}} gf_module-{{align_lg}}-lg gf_modul…" at bounding box center [634, 318] width 606 height 271
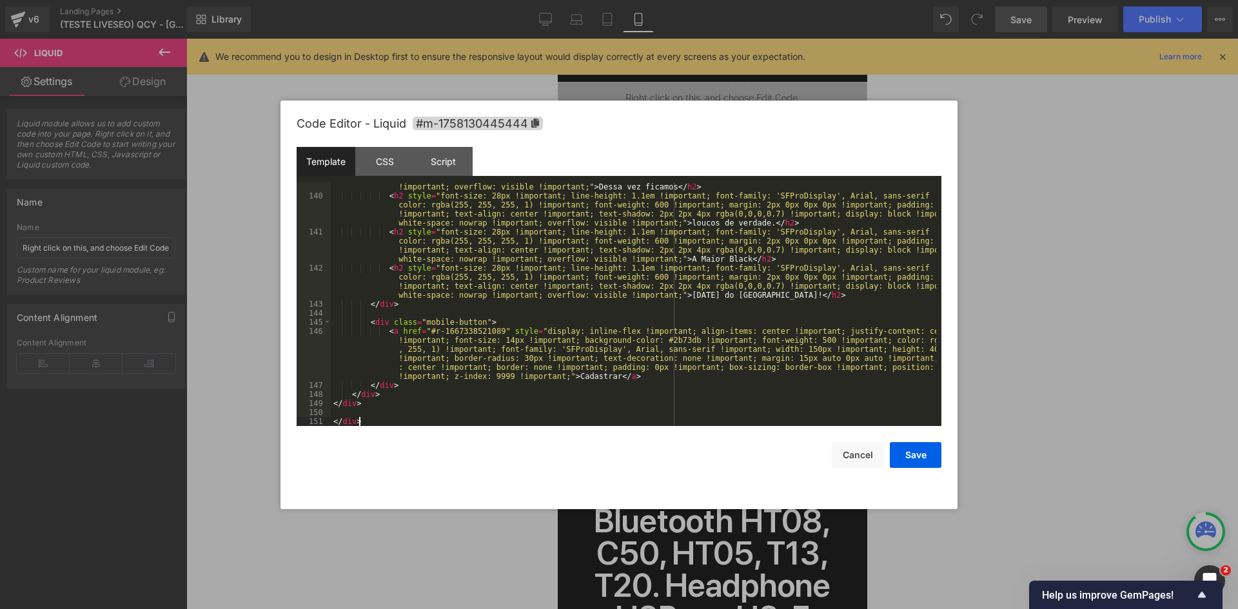
scroll to position [1282, 0]
click at [911, 462] on button "Save" at bounding box center [916, 455] width 52 height 26
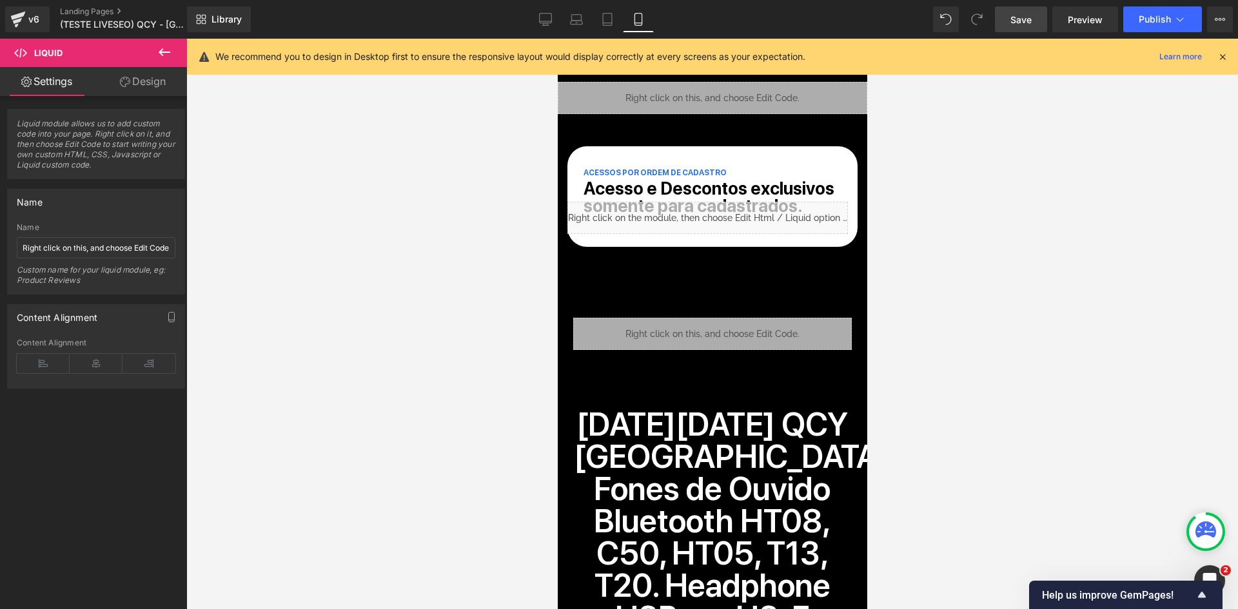
drag, startPoint x: 1013, startPoint y: 32, endPoint x: 1020, endPoint y: 26, distance: 9.7
click at [1017, 29] on div "Library Mobile Desktop Laptop Tablet Mobile Save Preview Publish Scheduled View…" at bounding box center [712, 19] width 1051 height 39
click at [1021, 26] on span "Save" at bounding box center [1021, 20] width 21 height 14
